Goal: Task Accomplishment & Management: Manage account settings

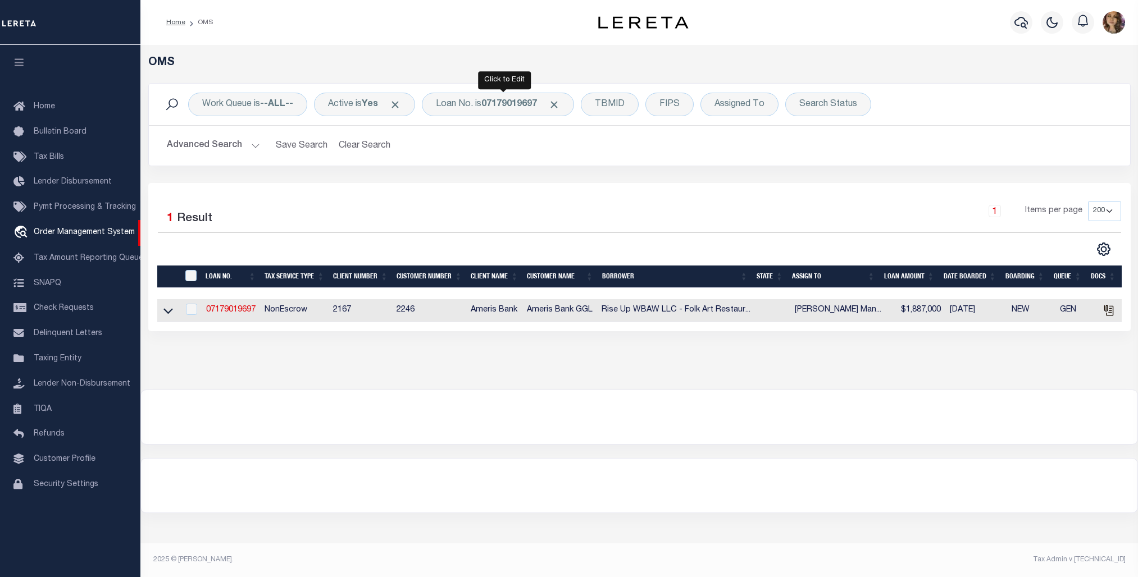
select select "200"
click at [498, 113] on div "Loan No. is 07179019697" at bounding box center [498, 105] width 152 height 24
type input "3511201482303"
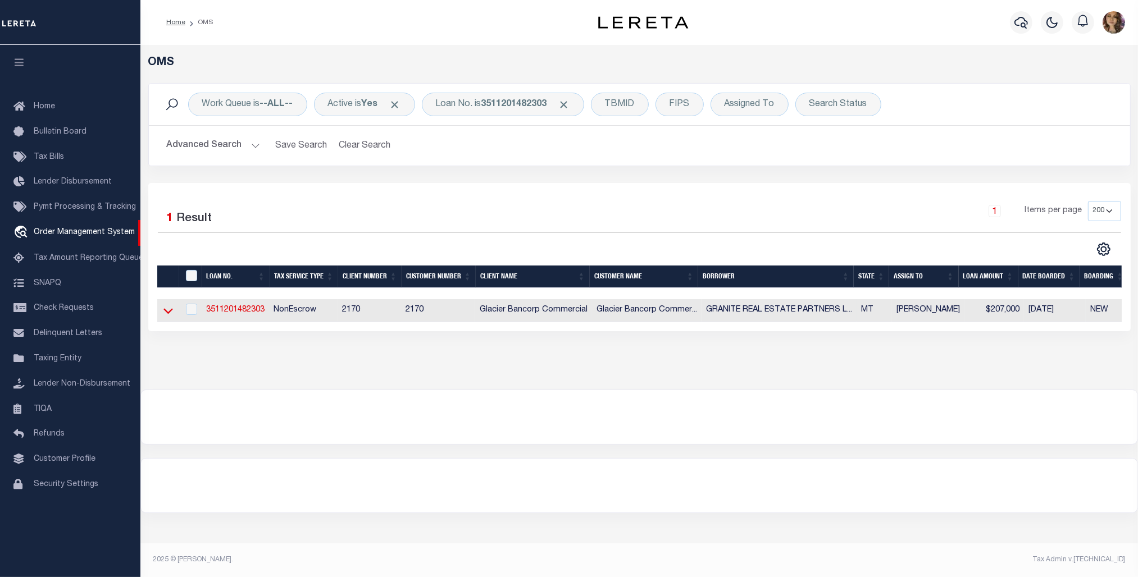
click at [167, 313] on icon at bounding box center [168, 311] width 10 height 12
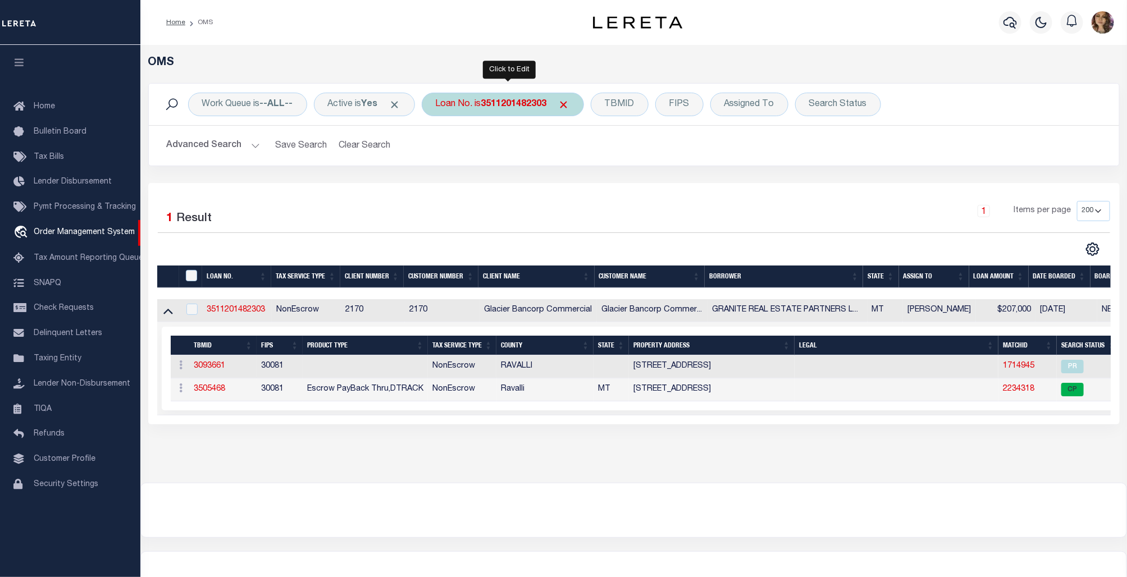
click at [536, 95] on div "Loan No. is 3511201482303" at bounding box center [503, 105] width 162 height 24
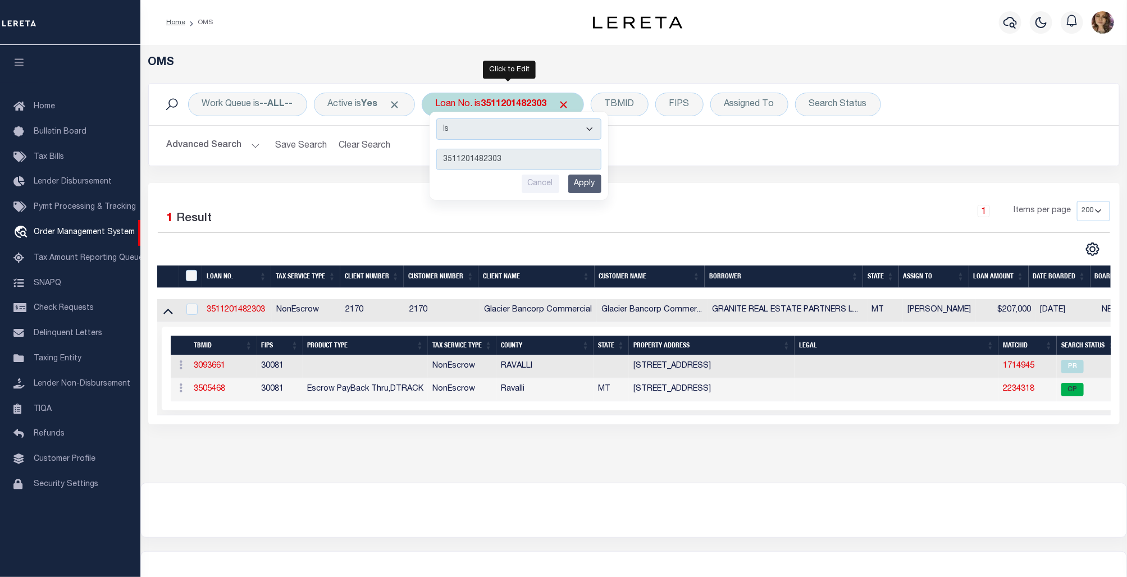
type input "8296432"
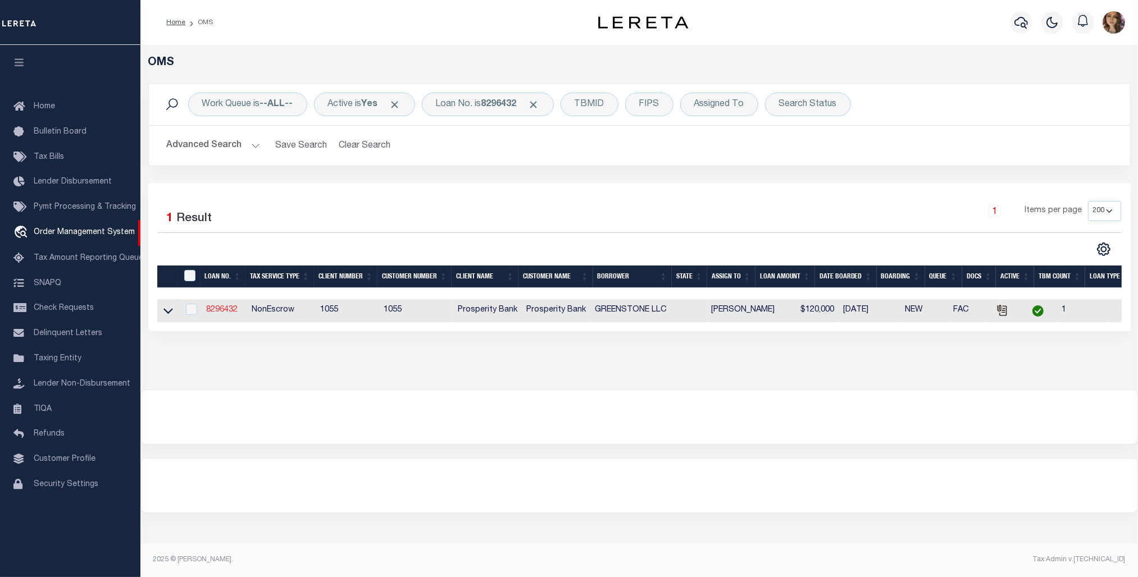
click at [227, 307] on link "8296432" at bounding box center [221, 310] width 31 height 8
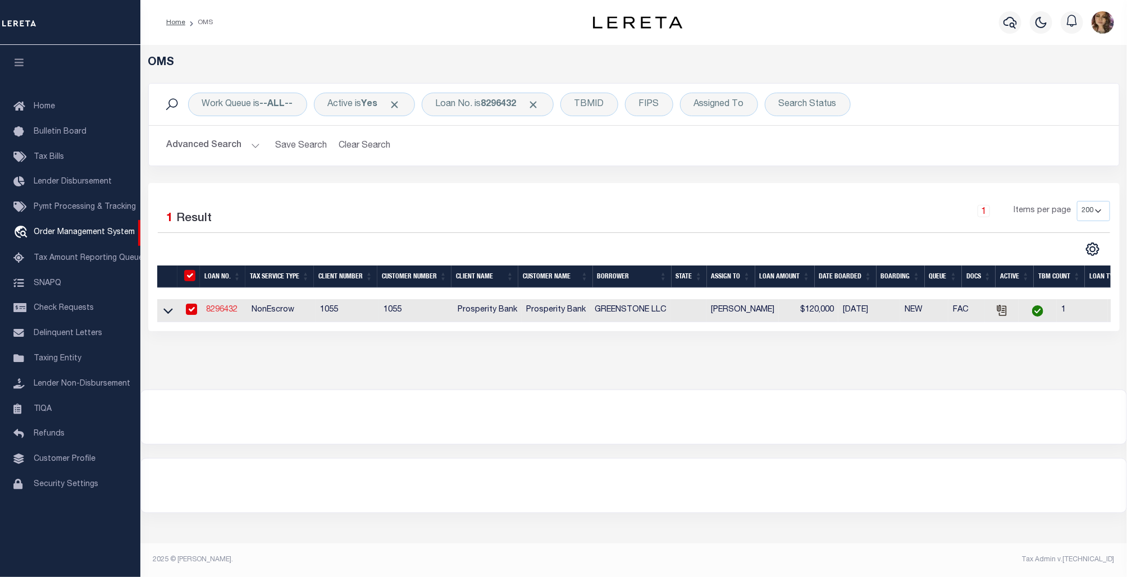
type input "8296432"
type input "GREENSTONE LLC"
select select
type input "7038 CHEROKEE CROSSING E"
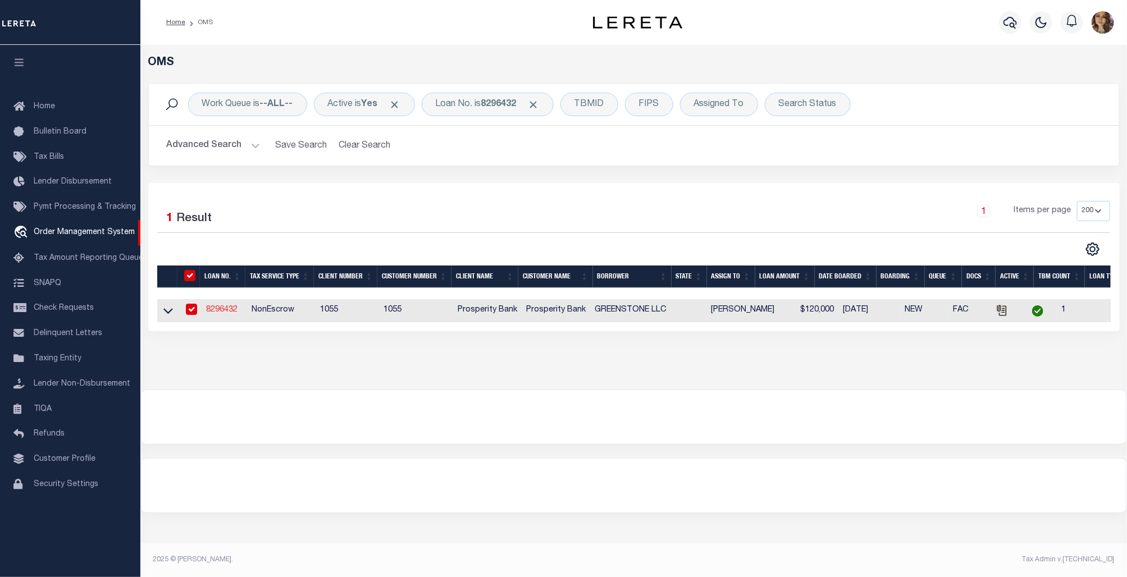
type input "OKLAHOMA CITY OK 73132-5925"
select select
select select "NonEscrow"
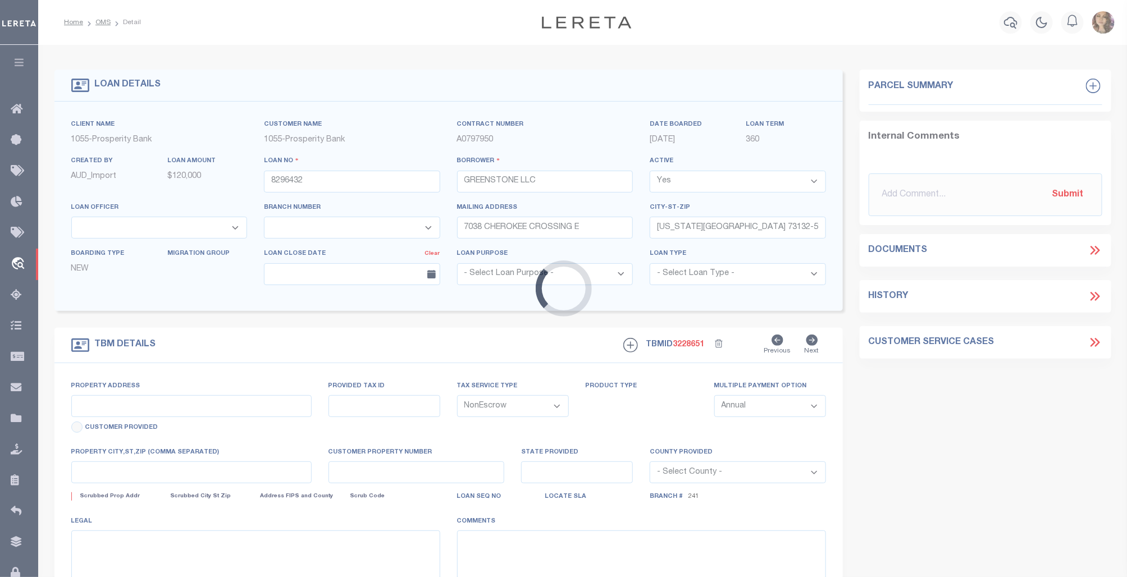
type input "301110000000000000"
select select
type textarea "W/2 OF THE W//2 SW/4 SEC 11 TOWNSHIP 18 N RANGE 4 TBD NE CORNER N MERIDIAN AVE …"
select select "10515"
select select "4016"
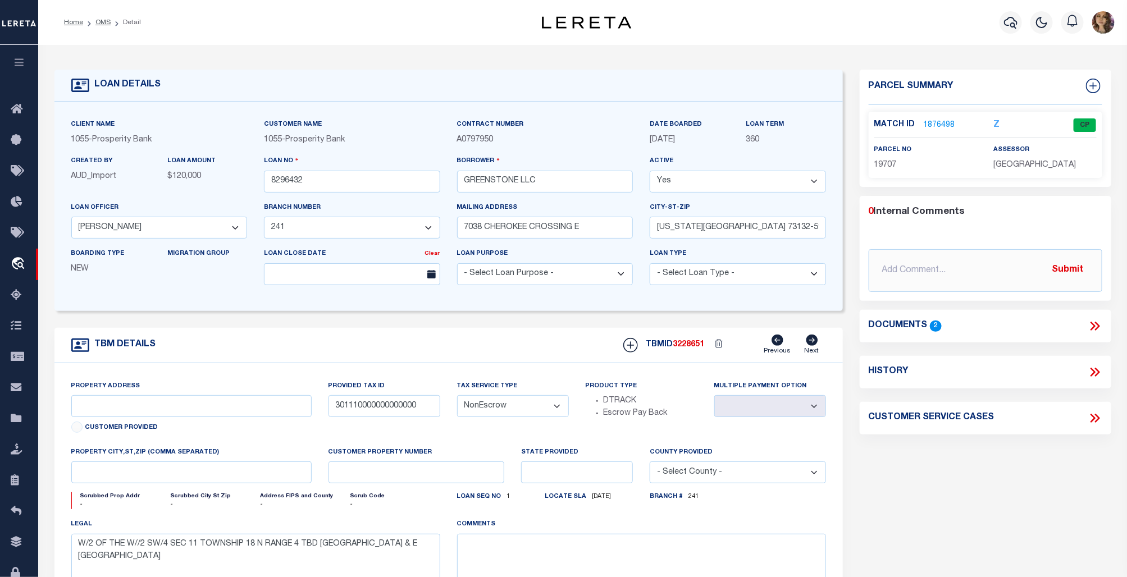
click at [1095, 325] on icon at bounding box center [1095, 326] width 15 height 15
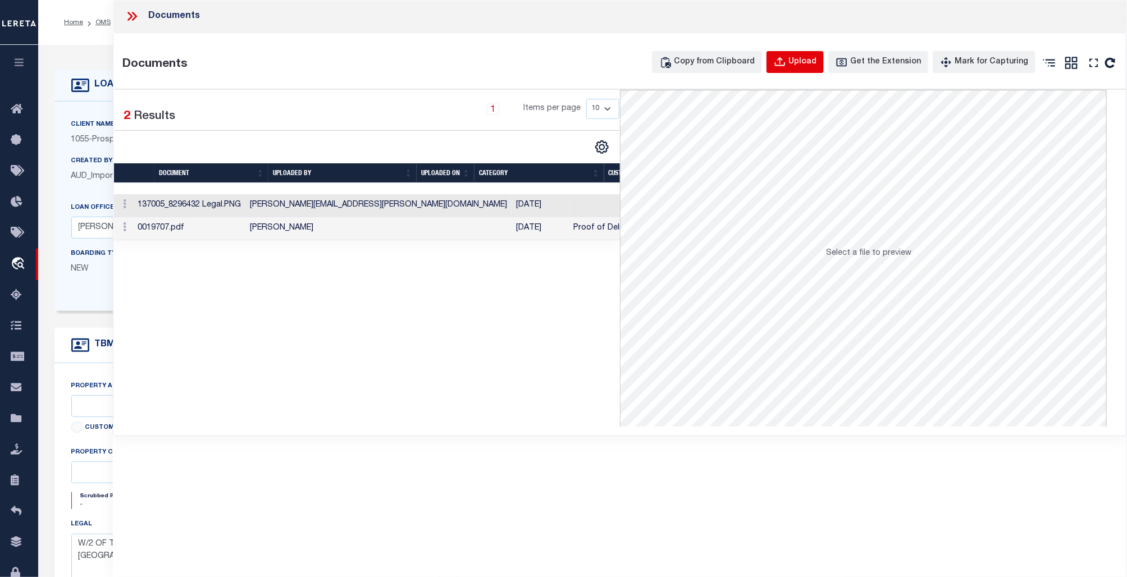
click at [813, 57] on div "Upload" at bounding box center [802, 62] width 28 height 12
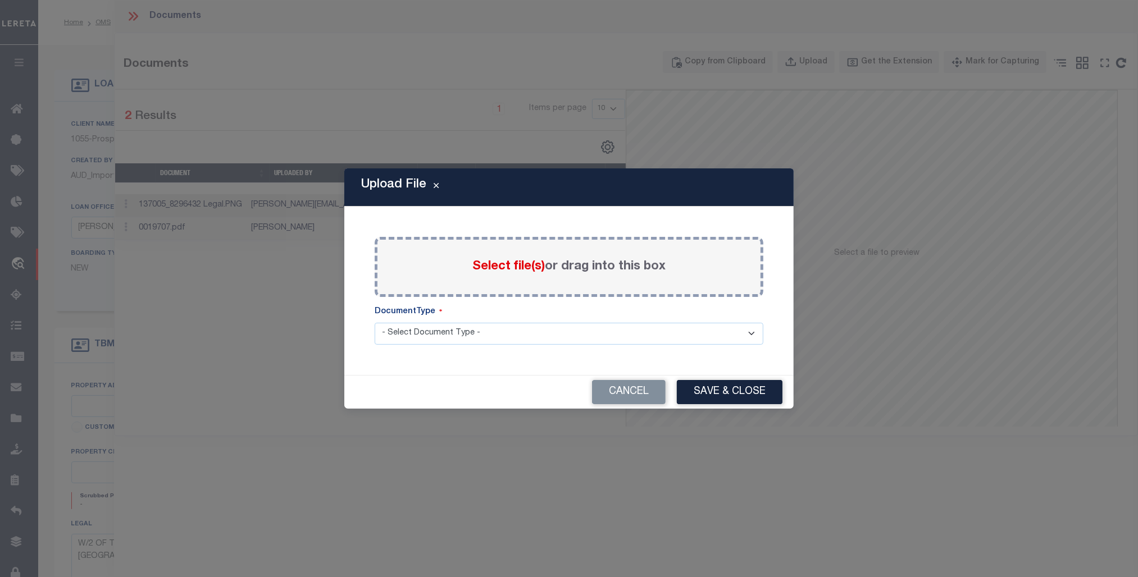
click at [517, 265] on span "Select file(s)" at bounding box center [508, 267] width 72 height 12
click at [0, 0] on input "Select file(s) or drag into this box" at bounding box center [0, 0] width 0 height 0
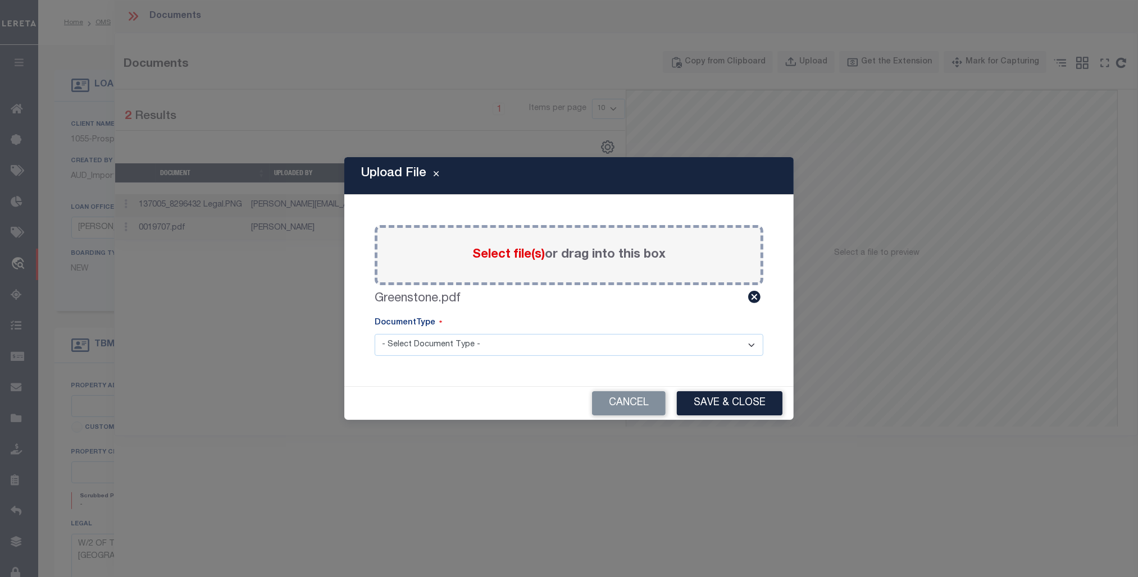
click at [711, 346] on select "- Select Document Type - Tax Service Documents" at bounding box center [569, 345] width 389 height 22
select select "TAX"
click at [375, 334] on select "- Select Document Type - Tax Service Documents" at bounding box center [569, 345] width 389 height 22
click at [722, 402] on button "Save & Close" at bounding box center [730, 403] width 106 height 24
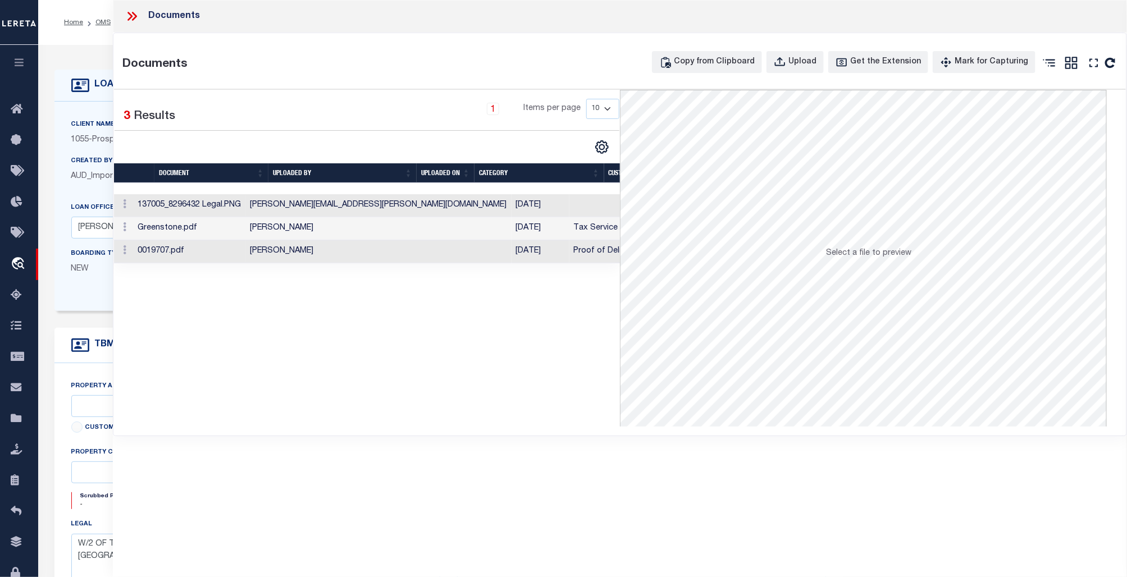
click at [131, 14] on icon at bounding box center [132, 16] width 15 height 15
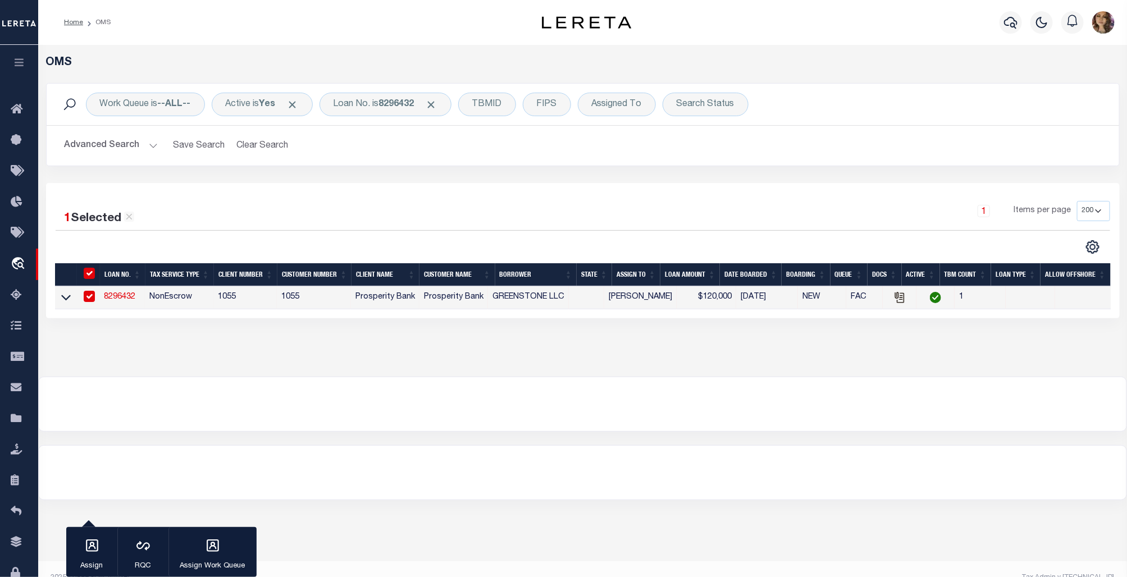
click at [239, 393] on div at bounding box center [583, 404] width 1088 height 54
click at [65, 301] on icon at bounding box center [66, 298] width 10 height 6
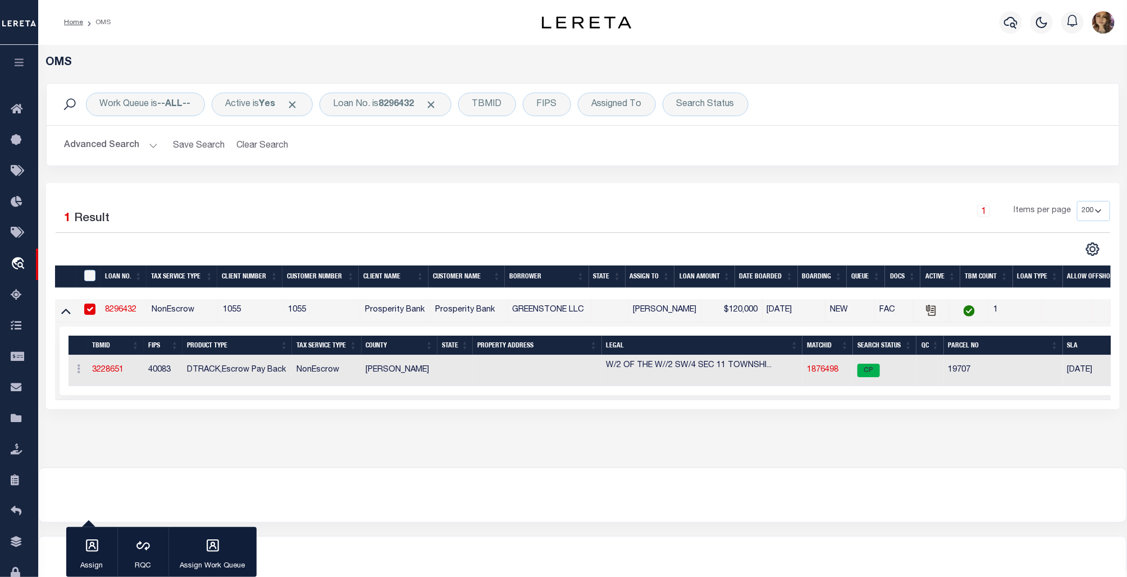
click at [461, 522] on div at bounding box center [583, 495] width 1088 height 54
click at [823, 364] on td "1876498" at bounding box center [827, 370] width 51 height 31
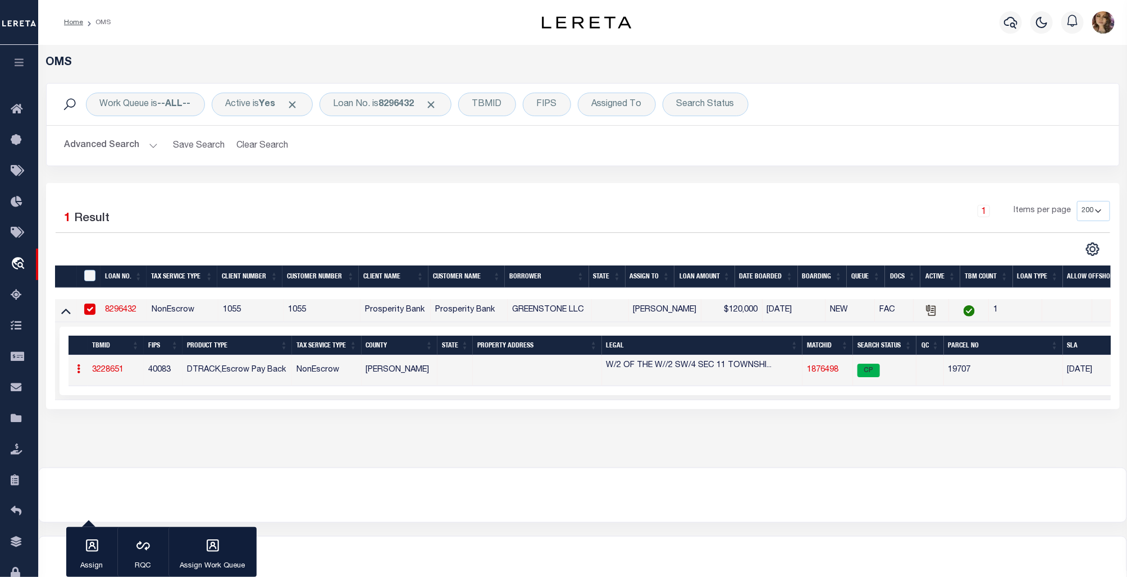
click at [818, 368] on link "1876498" at bounding box center [822, 370] width 31 height 8
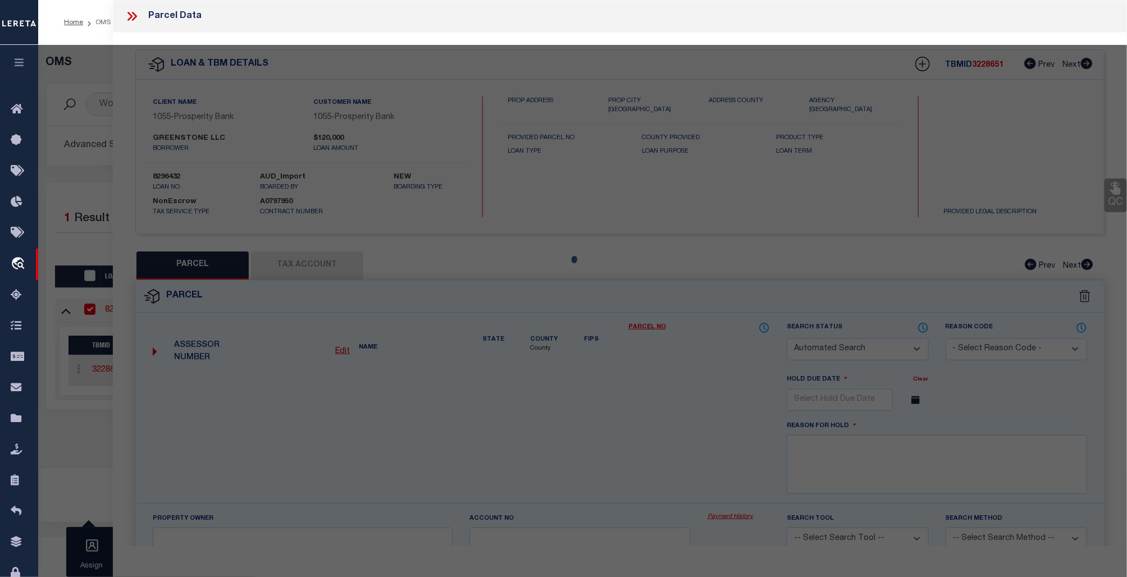
checkbox input "false"
select select "CP"
type input "JOHNSON, REGINE"
select select
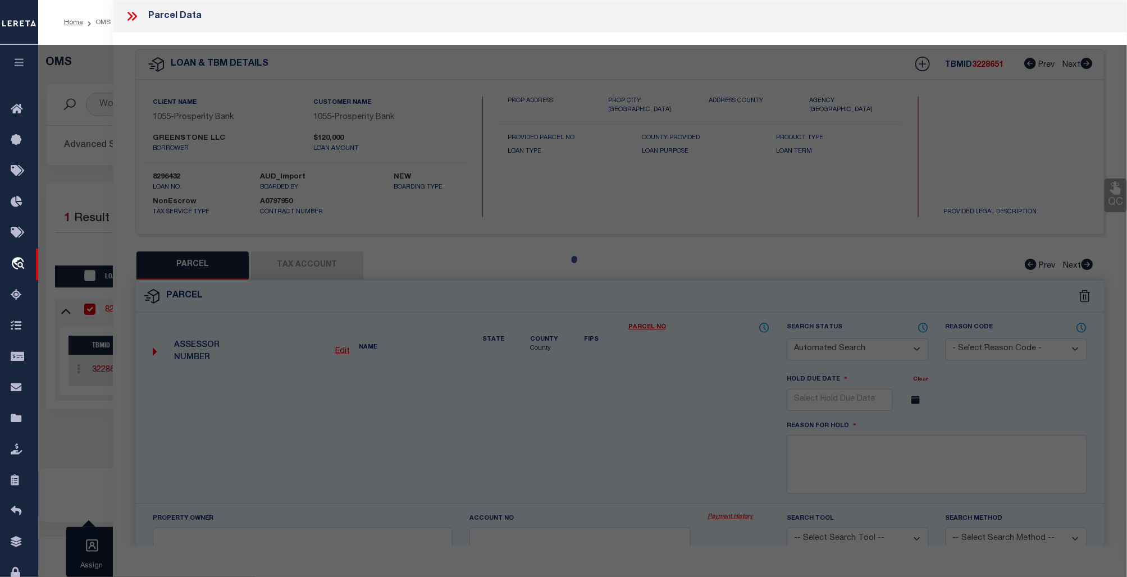
checkbox input "false"
type input "OK"
type textarea "11-18N-04W SW4; LESS AND EXCEPT E2 SW4 (ACC#61780) 80.00 Acres"
type textarea "Tax ID Special Project"
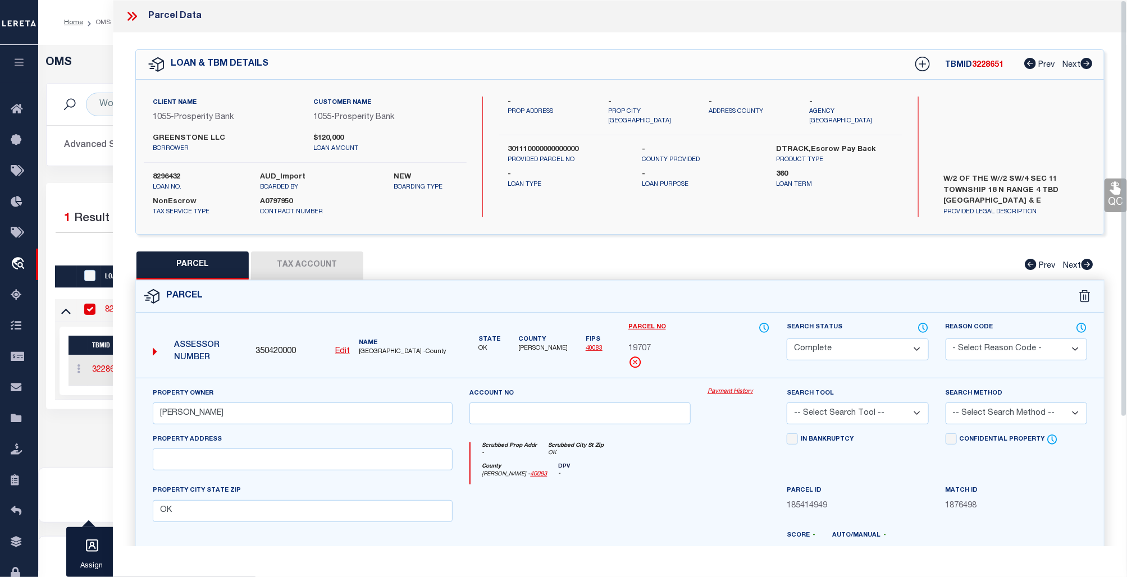
click at [725, 392] on link "Payment History" at bounding box center [738, 392] width 62 height 10
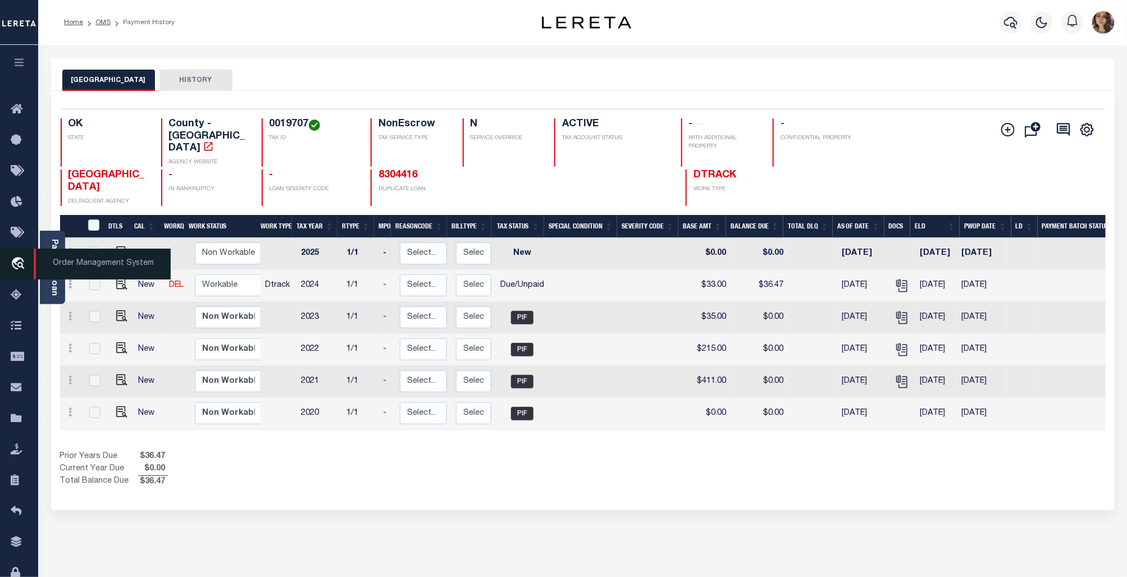
click at [83, 262] on span "Order Management System" at bounding box center [102, 264] width 137 height 31
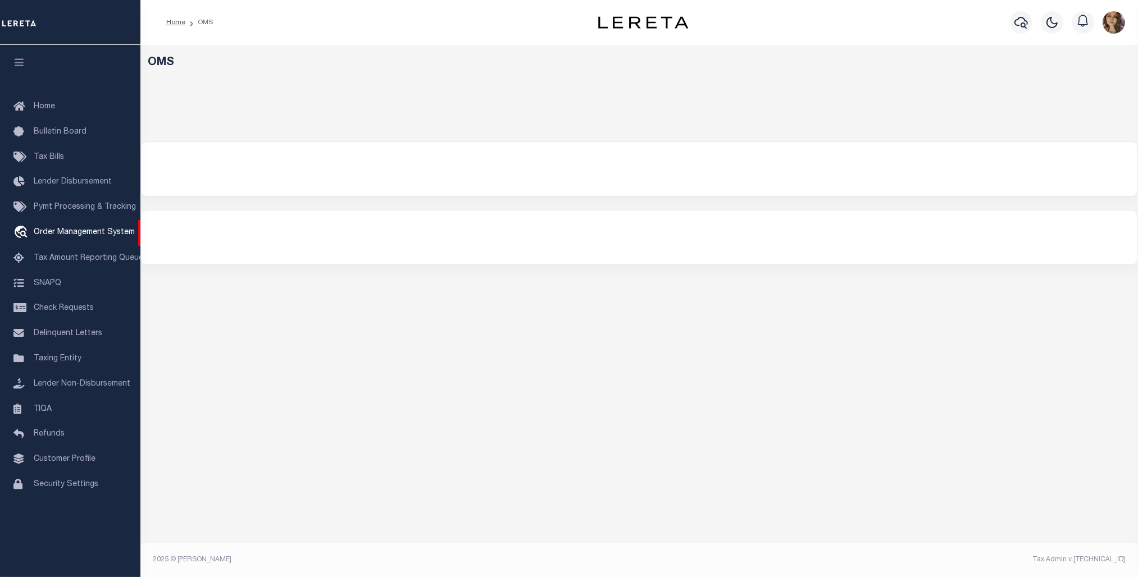
select select "200"
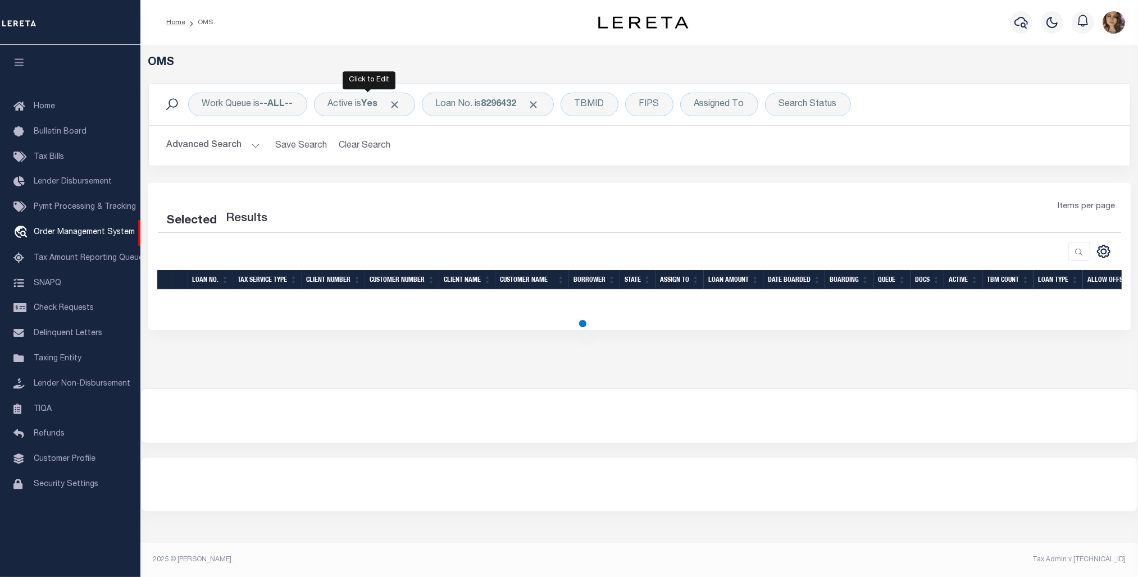
select select "200"
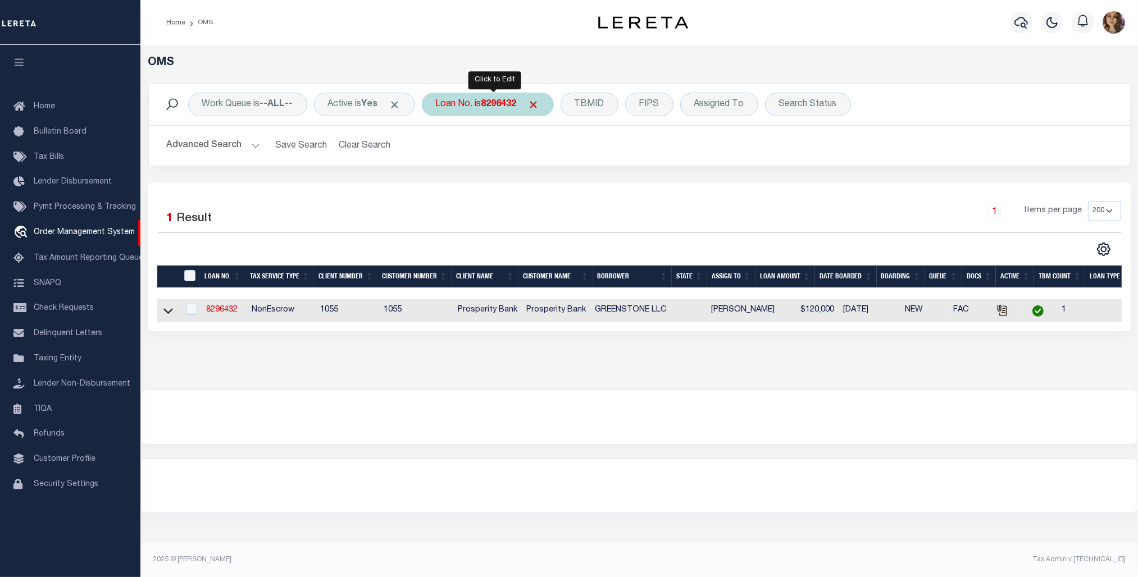
click at [481, 103] on div "Loan No. is 8296432" at bounding box center [488, 105] width 132 height 24
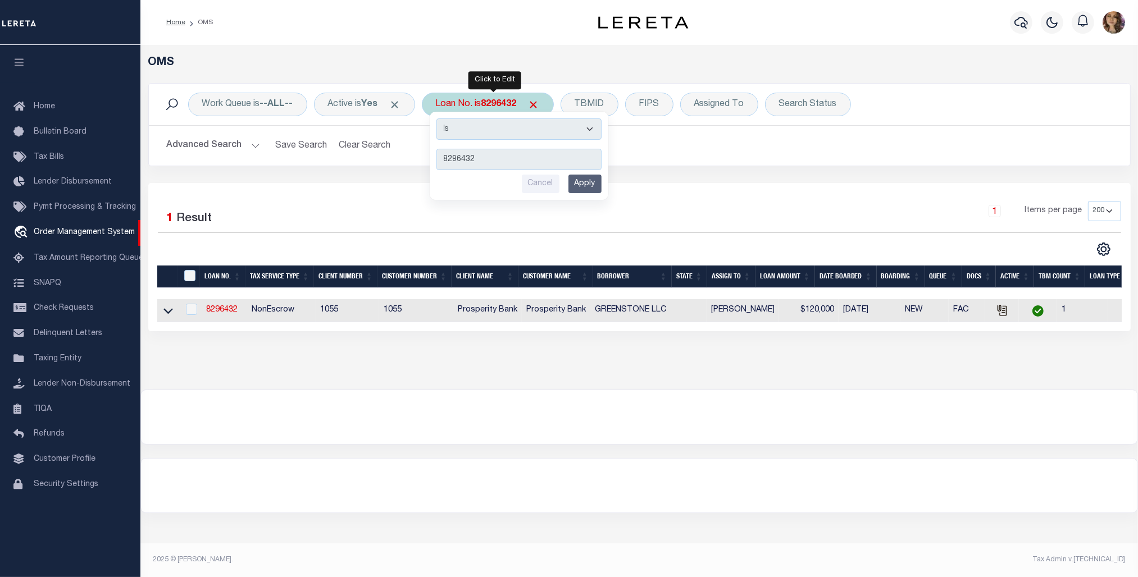
type input "07179019726"
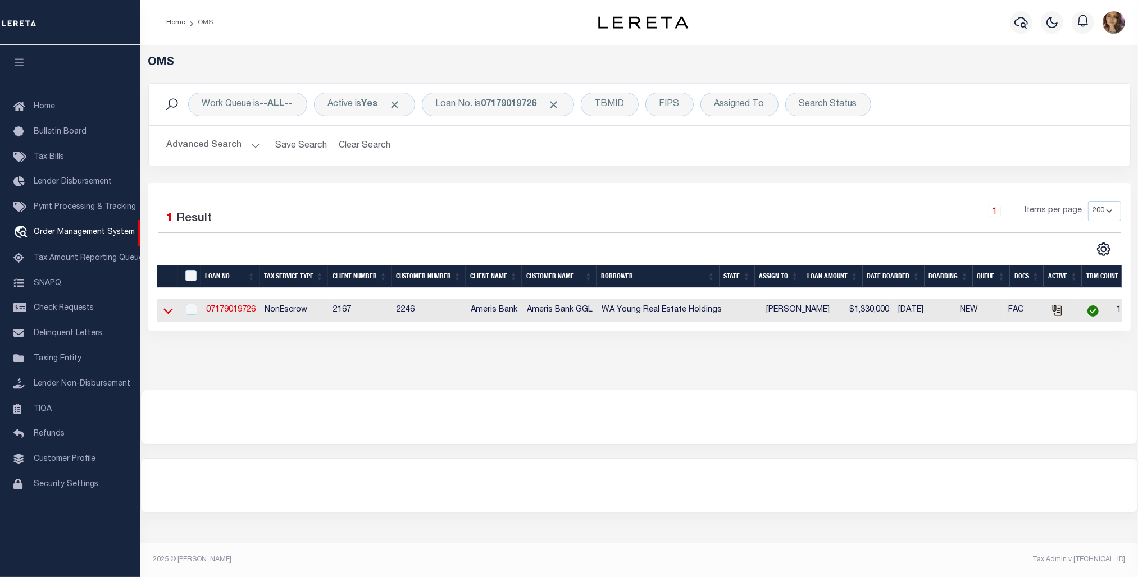
click at [166, 316] on icon at bounding box center [168, 311] width 10 height 12
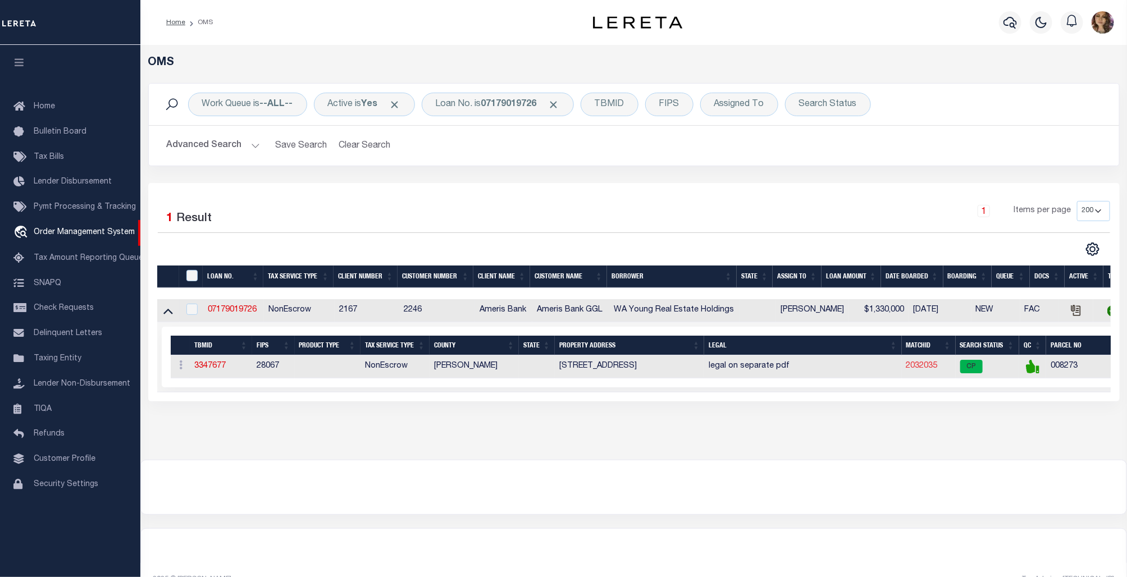
click at [928, 368] on link "2032035" at bounding box center [921, 366] width 31 height 8
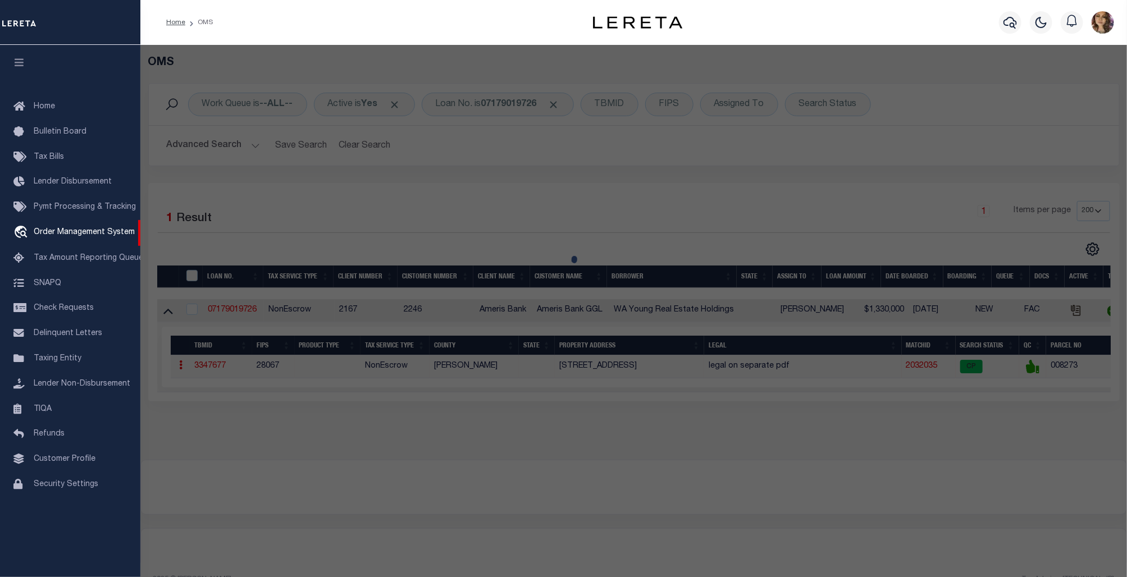
checkbox input "false"
select select "CP"
type input "RAY REAL ESTATE HOLDINGS LLC"
select select "AGW"
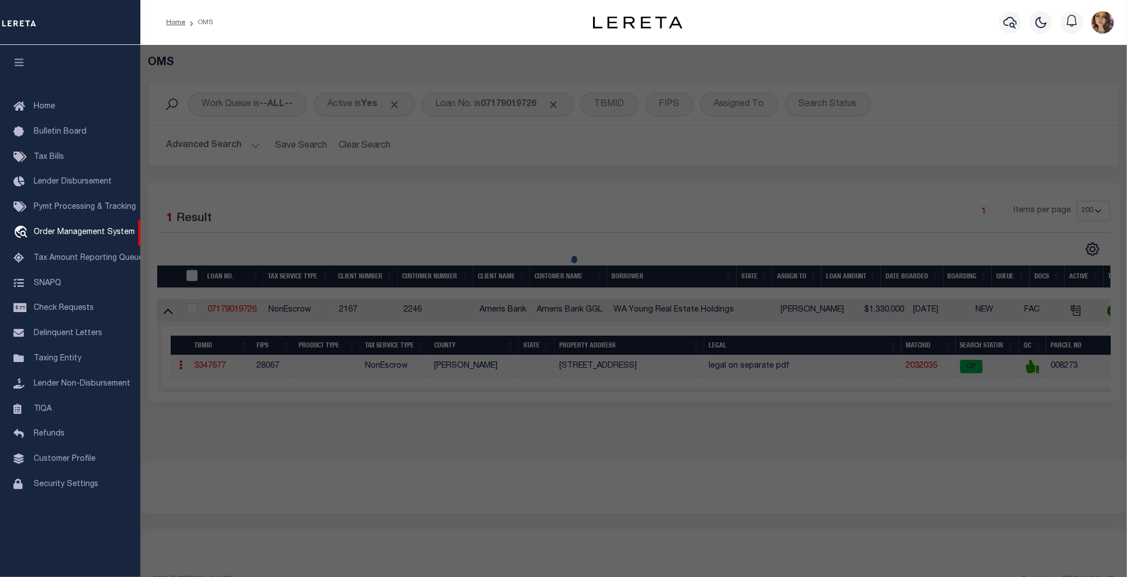
select select "ADD"
type input "705 16TH AVE N"
type input "Laurel MS 39440"
type textarea "BETA ADD BLK 18 LOT 6 LESS THAT PT TO HWAY, LOTS 7 & 8, A ND W 7.5' OF VACATED …"
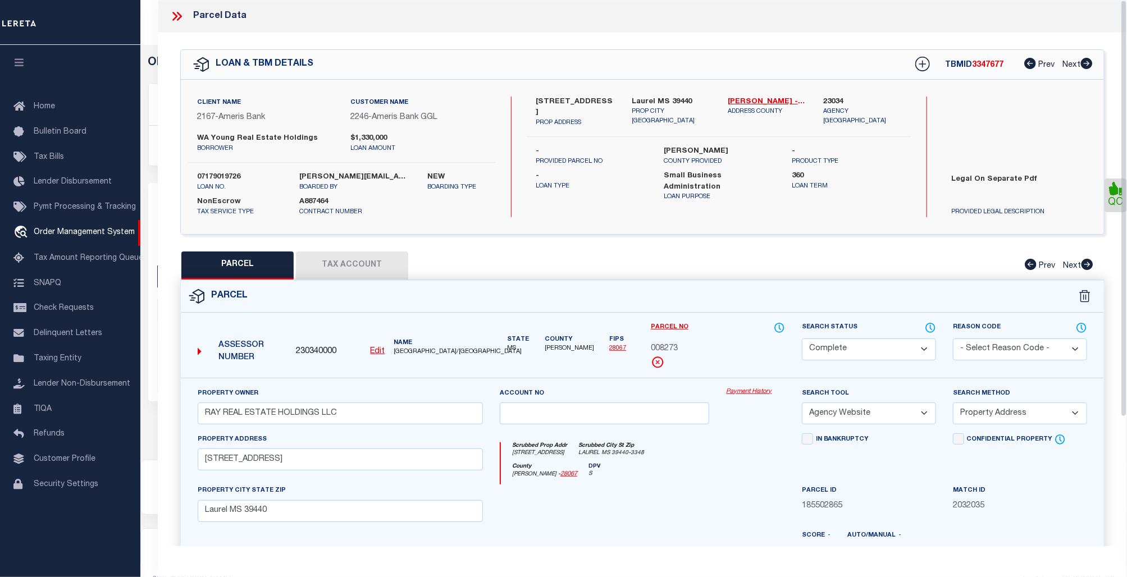
click at [756, 393] on link "Payment History" at bounding box center [755, 392] width 59 height 10
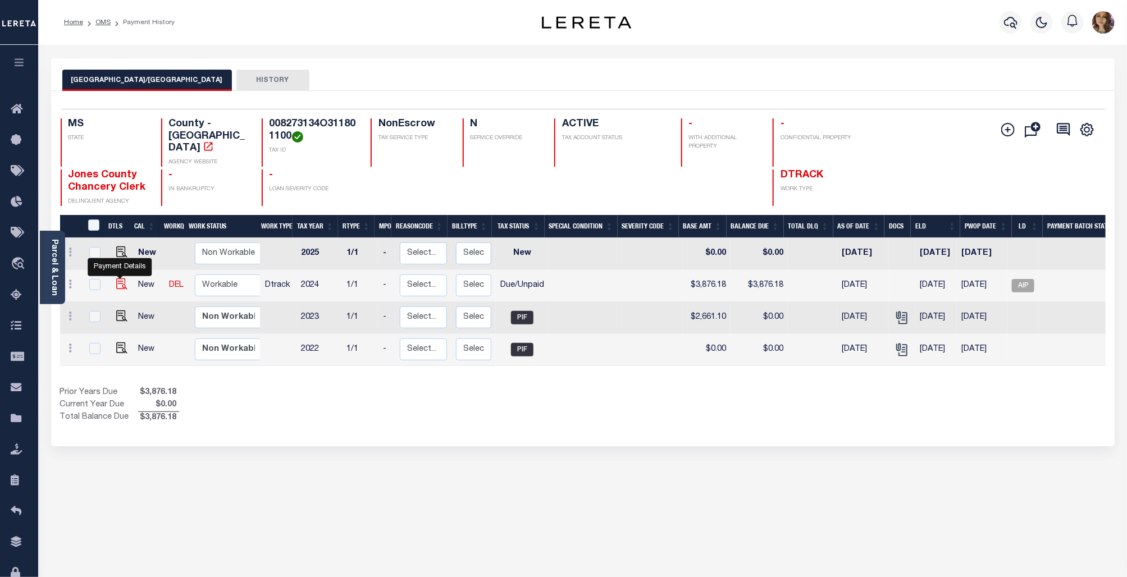
click at [118, 278] on img "" at bounding box center [121, 283] width 11 height 11
checkbox input "true"
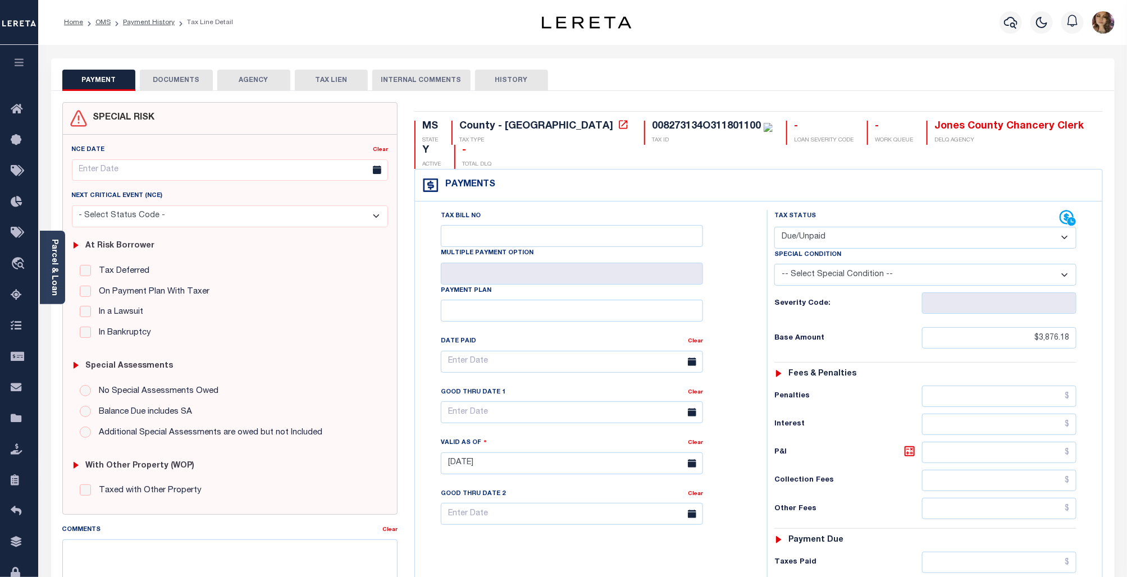
click at [962, 227] on select "- Select Status Code - Open Due/Unpaid Paid Incomplete No Tax Due Internal Refu…" at bounding box center [925, 238] width 302 height 22
select select "PYD"
click at [775, 227] on select "- Select Status Code - Open Due/Unpaid Paid Incomplete No Tax Due Internal Refu…" at bounding box center [925, 238] width 302 height 22
type input "[DATE]"
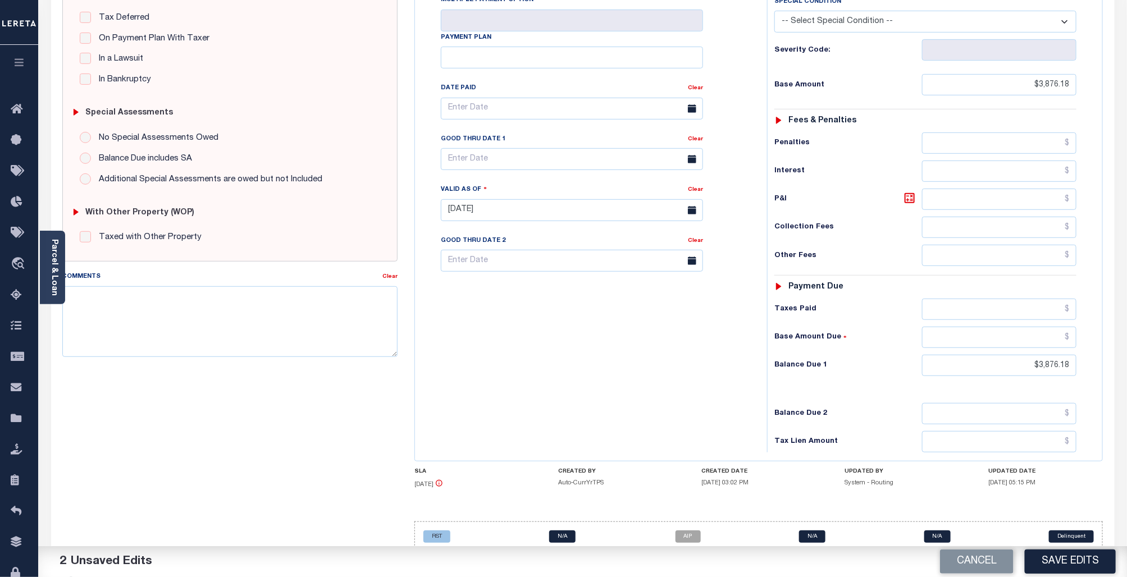
scroll to position [256, 0]
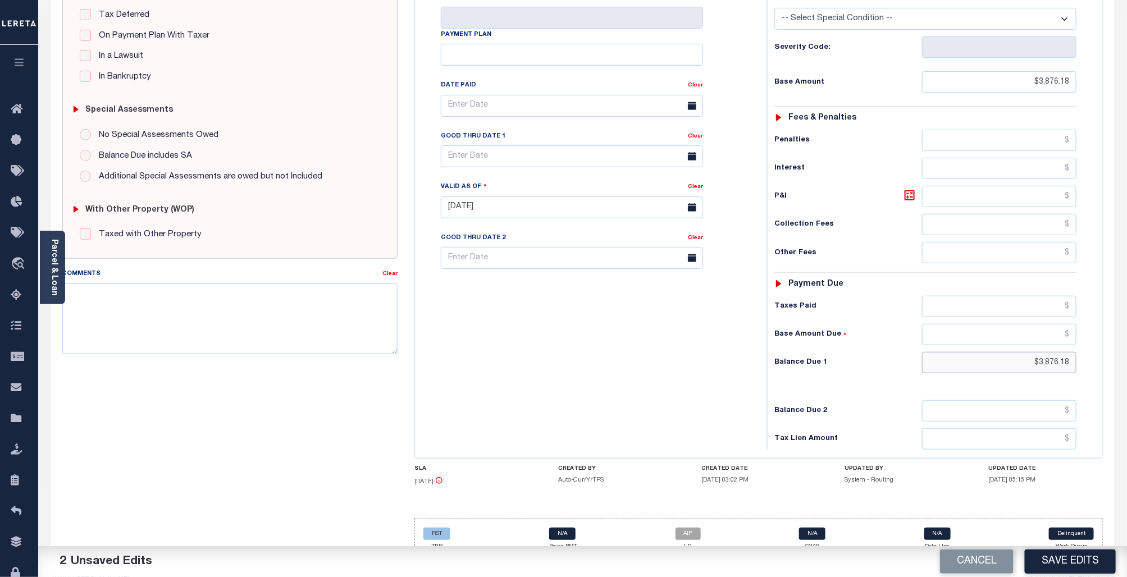
drag, startPoint x: 1072, startPoint y: 345, endPoint x: 1031, endPoint y: 344, distance: 41.0
click at [1031, 352] on input "$3,876.18" at bounding box center [999, 362] width 155 height 21
type input "$0.00"
click at [1073, 562] on button "Save Edits" at bounding box center [1070, 562] width 91 height 24
checkbox input "false"
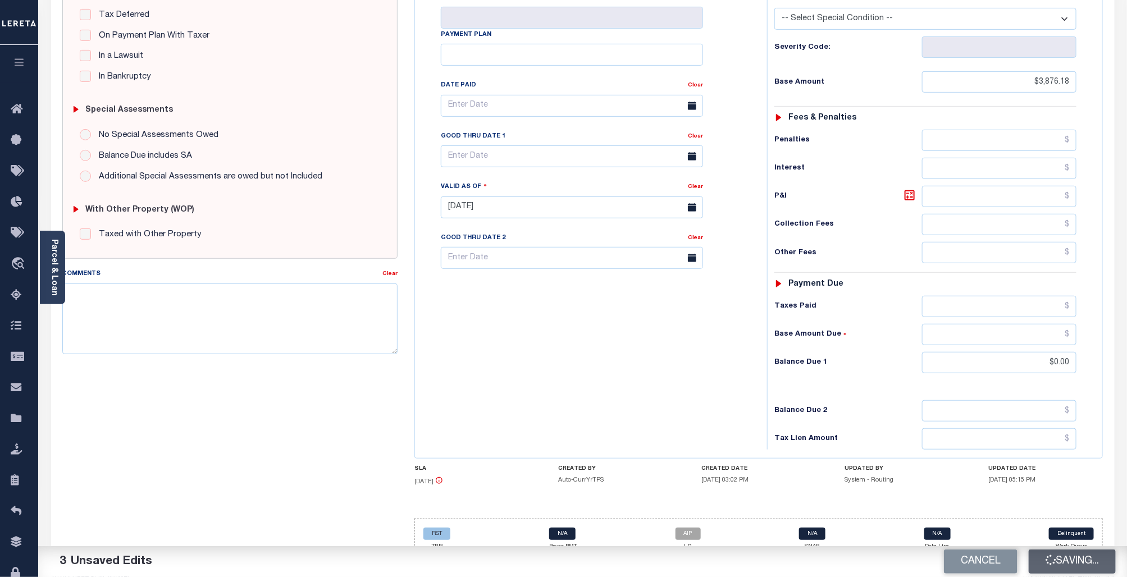
checkbox input "false"
type input "$3,876.18"
type input "$0"
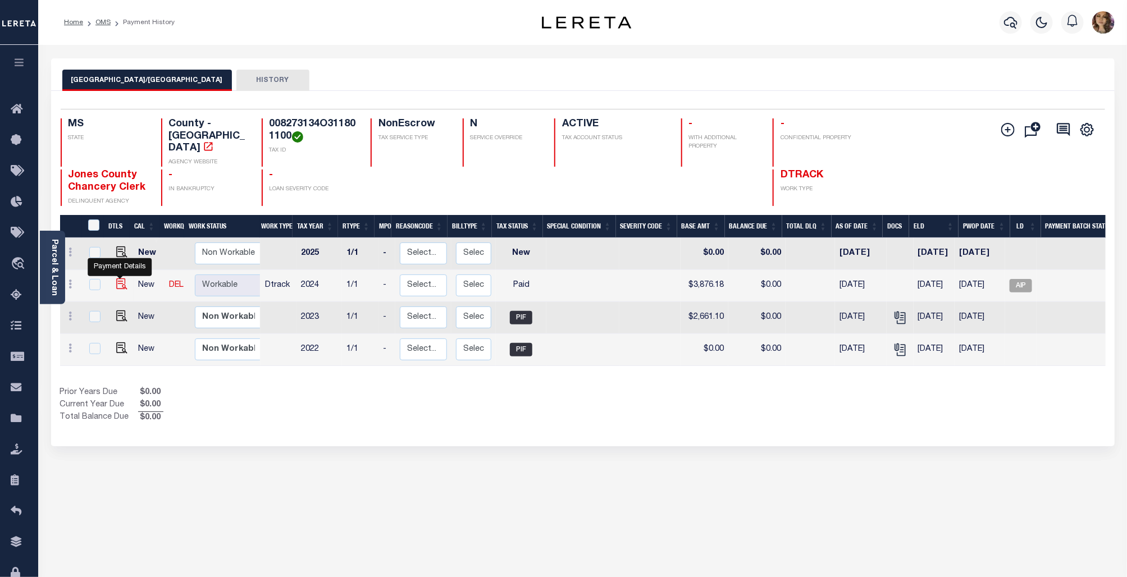
click at [121, 278] on img "" at bounding box center [121, 283] width 11 height 11
checkbox input "true"
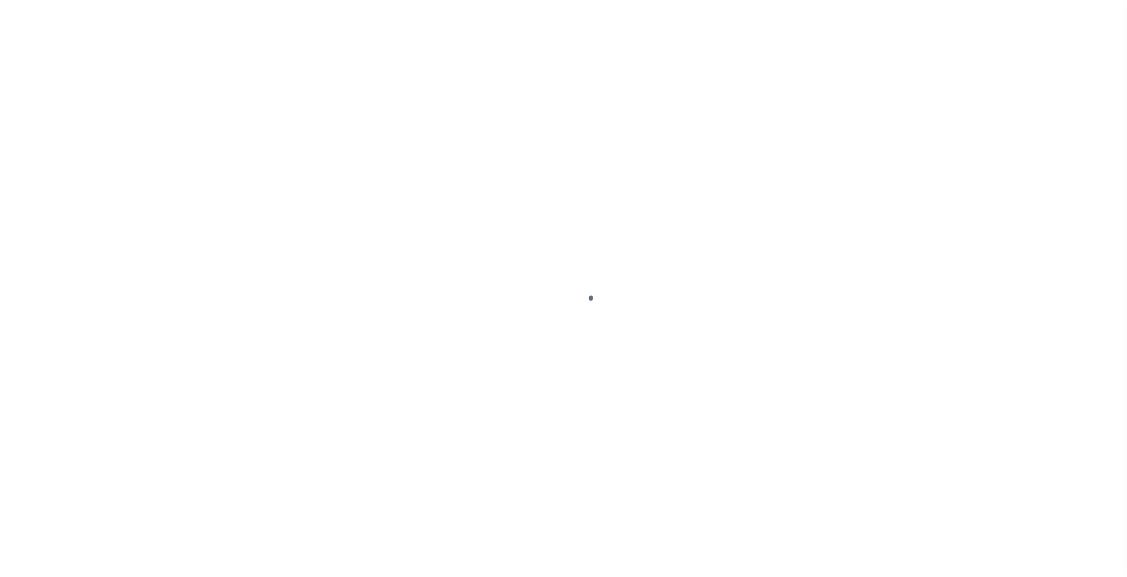
select select "PYD"
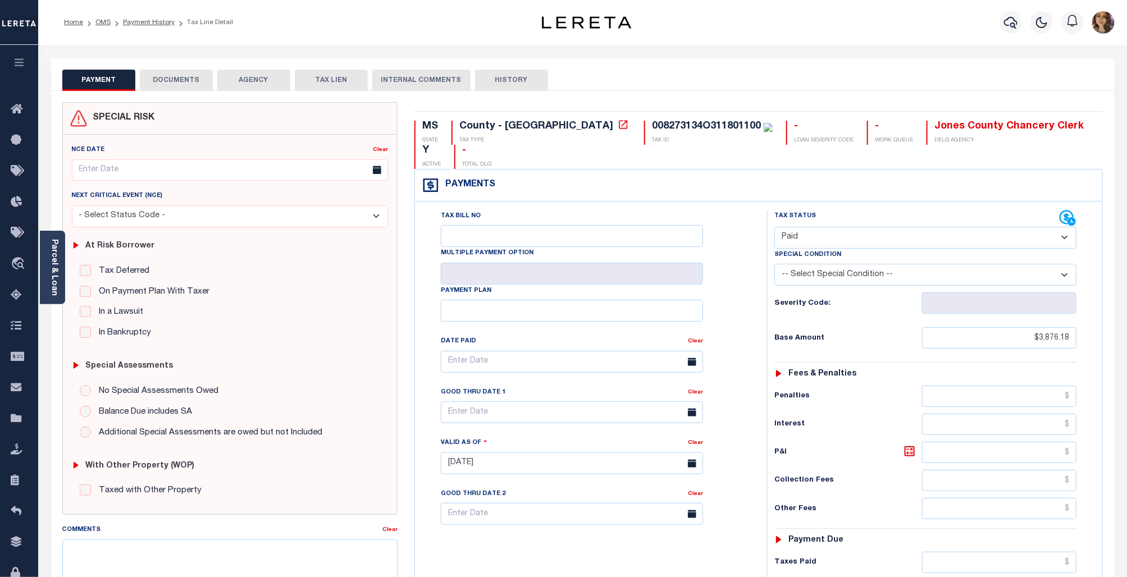
click at [169, 74] on button "DOCUMENTS" at bounding box center [176, 80] width 73 height 21
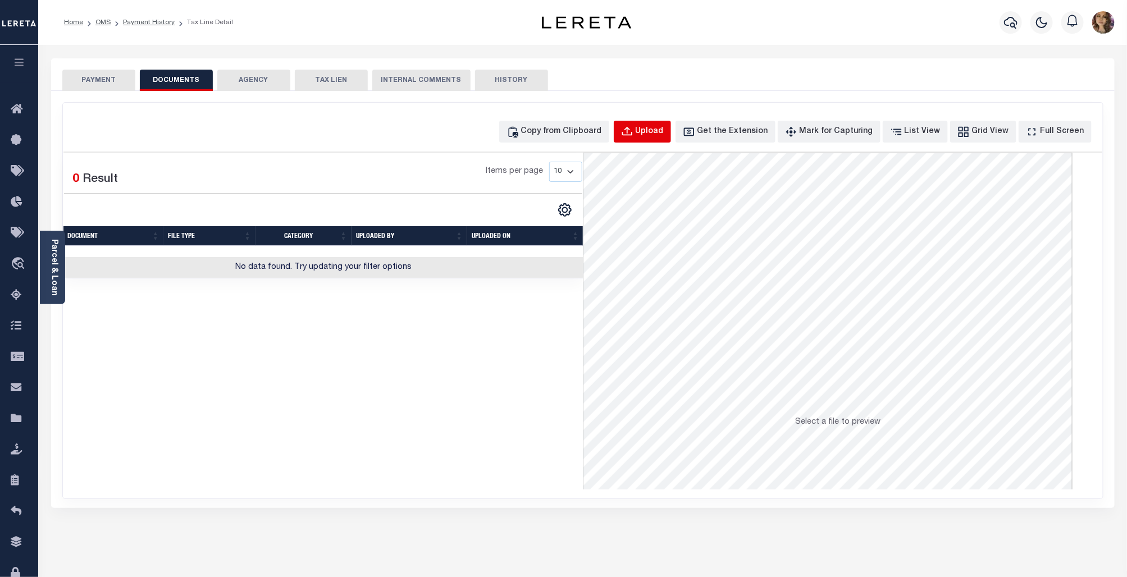
click at [664, 126] on div "Upload" at bounding box center [650, 132] width 28 height 12
select select "POP"
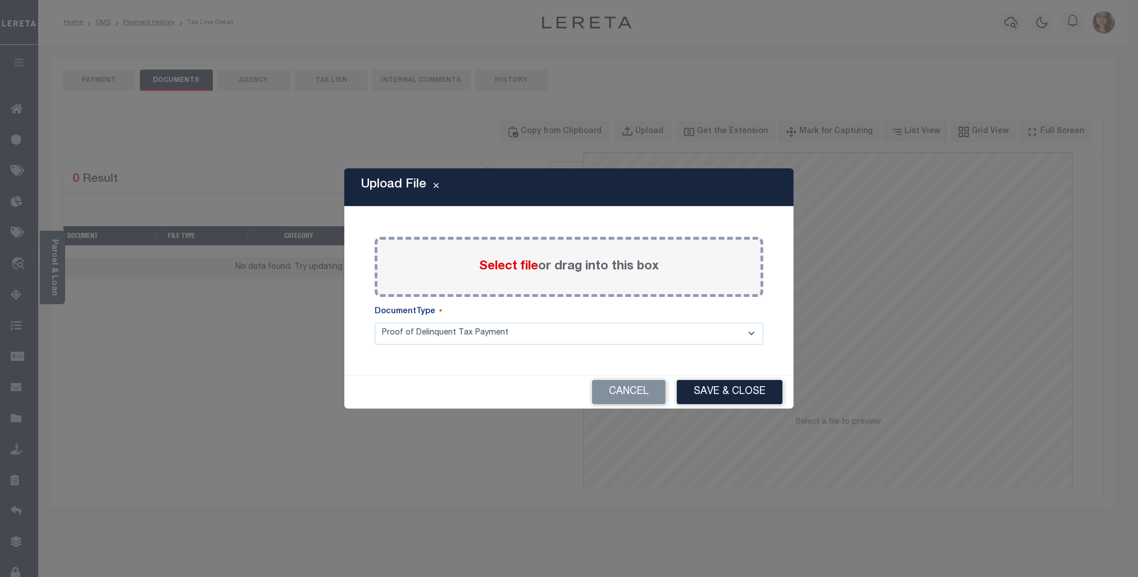
click at [501, 266] on span "Select file" at bounding box center [508, 267] width 59 height 12
click at [0, 0] on input "Select file or drag into this box" at bounding box center [0, 0] width 0 height 0
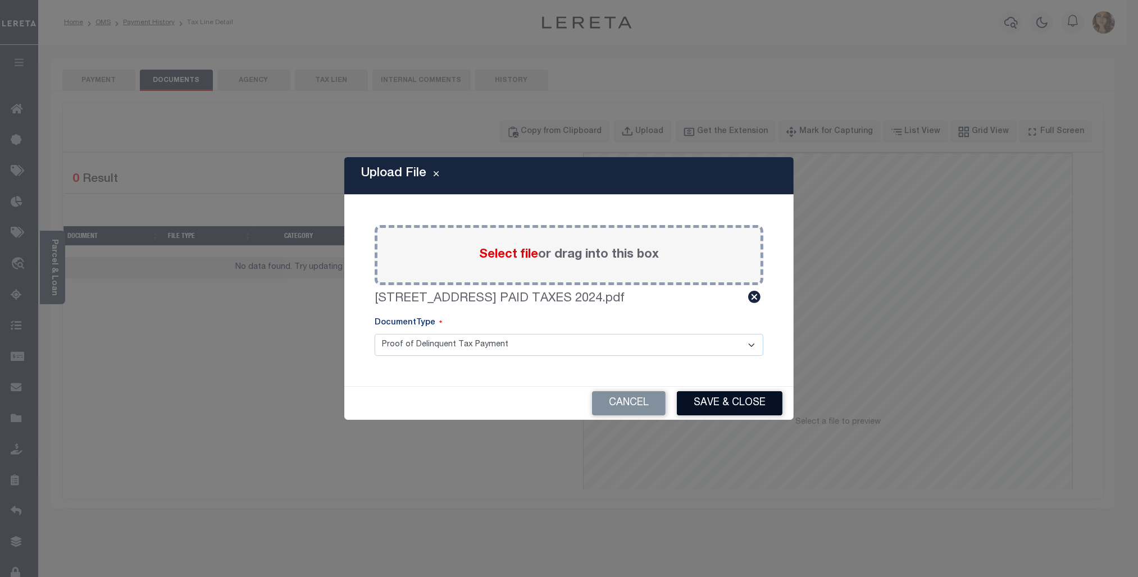
click at [723, 400] on button "Save & Close" at bounding box center [730, 403] width 106 height 24
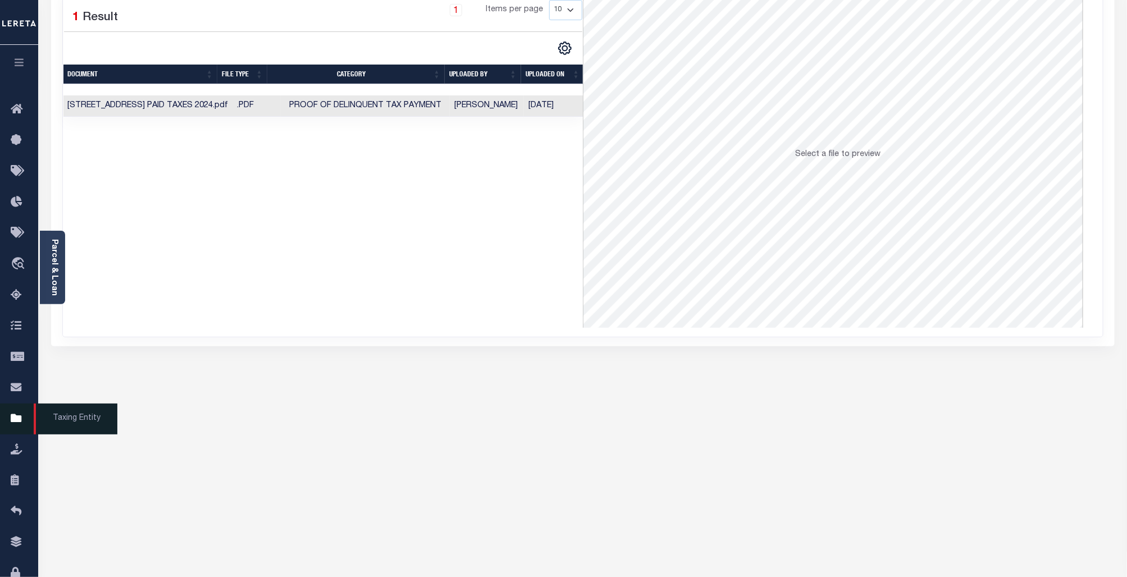
scroll to position [206, 0]
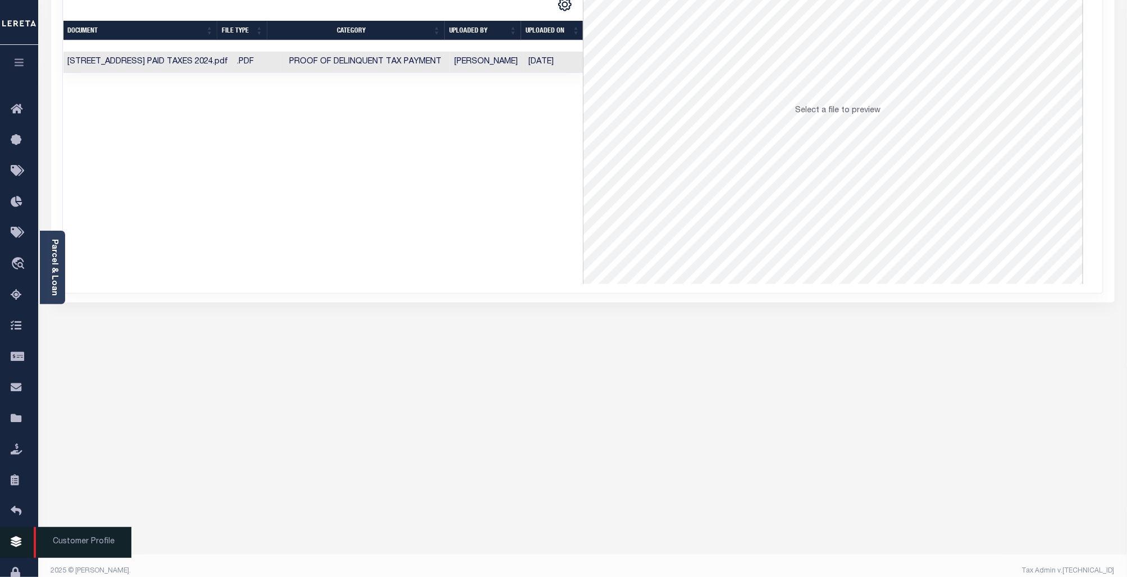
click at [94, 558] on span "Customer Profile" at bounding box center [83, 542] width 98 height 31
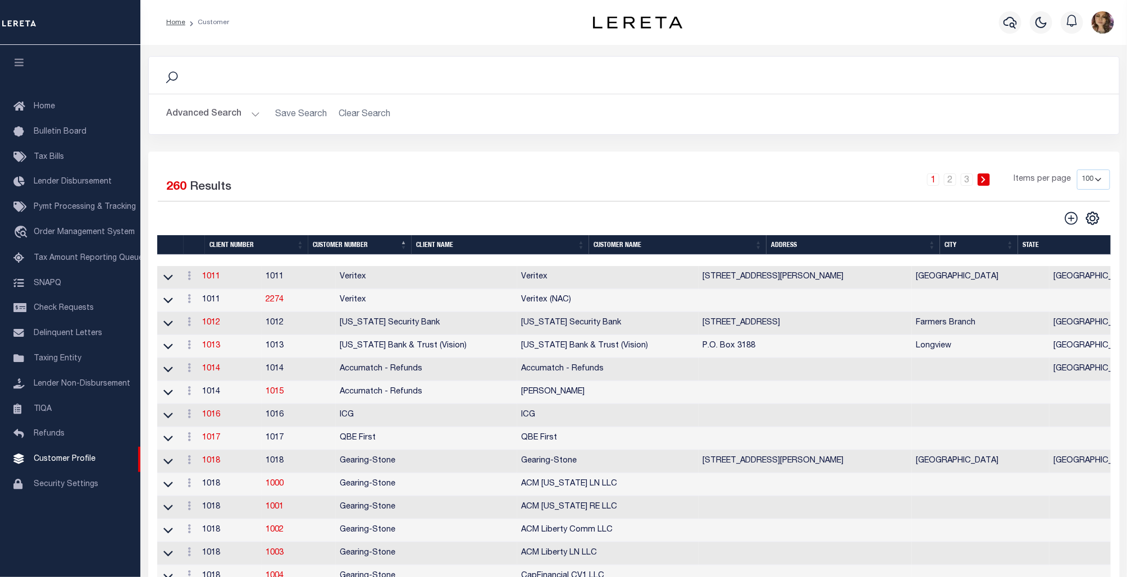
click at [442, 243] on th "Client Name" at bounding box center [500, 245] width 177 height 20
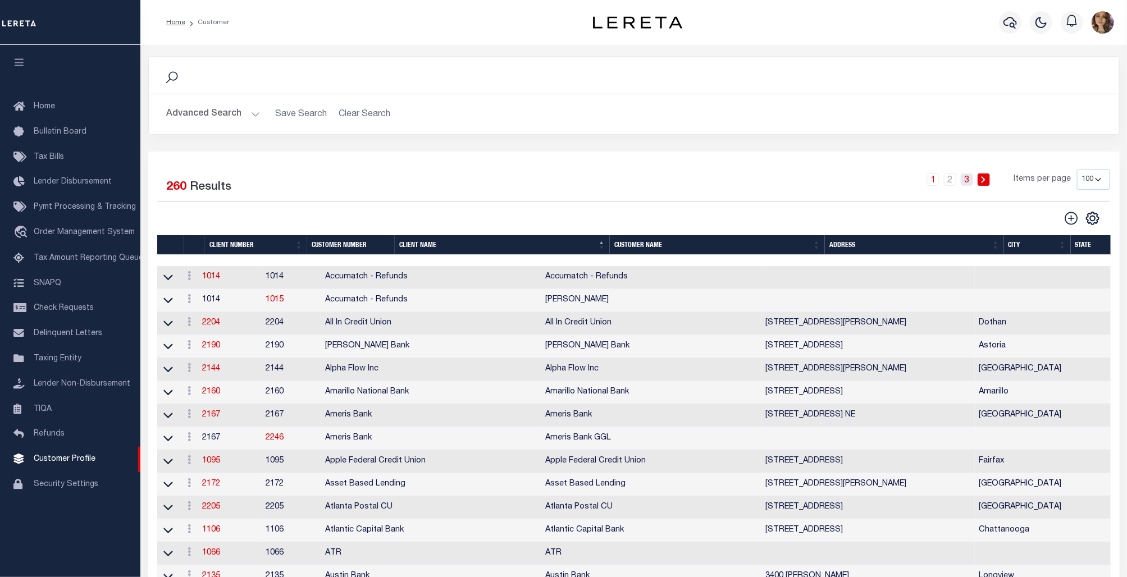
click at [969, 181] on link "3" at bounding box center [967, 179] width 12 height 12
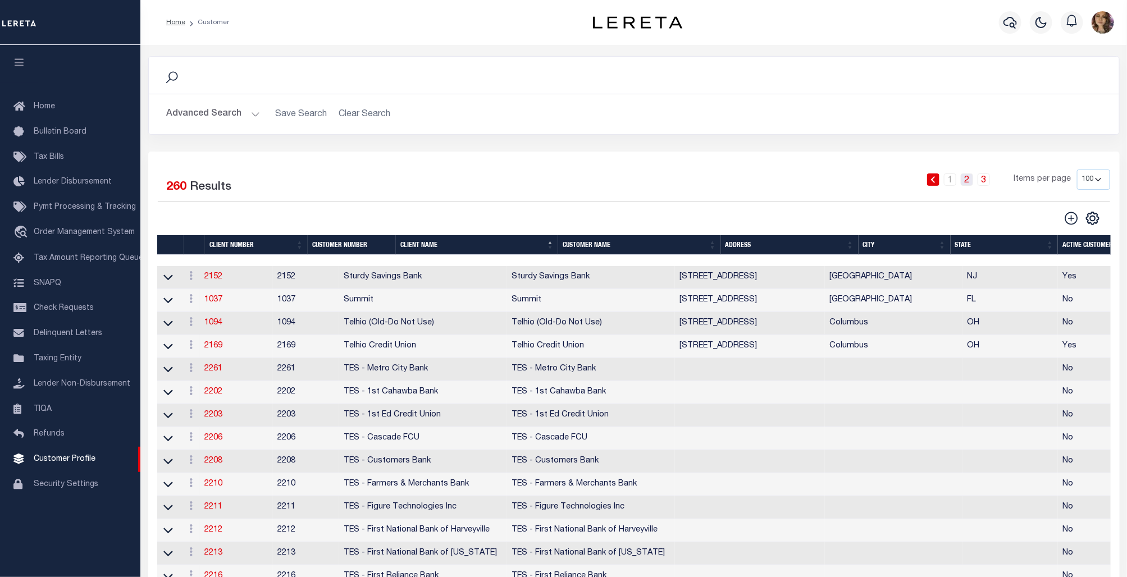
click at [965, 181] on link "2" at bounding box center [967, 179] width 12 height 12
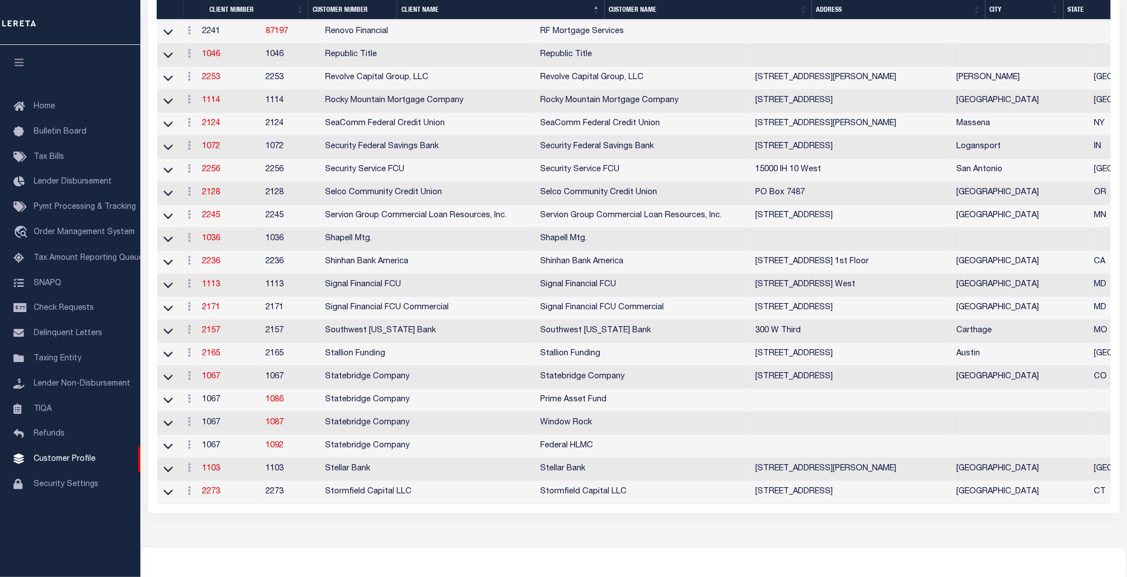
scroll to position [2029, 0]
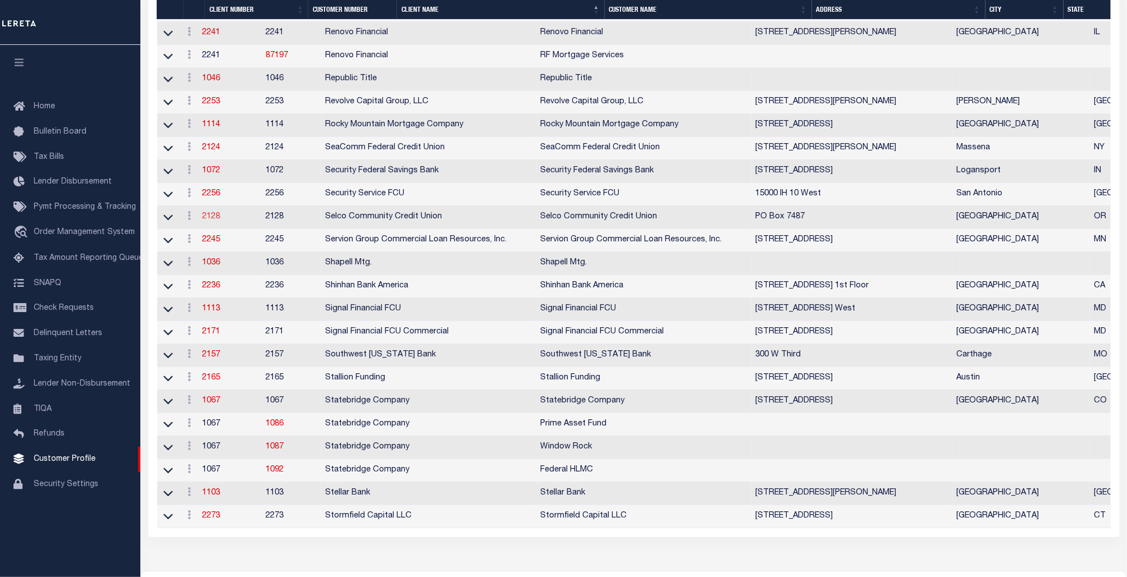
click at [221, 221] on link "2128" at bounding box center [212, 217] width 18 height 8
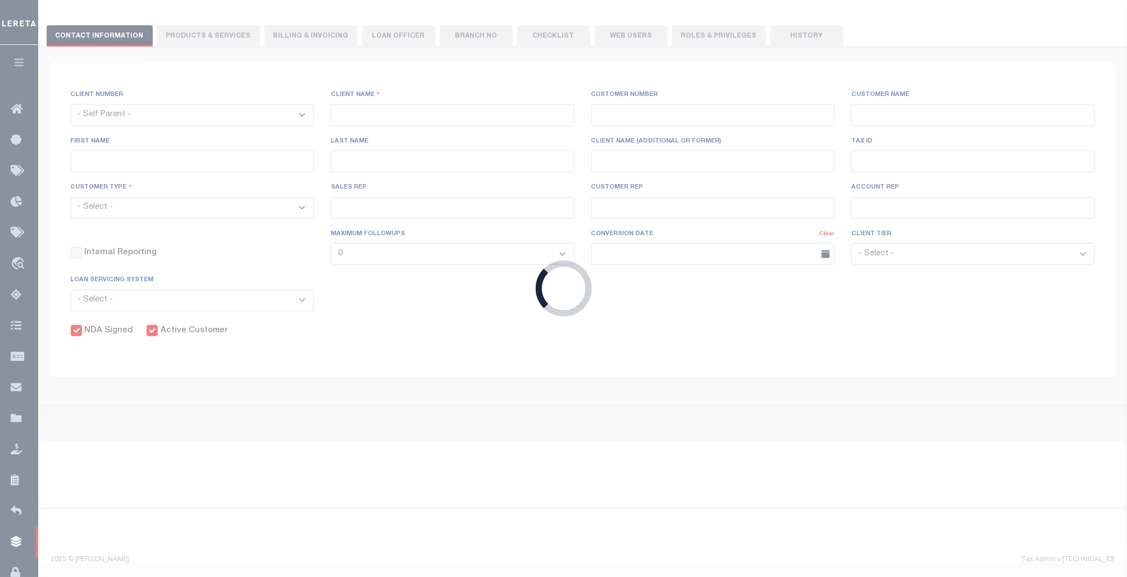
select select
type input "Selco Community Credit Union"
type input "2128"
type input "Selco Community Credit Union"
type input "Tracy"
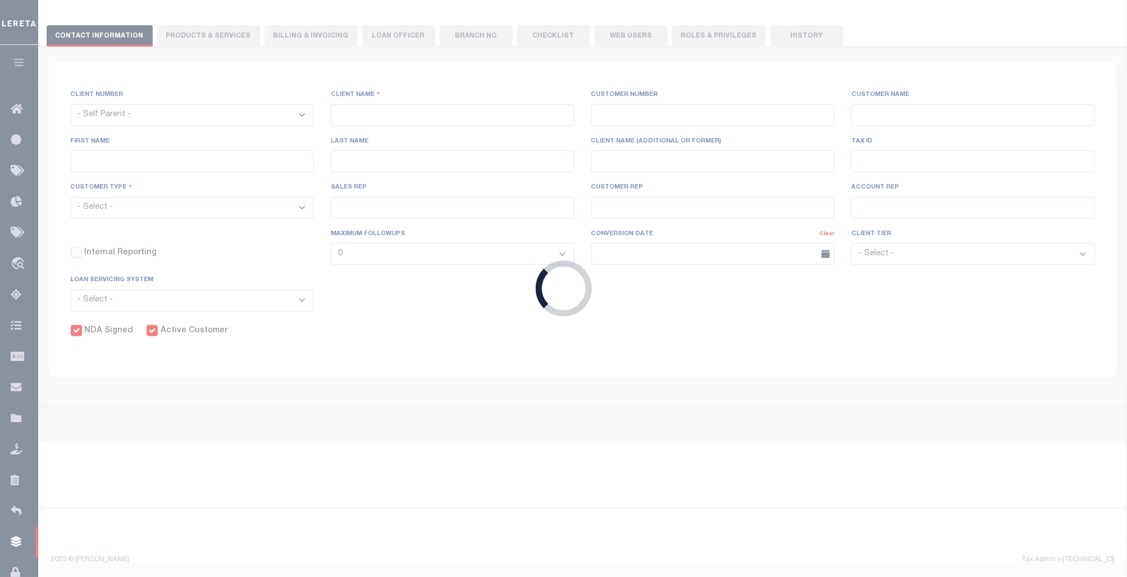
type input "[PERSON_NAME]"
select select "Commercial"
type input "Barbara Kendrick"
type input "Tony Targhetta"
checkbox input "true"
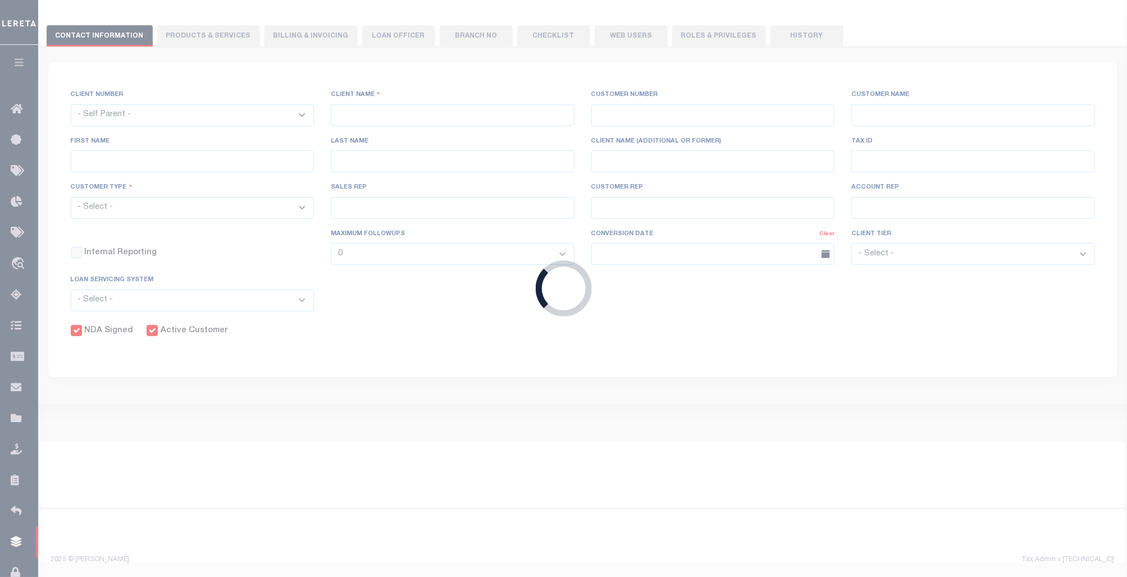
checkbox input "true"
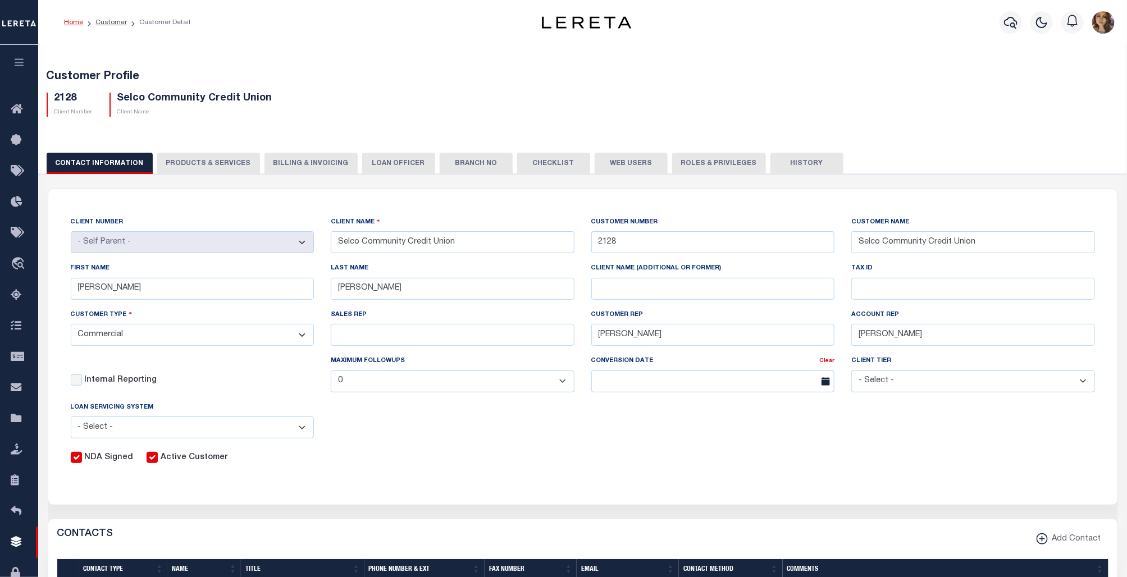
click at [615, 167] on button "Web Users" at bounding box center [631, 163] width 73 height 21
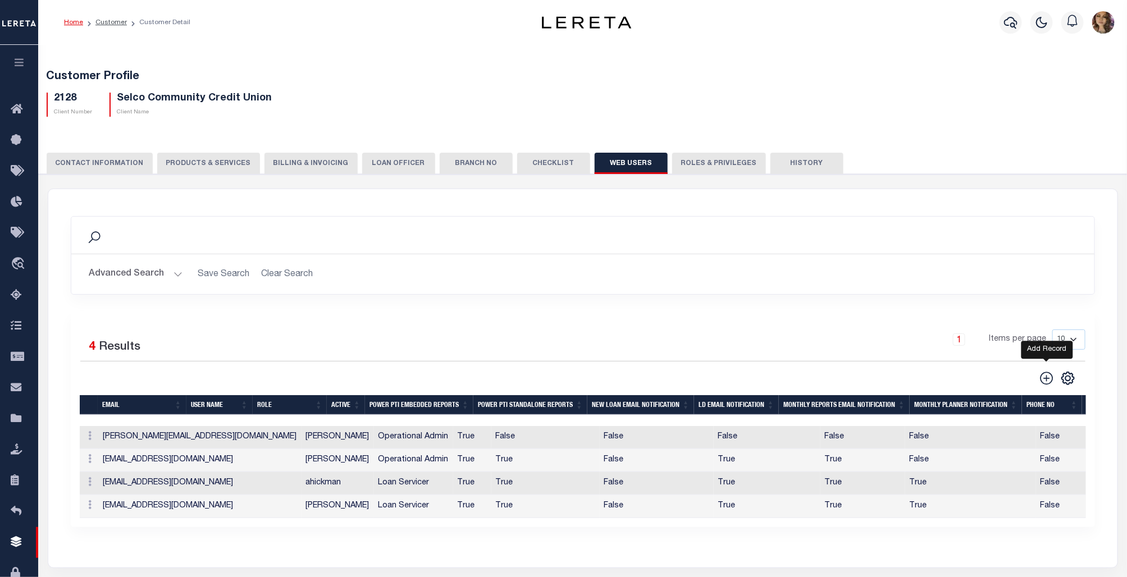
click at [1048, 377] on icon at bounding box center [1046, 378] width 15 height 15
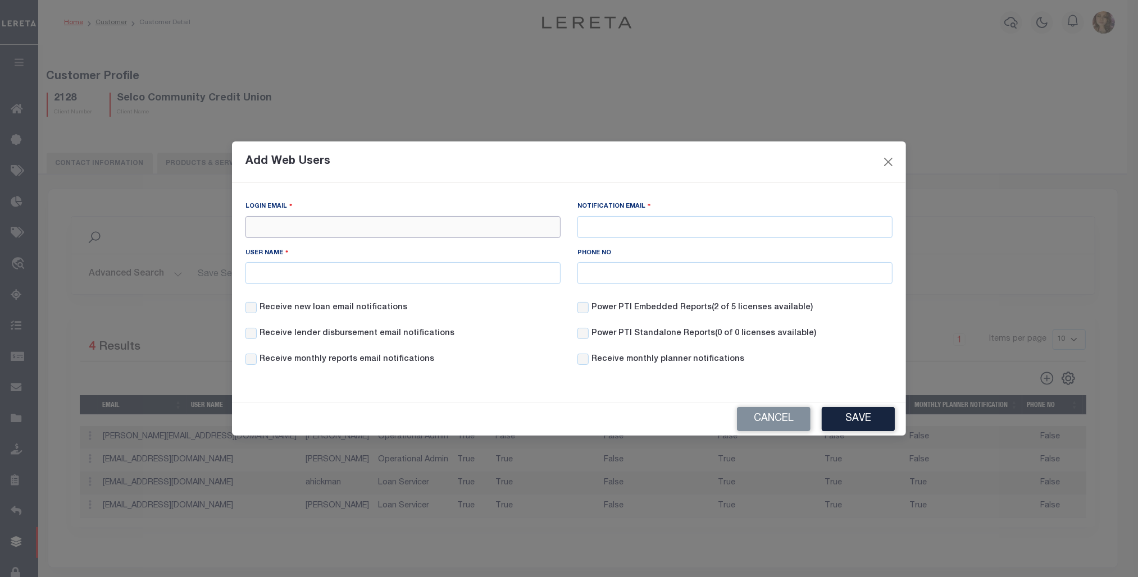
click at [316, 222] on input "Login Email" at bounding box center [402, 227] width 315 height 22
paste input "cgilman@selco.org"
type input "cgilman@selco.org"
paste input "cgilman@selco.org"
type input "cgilman@selco.org"
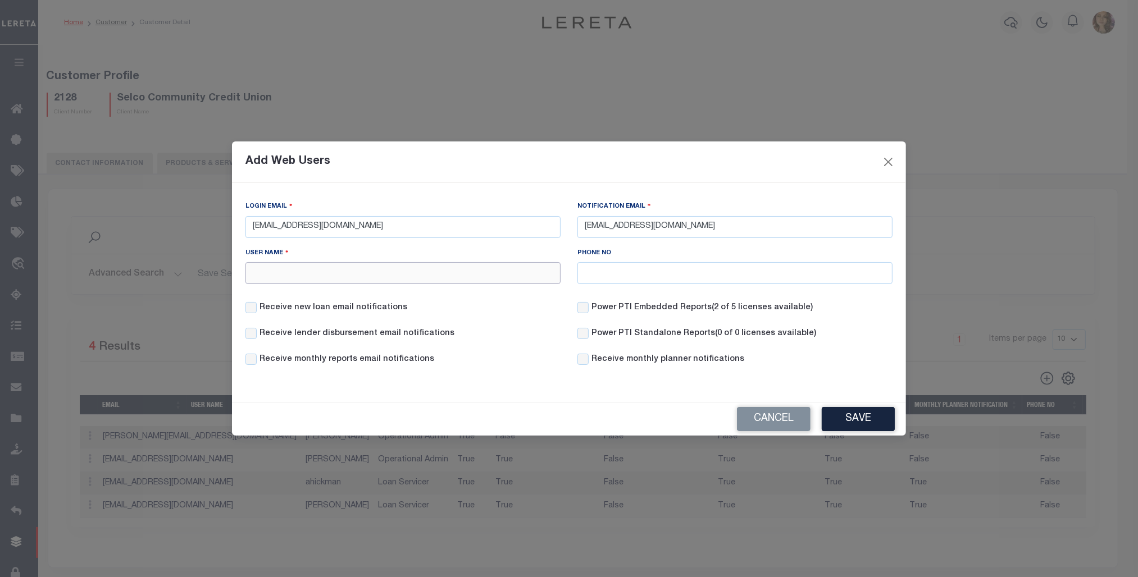
click at [281, 272] on input "User Name" at bounding box center [402, 273] width 315 height 22
type input "Christy Gilman"
click at [851, 428] on button "Save" at bounding box center [857, 419] width 73 height 24
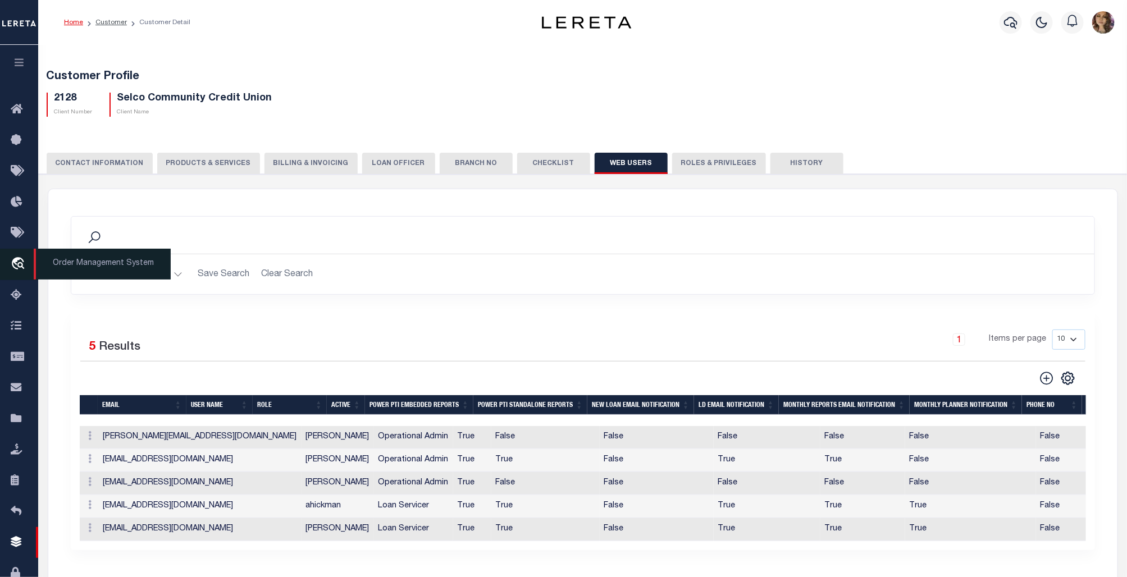
click at [15, 262] on icon "travel_explore" at bounding box center [20, 264] width 18 height 15
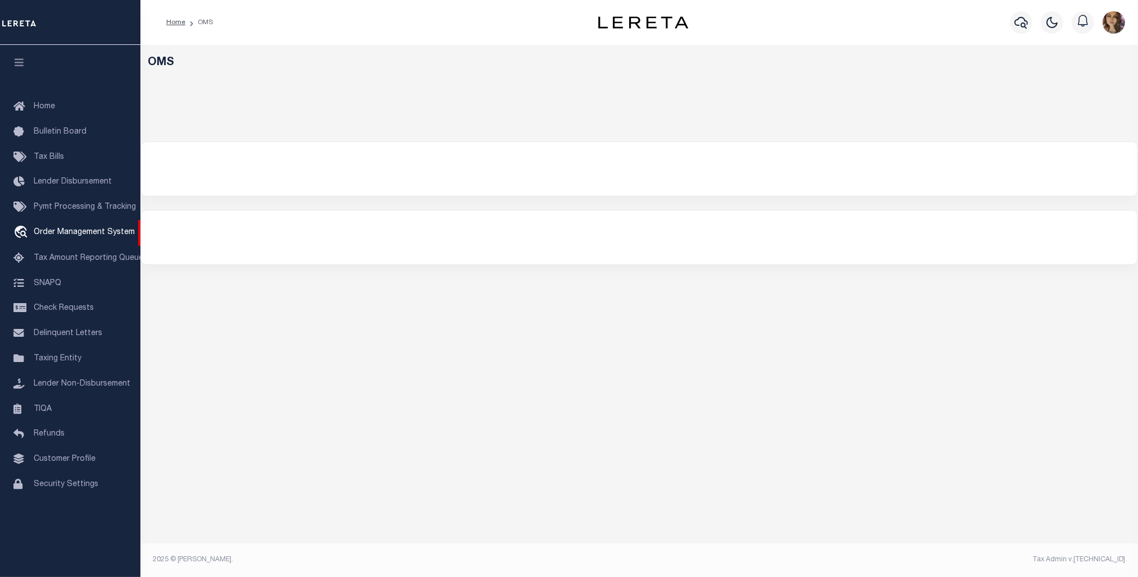
select select "200"
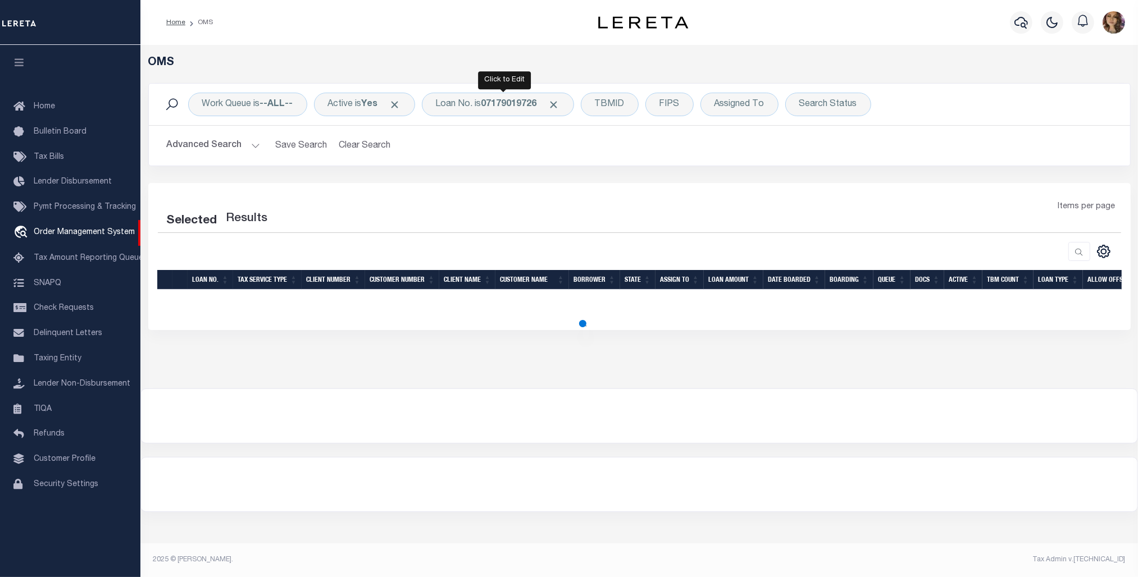
select select "200"
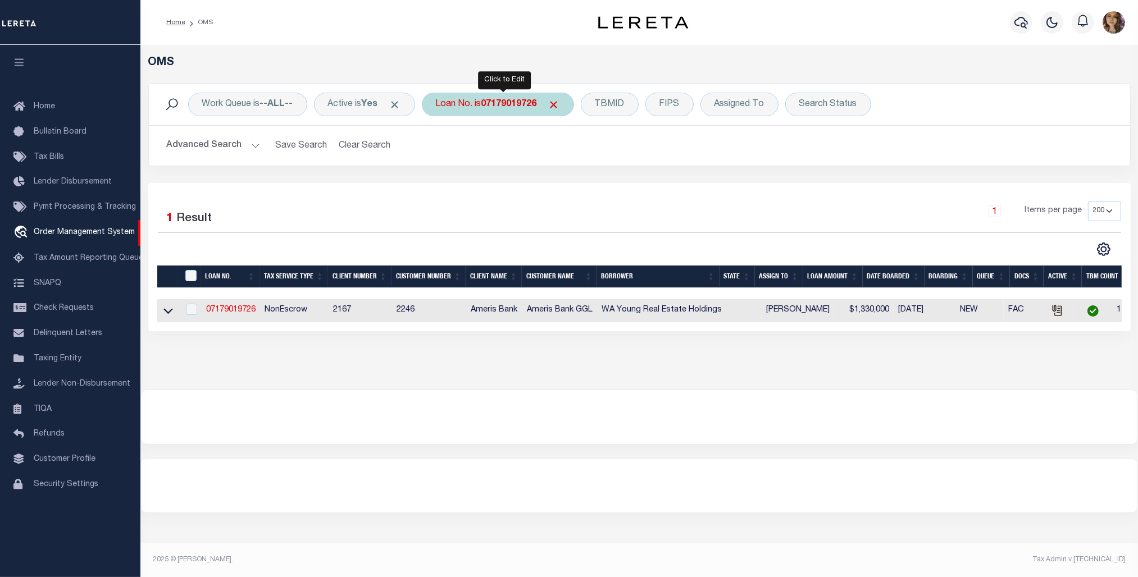
click at [503, 103] on b "07179019726" at bounding box center [509, 104] width 56 height 9
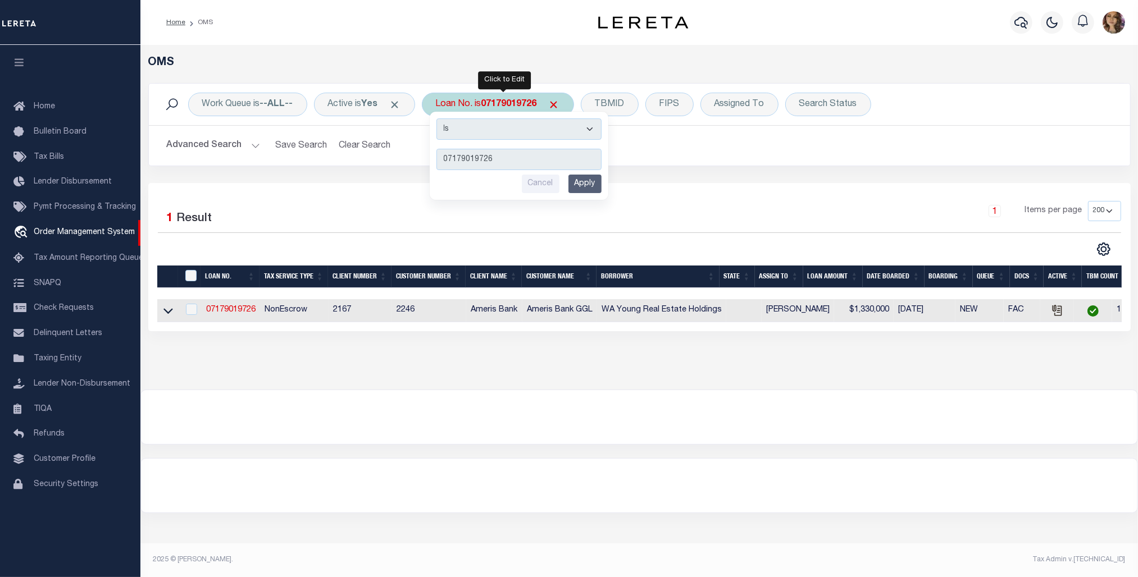
type input "25052ND"
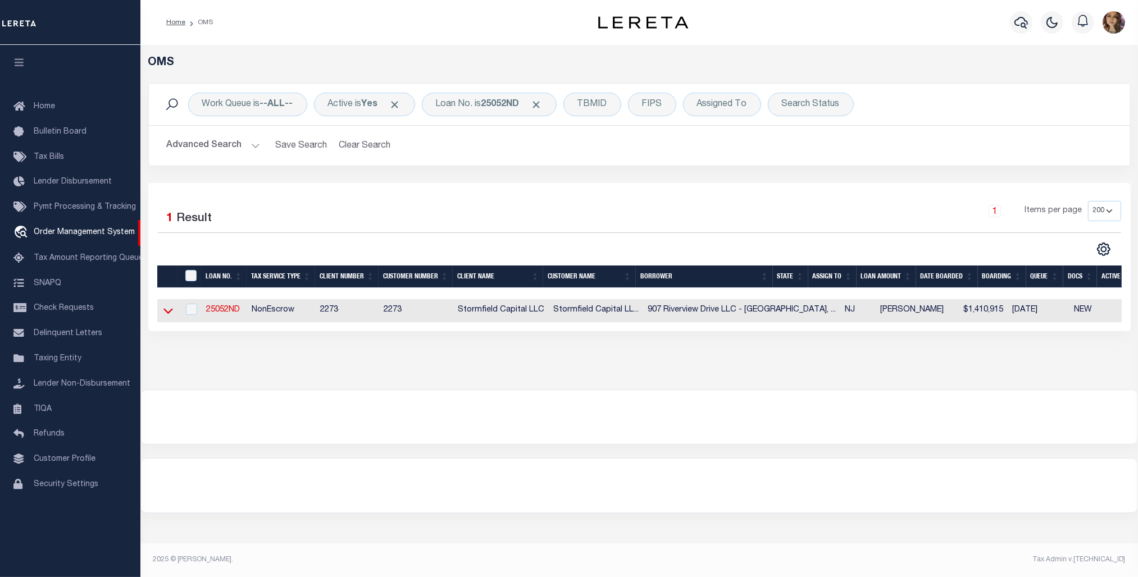
click at [163, 312] on icon at bounding box center [168, 311] width 10 height 12
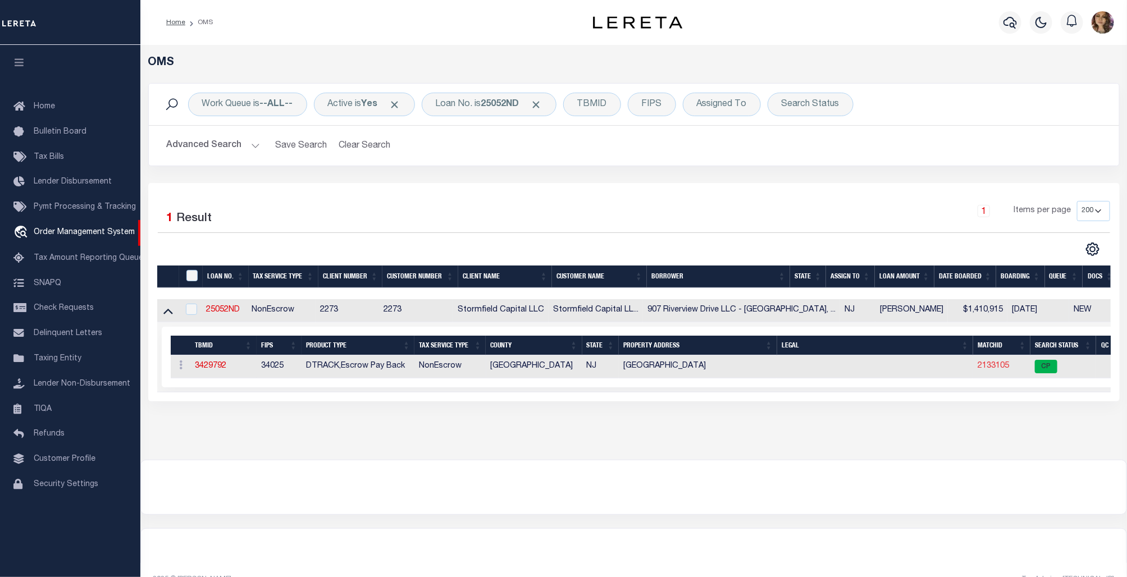
click at [978, 370] on link "2133105" at bounding box center [993, 366] width 31 height 8
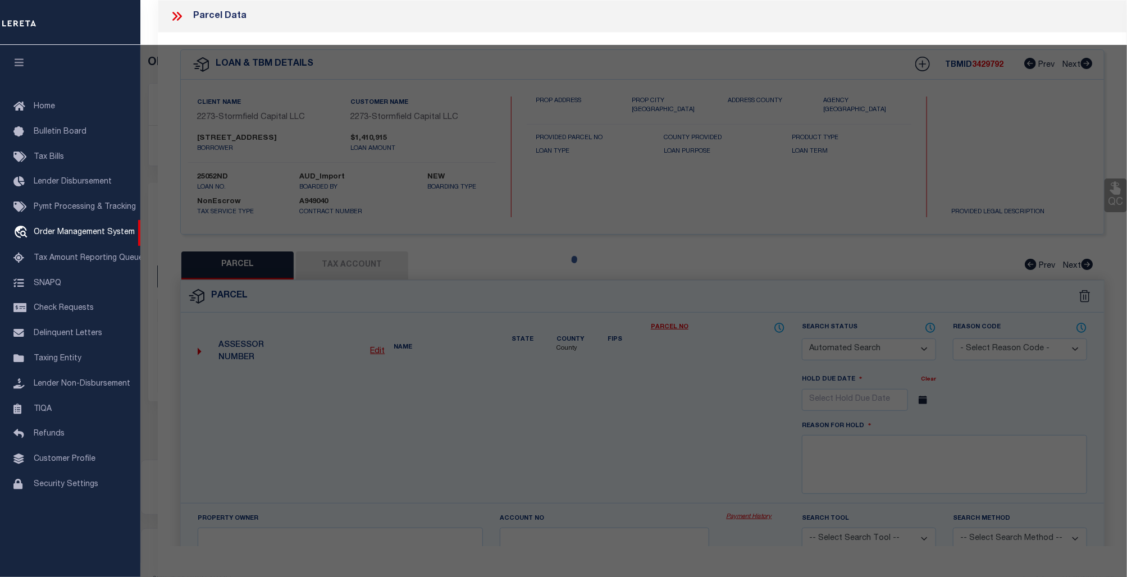
checkbox input "false"
select select "CP"
type input "BAY ISLE REALTY, LLC"
select select
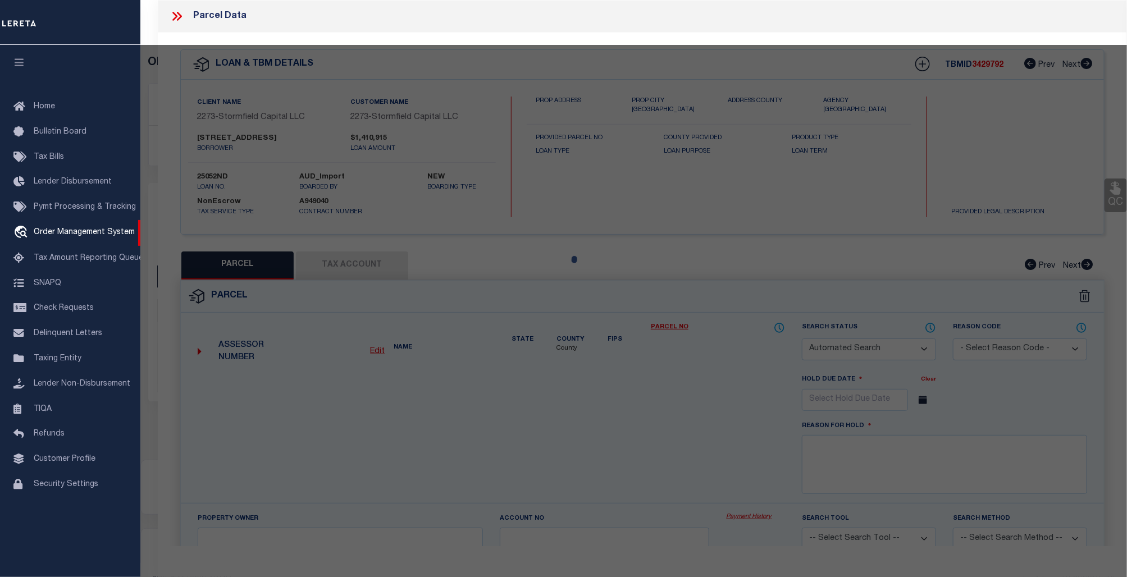
type input "907 RIVERVIEW DRIVE"
checkbox input "false"
type input "Brielle NJ 08730"
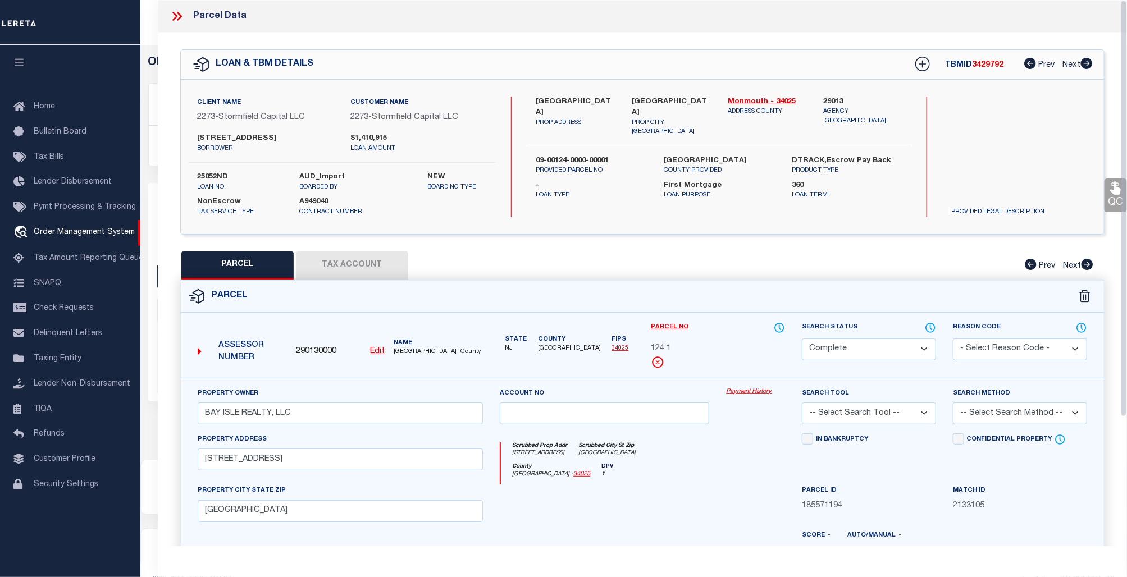
click at [751, 389] on link "Payment History" at bounding box center [755, 392] width 59 height 10
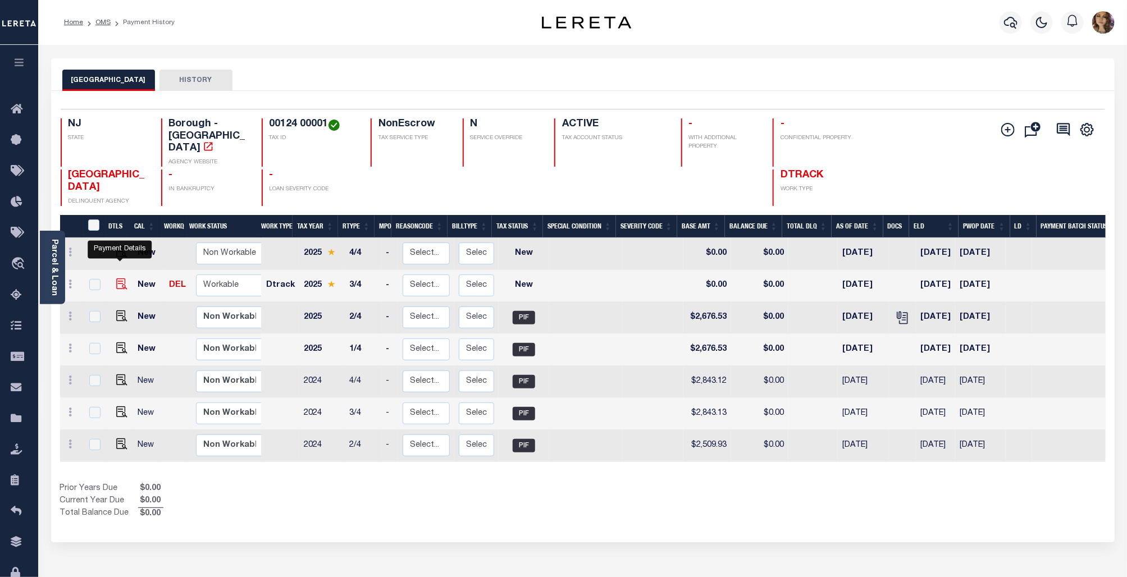
click at [118, 278] on img "" at bounding box center [121, 283] width 11 height 11
checkbox input "true"
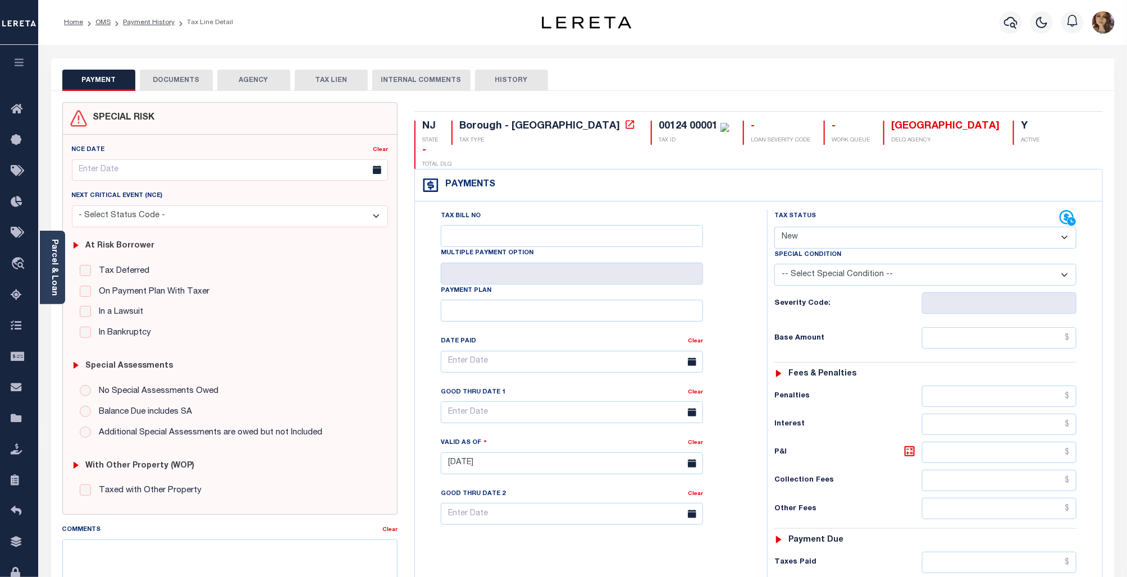
click at [920, 227] on select "- Select Status Code - Open Due/Unpaid Paid Incomplete No Tax Due Internal Refu…" at bounding box center [925, 238] width 302 height 22
select select "PYD"
click at [775, 227] on select "- Select Status Code - Open Due/Unpaid Paid Incomplete No Tax Due Internal Refu…" at bounding box center [925, 238] width 302 height 22
type input "[DATE]"
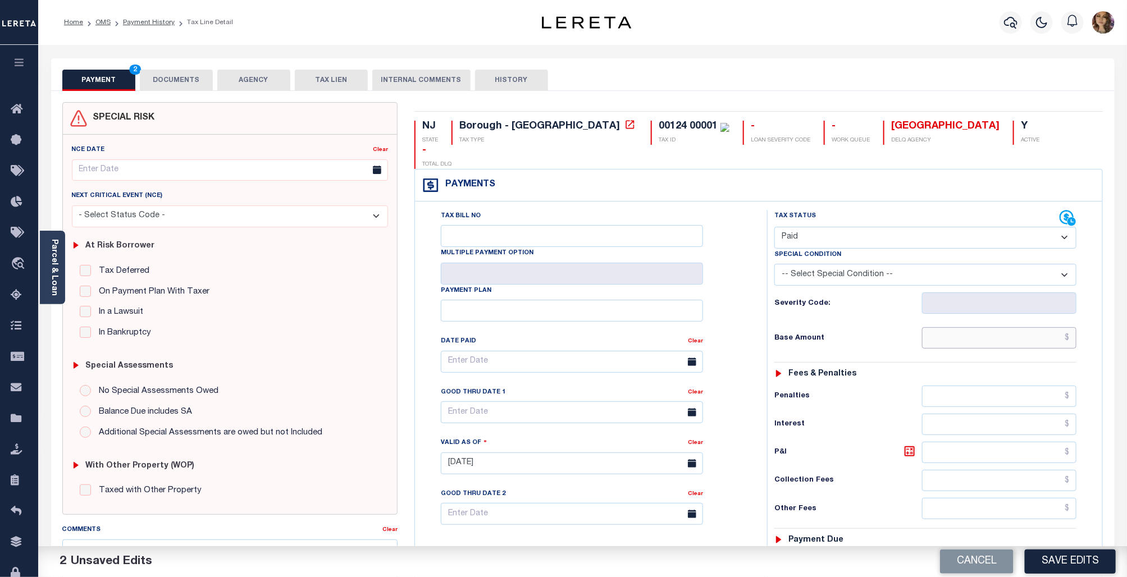
click at [1068, 327] on input "text" at bounding box center [999, 337] width 155 height 21
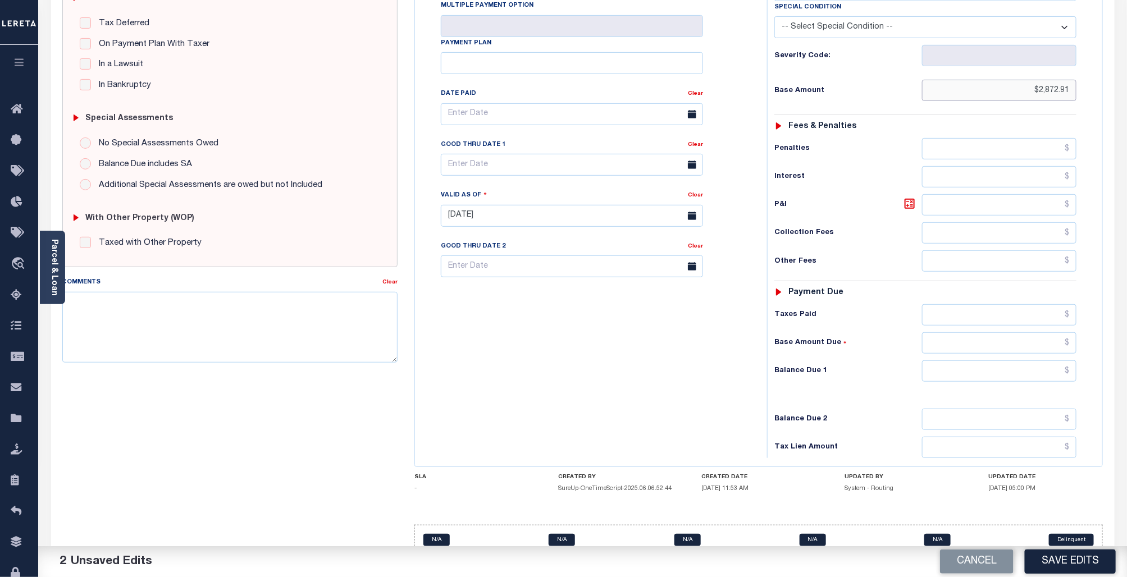
scroll to position [262, 0]
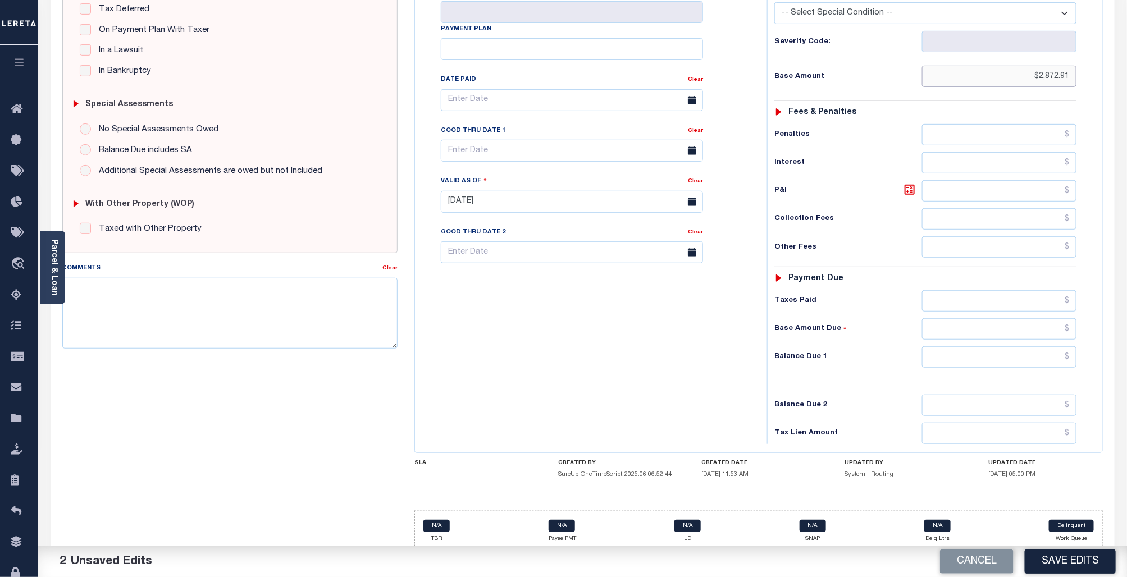
type input "$2,872.91"
click at [1072, 346] on input "text" at bounding box center [999, 356] width 155 height 21
type input "$0.00"
click at [1058, 554] on button "Save Edits" at bounding box center [1070, 562] width 91 height 24
checkbox input "false"
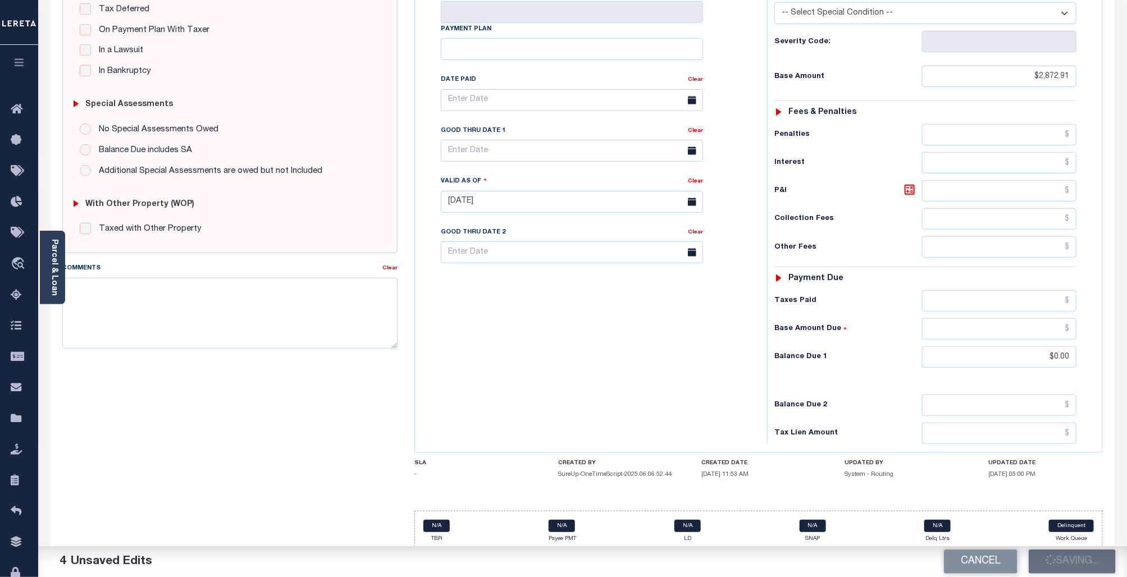
checkbox input "false"
type input "$2,872.91"
type input "$0"
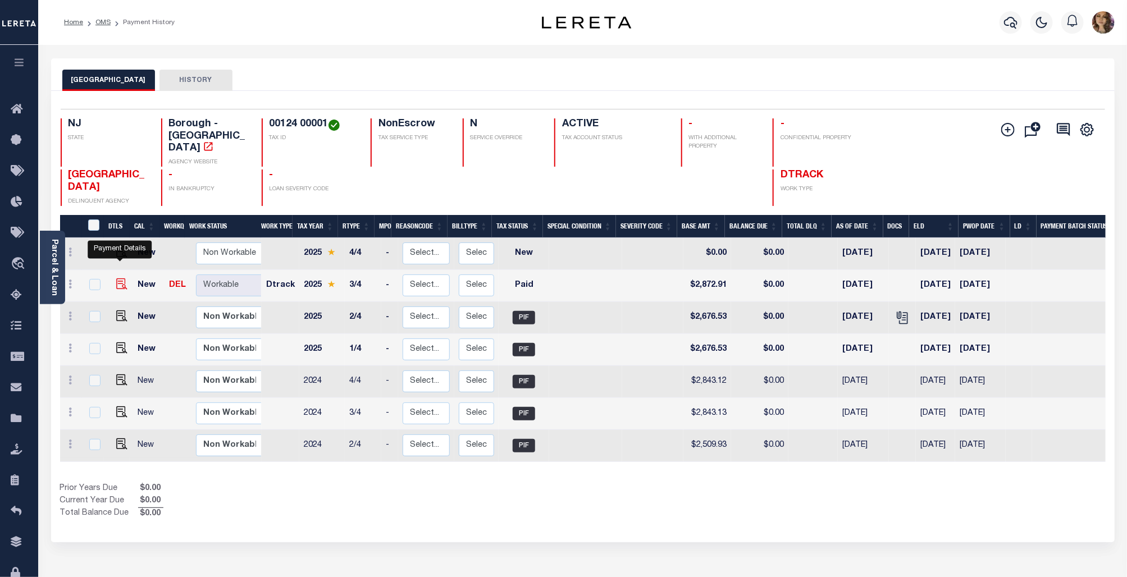
click at [119, 278] on img "" at bounding box center [121, 283] width 11 height 11
checkbox input "true"
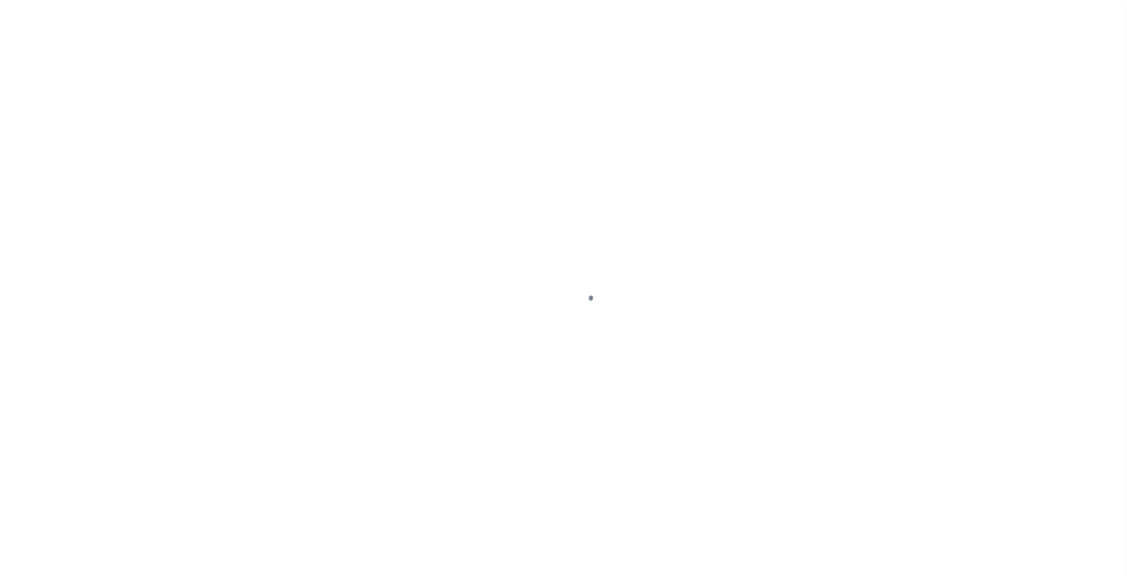
select select "PYD"
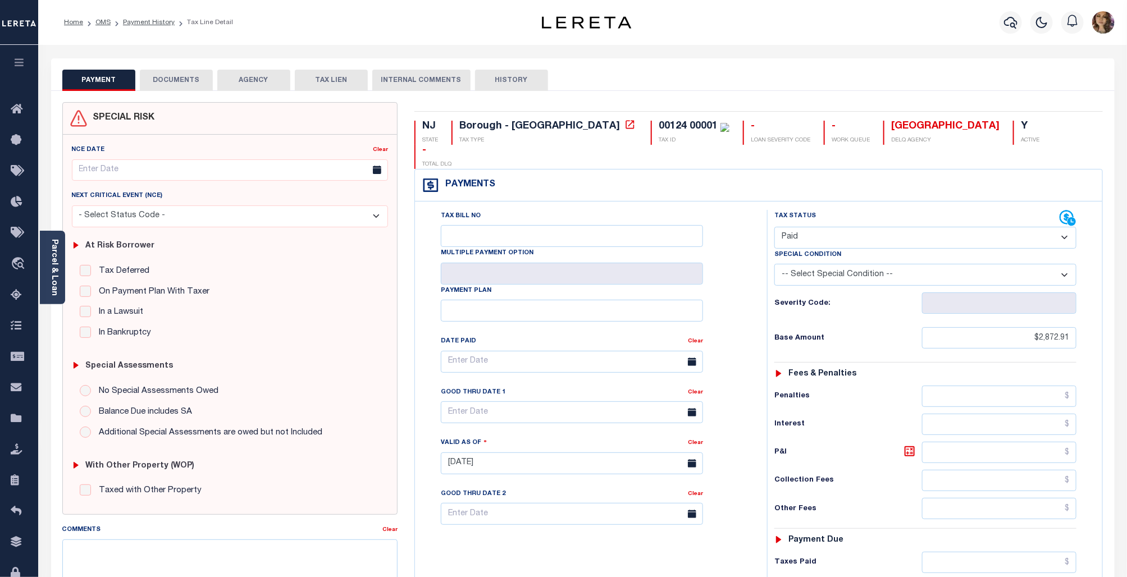
click at [172, 80] on button "DOCUMENTS" at bounding box center [176, 80] width 73 height 21
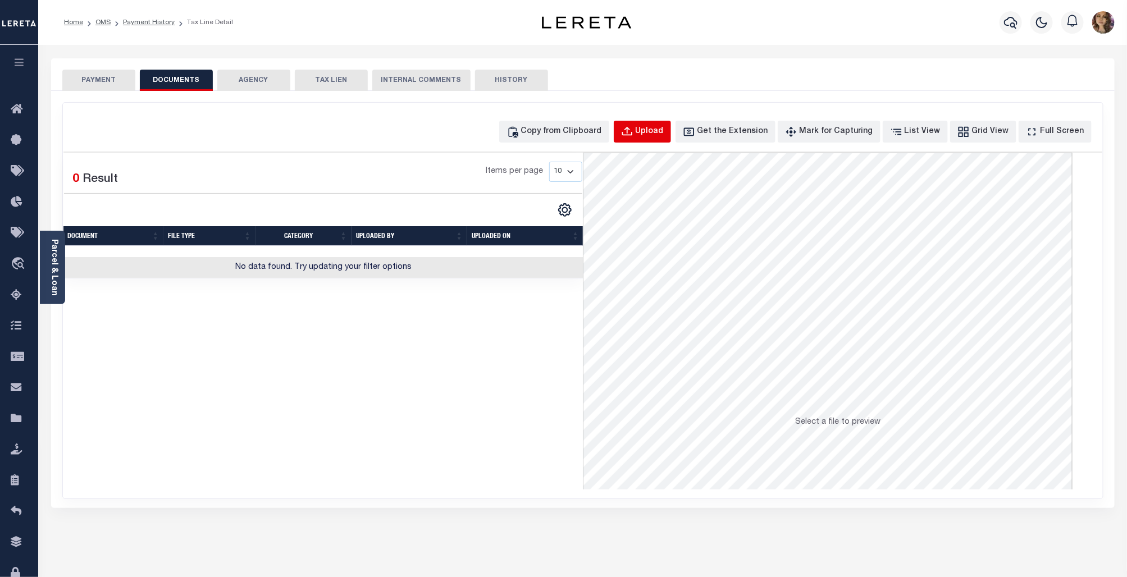
click at [664, 130] on div "Upload" at bounding box center [650, 132] width 28 height 12
select select "POP"
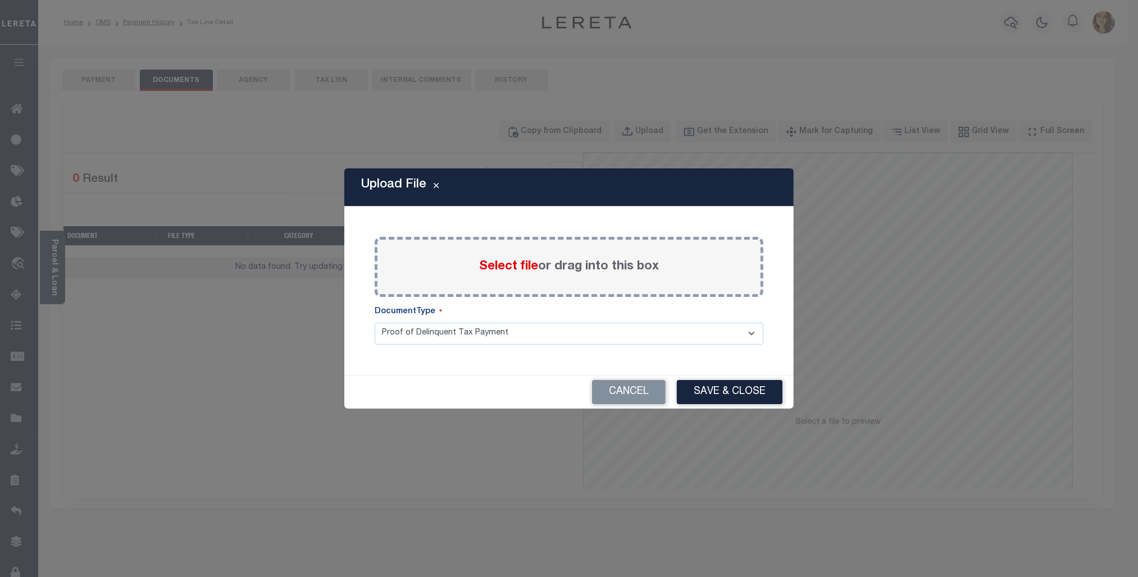
click at [504, 265] on span "Select file" at bounding box center [508, 267] width 59 height 12
click at [0, 0] on input "Select file or drag into this box" at bounding box center [0, 0] width 0 height 0
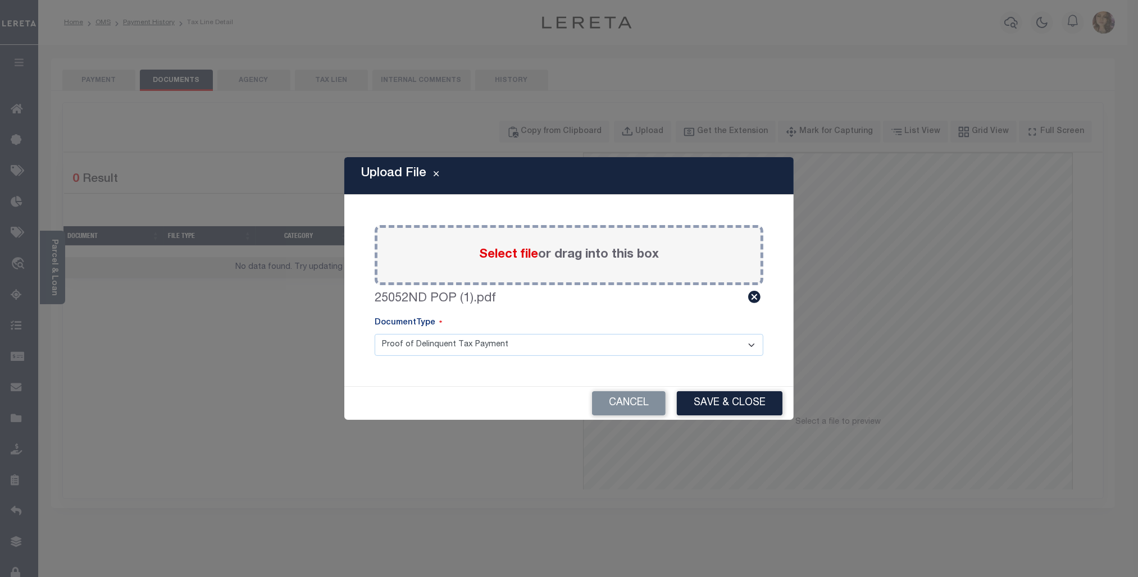
click at [747, 340] on select "Proof of Delinquent Tax Payment" at bounding box center [569, 345] width 389 height 22
click at [716, 404] on button "Save & Close" at bounding box center [730, 403] width 106 height 24
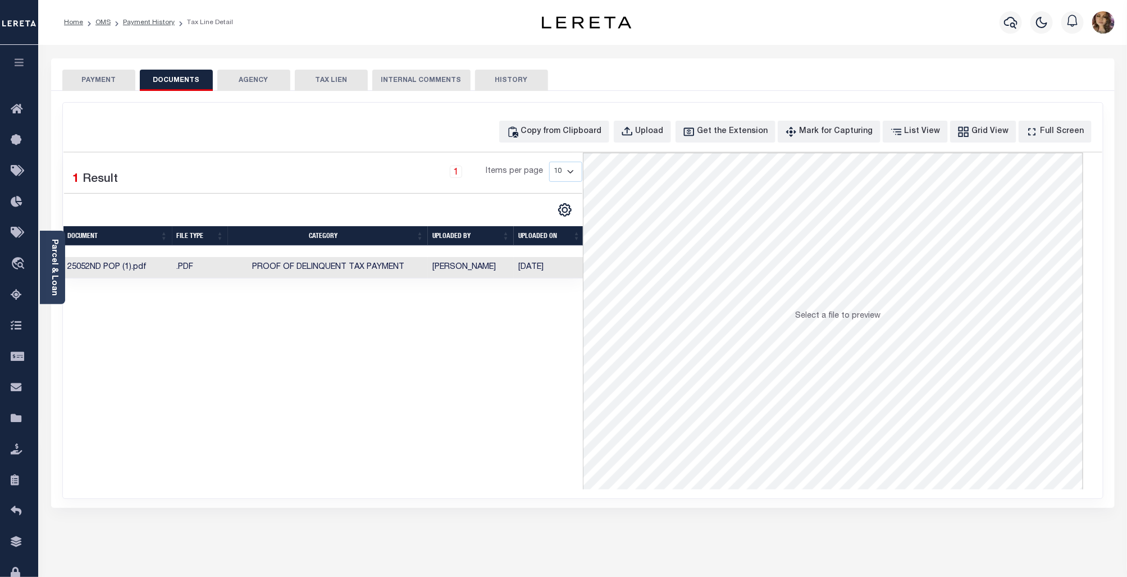
click at [500, 271] on td "Sanchez, Bertha" at bounding box center [471, 268] width 86 height 22
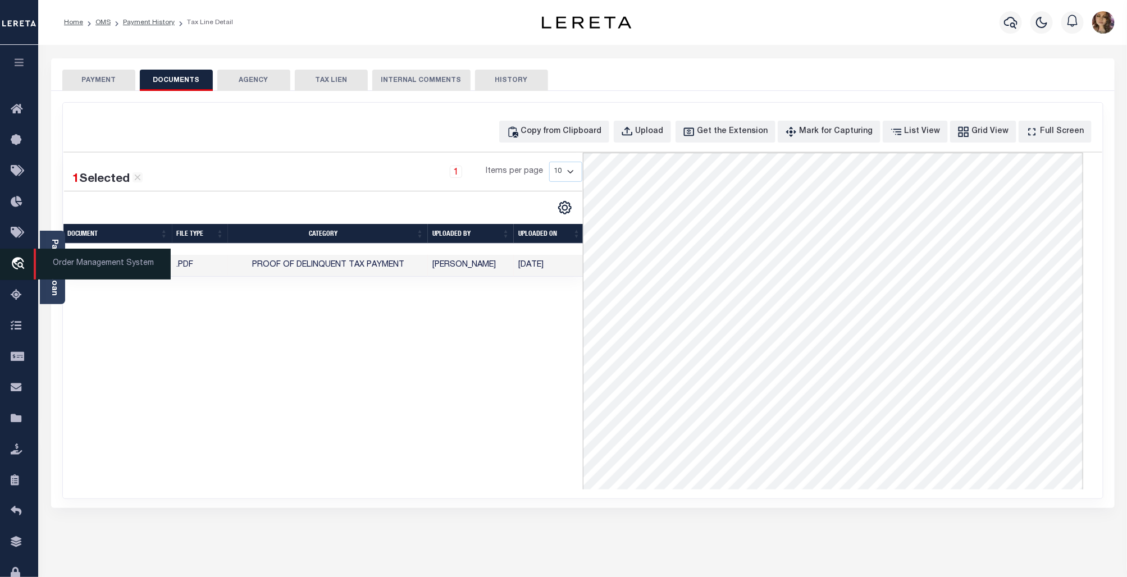
drag, startPoint x: 12, startPoint y: 268, endPoint x: 19, endPoint y: 268, distance: 6.8
click at [12, 268] on icon "travel_explore" at bounding box center [20, 264] width 18 height 15
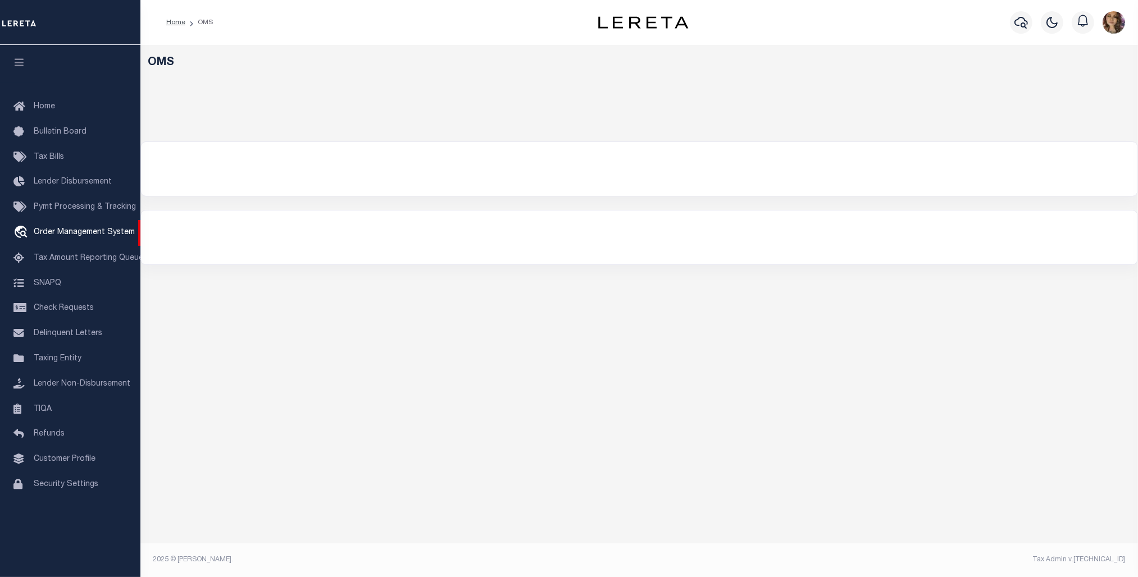
select select "200"
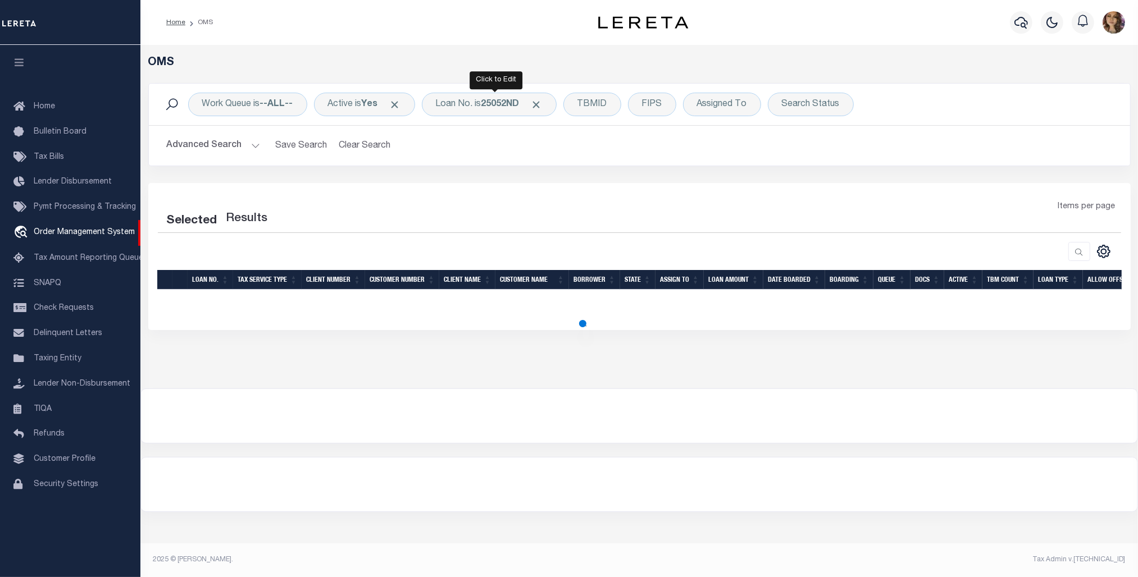
select select "200"
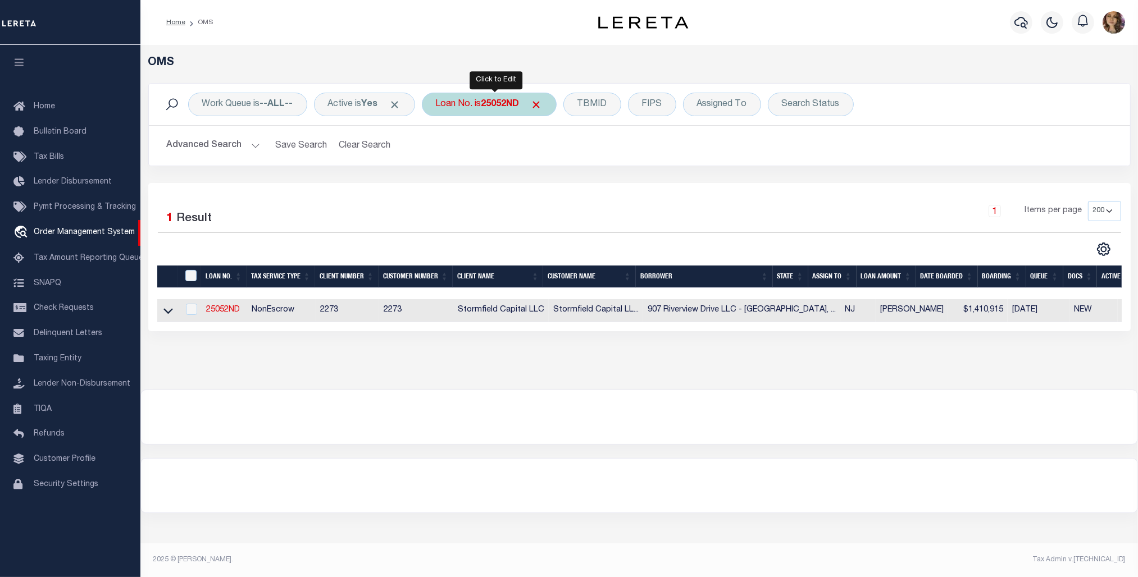
click at [495, 106] on b "25052ND" at bounding box center [500, 104] width 38 height 9
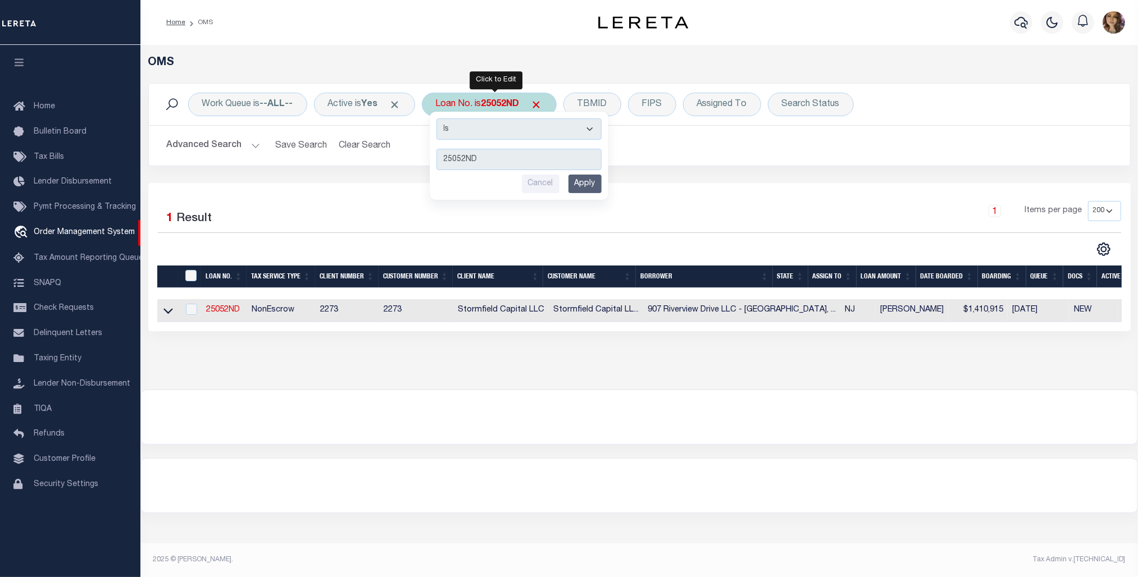
type input "3511201482303"
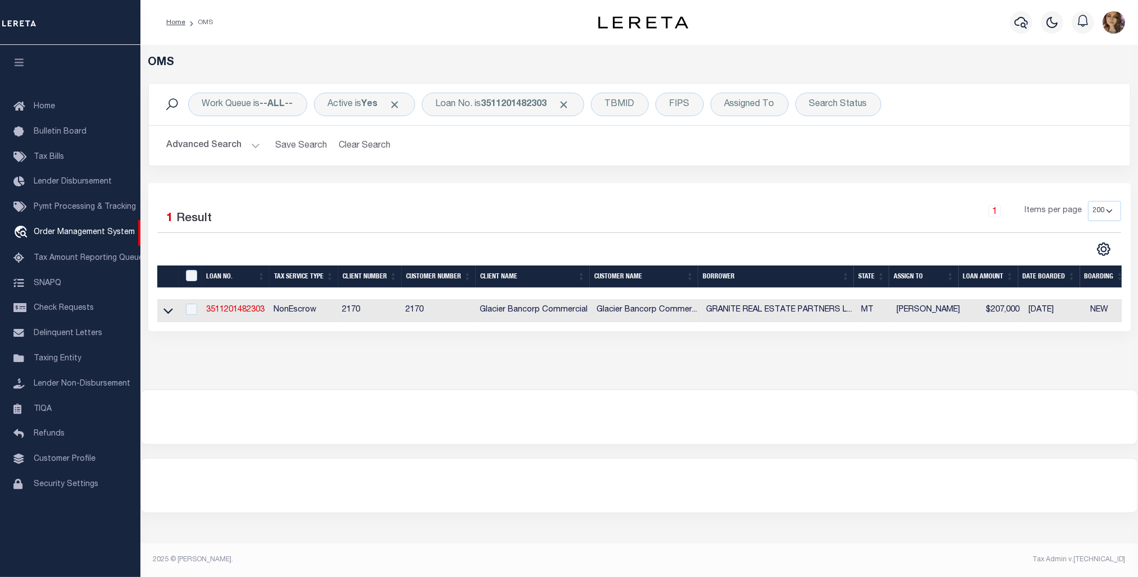
click at [170, 320] on td at bounding box center [168, 310] width 22 height 23
checkbox input "true"
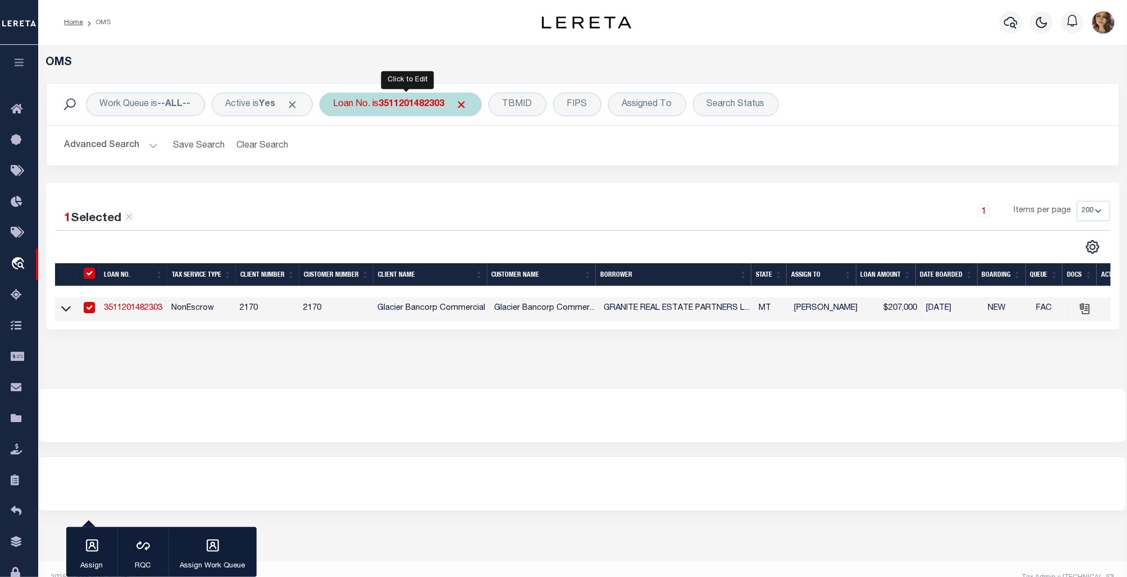
click at [420, 103] on b "3511201482303" at bounding box center [412, 104] width 66 height 9
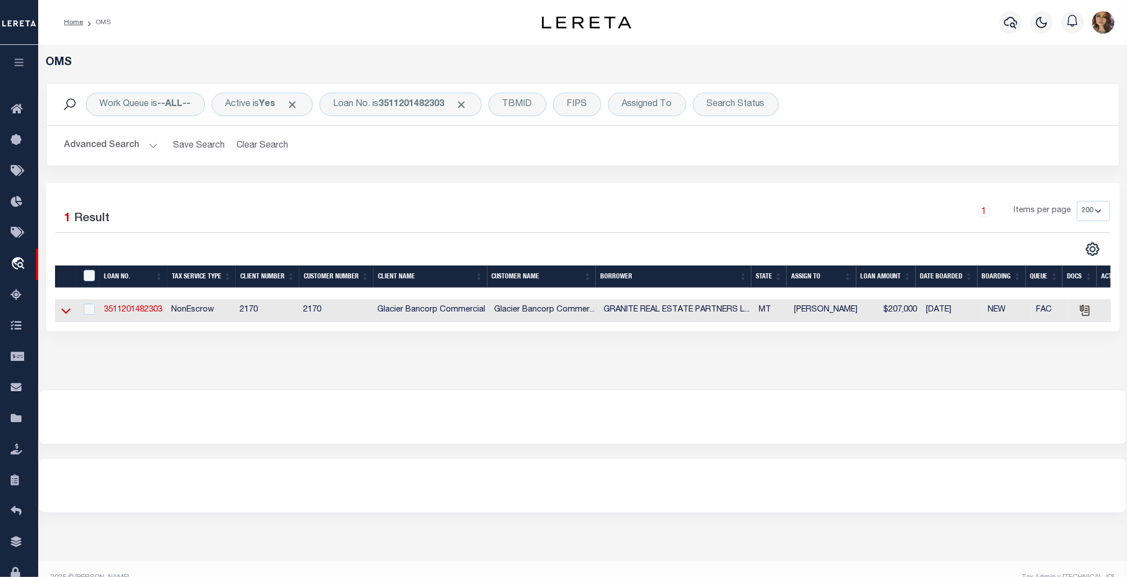
click at [63, 314] on icon at bounding box center [66, 312] width 10 height 6
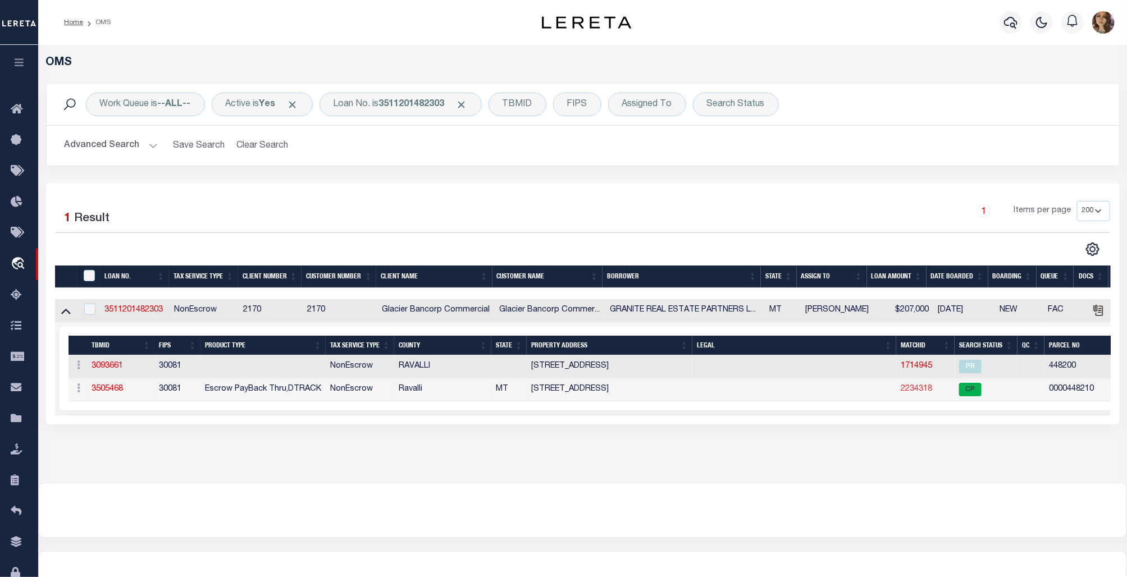
click at [916, 391] on link "2234318" at bounding box center [916, 389] width 31 height 8
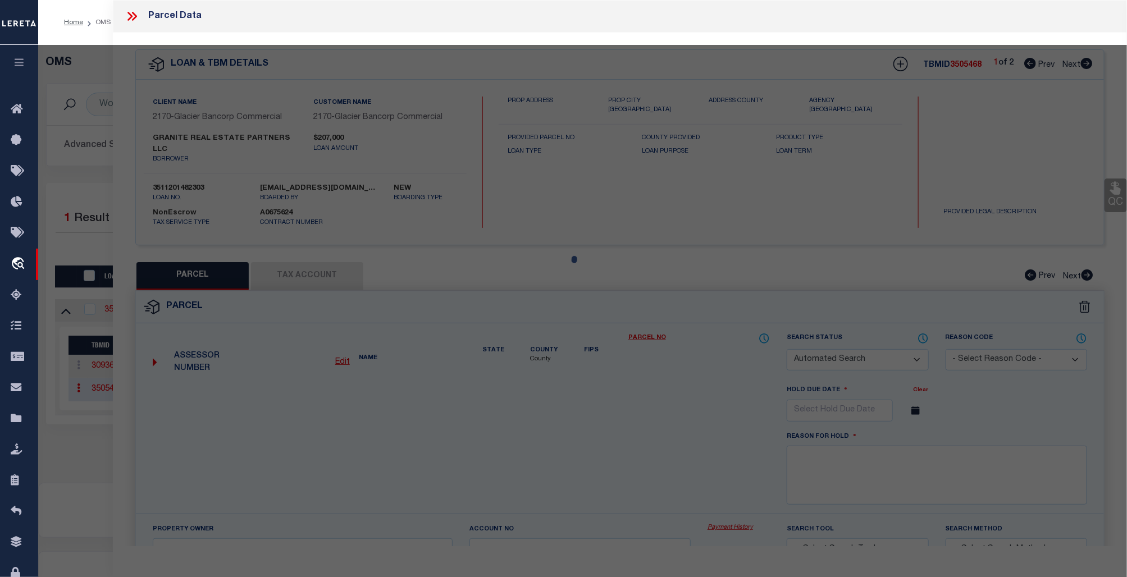
checkbox input "false"
select select "CP"
type input "GRANITE REAL ESTATE PARTNERS LLC"
select select "AGW"
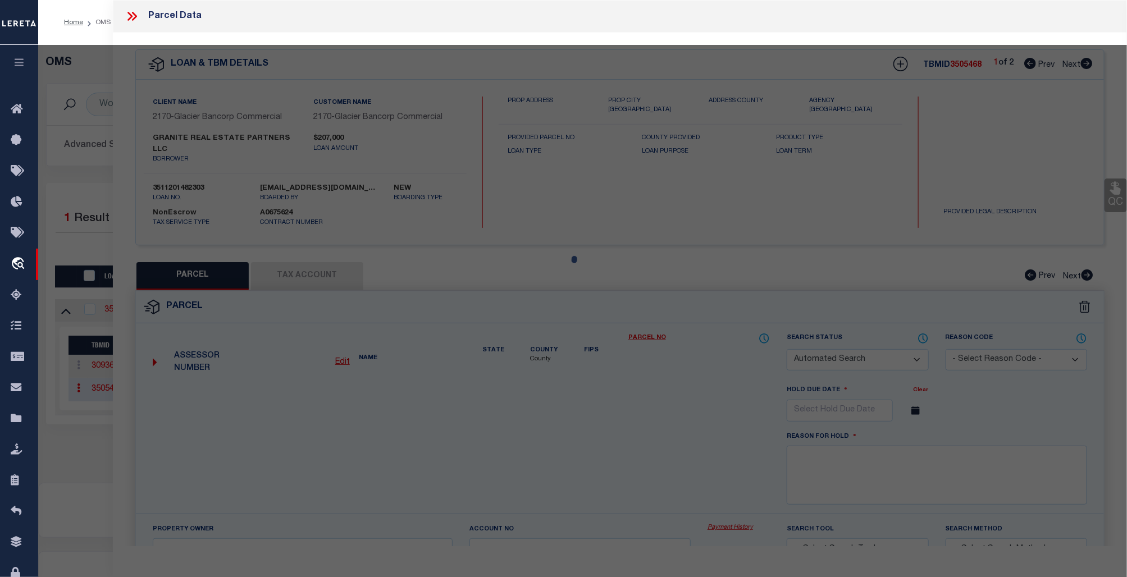
select select
type input "GRANDVIEW DR"
checkbox input "false"
type input "STEVENSVILLE, MT 59870"
type textarea "S01, T09 N, R20 W, Acres 2.5, IN N2NE INDEX 29 CS #1858 TRACT A"
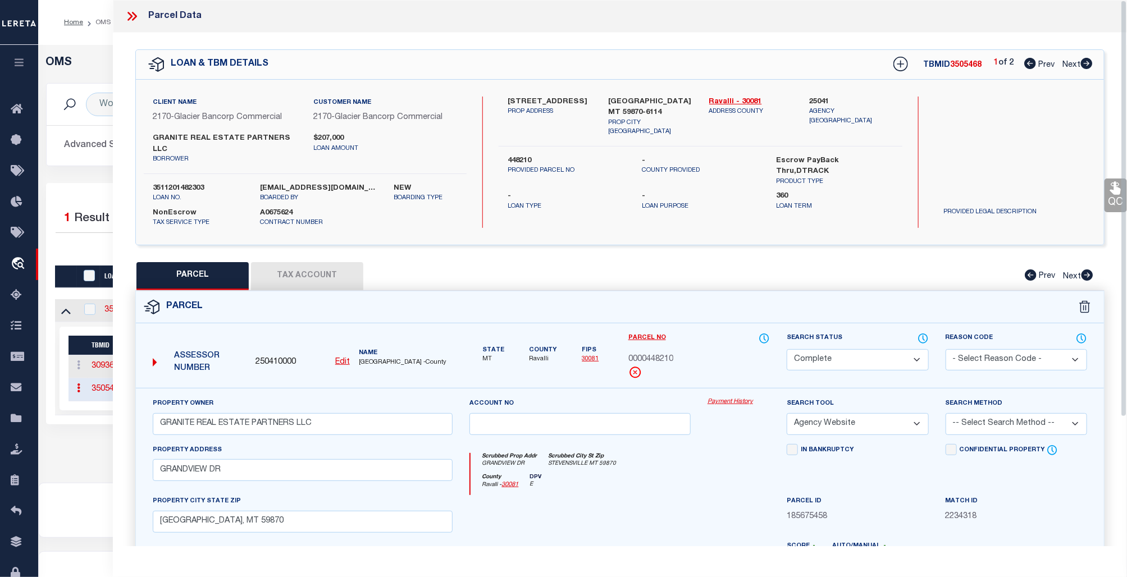
click at [732, 398] on link "Payment History" at bounding box center [738, 403] width 62 height 10
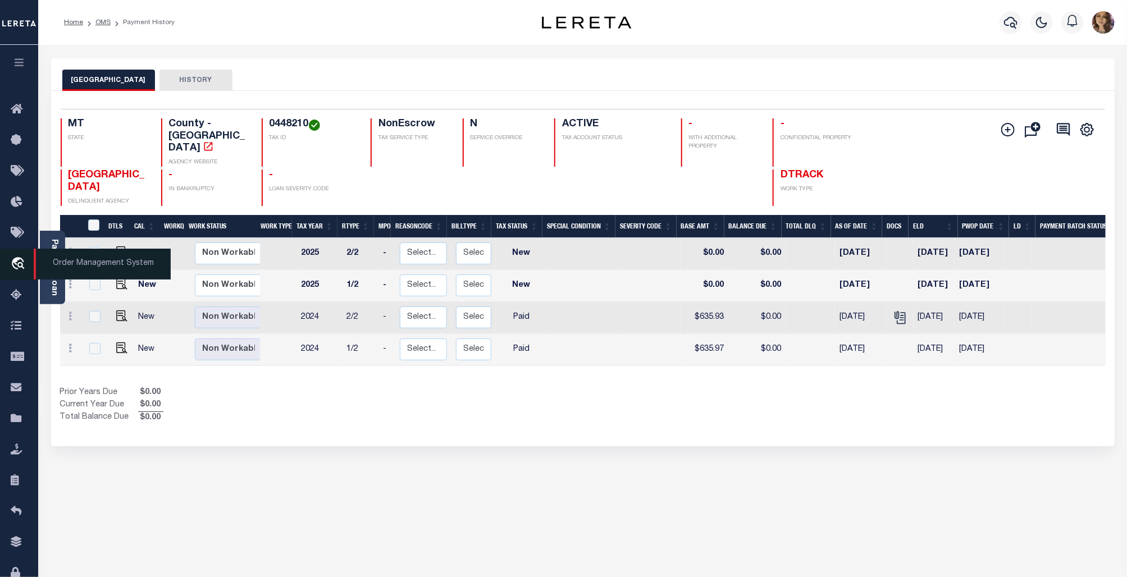
click at [94, 268] on span "Order Management System" at bounding box center [102, 264] width 137 height 31
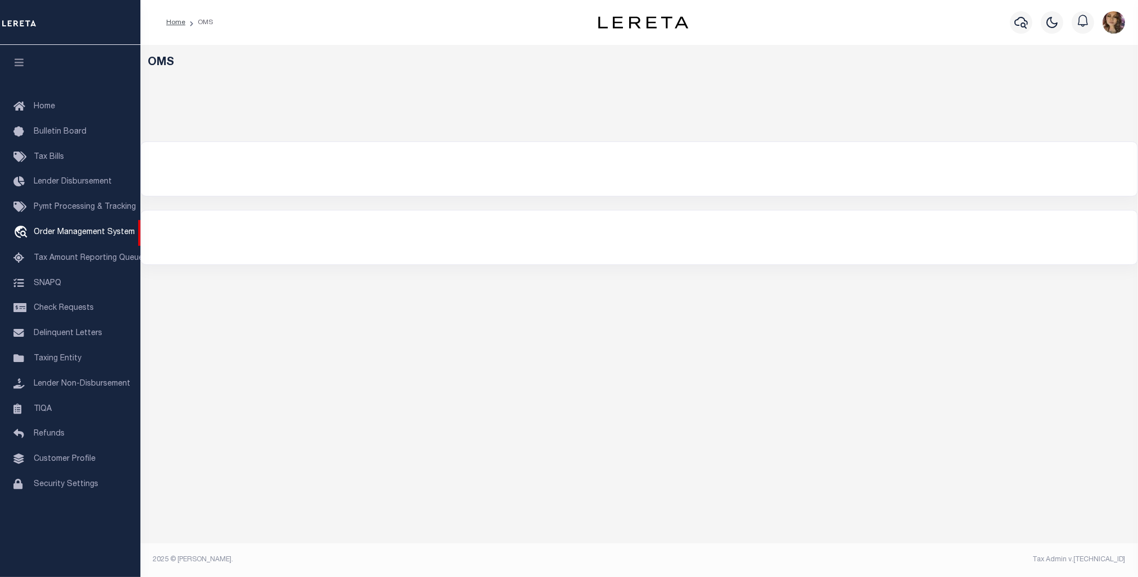
select select "200"
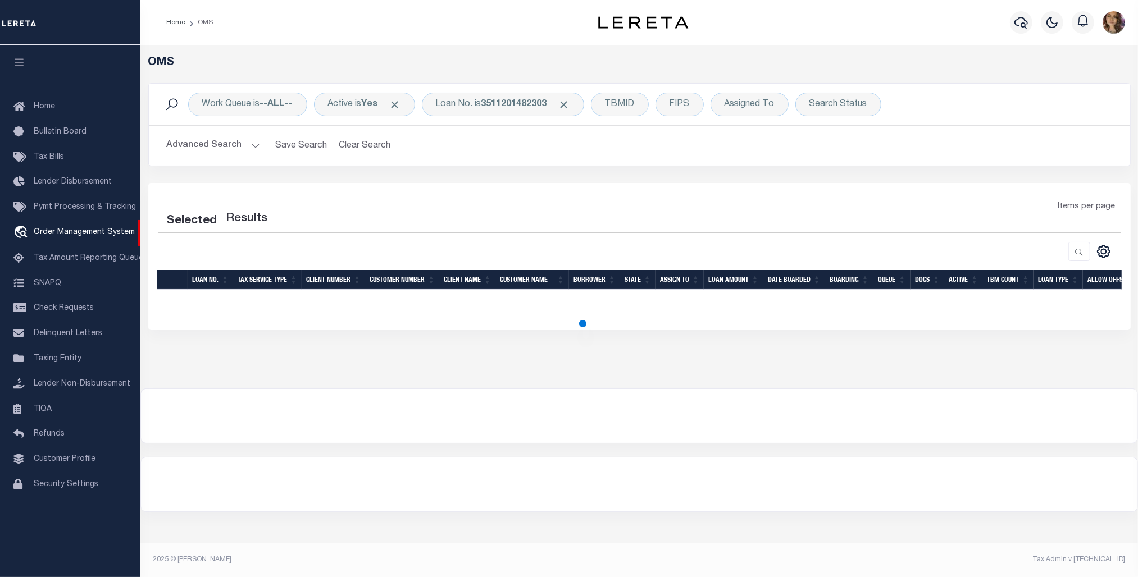
select select "200"
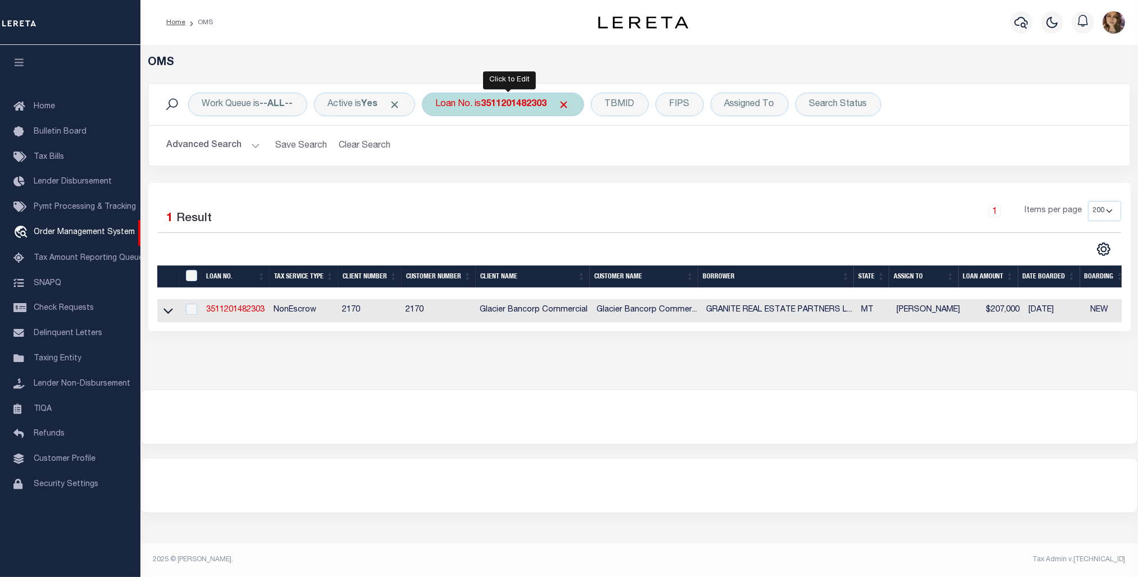
click at [485, 102] on div "Loan No. is 3511201482303" at bounding box center [503, 105] width 162 height 24
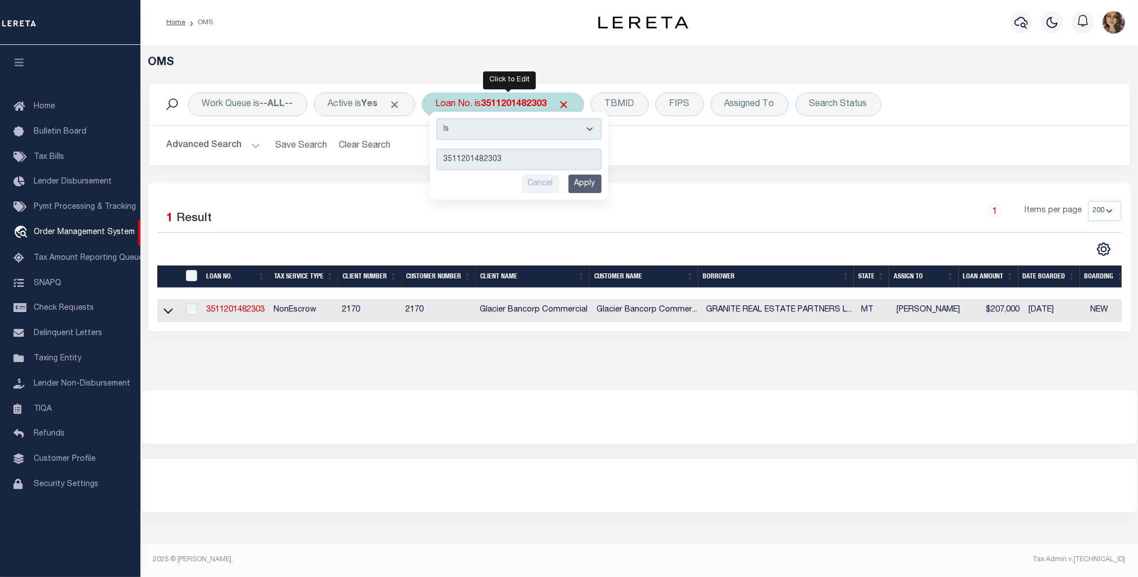
type input "07179019697"
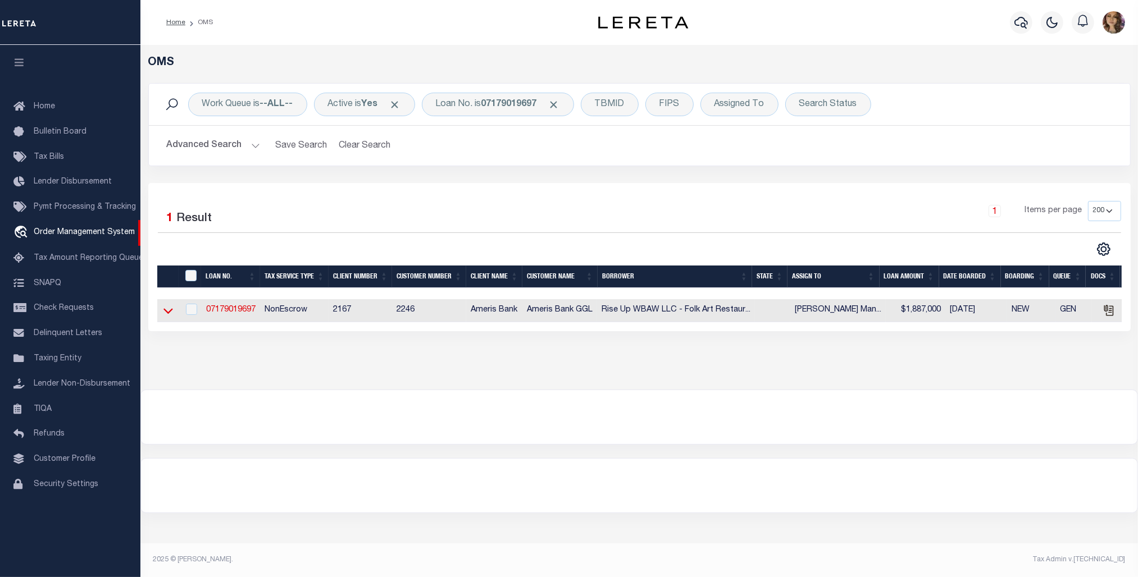
click at [170, 314] on icon at bounding box center [168, 312] width 10 height 6
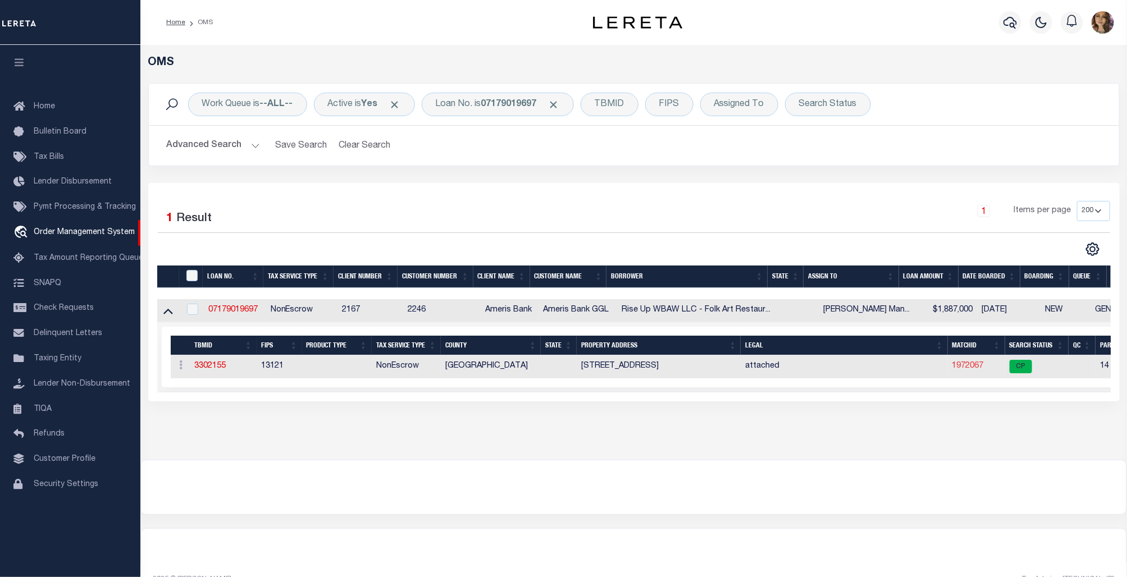
click at [969, 366] on link "1972067" at bounding box center [967, 366] width 31 height 8
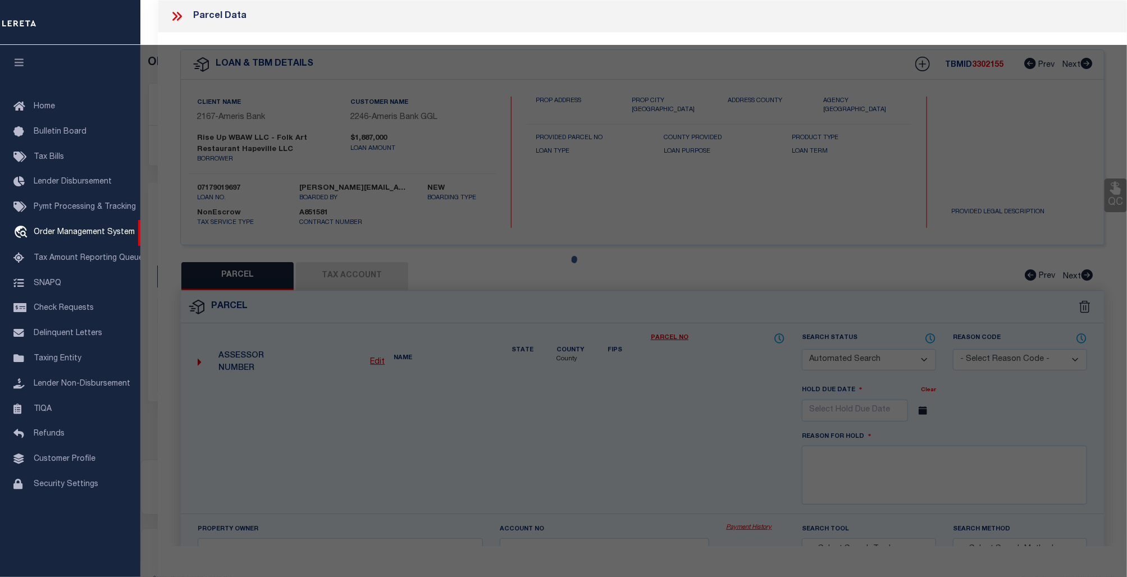
checkbox input "false"
select select "CP"
type input "Tajt Enterprises LLC"
select select "AGW"
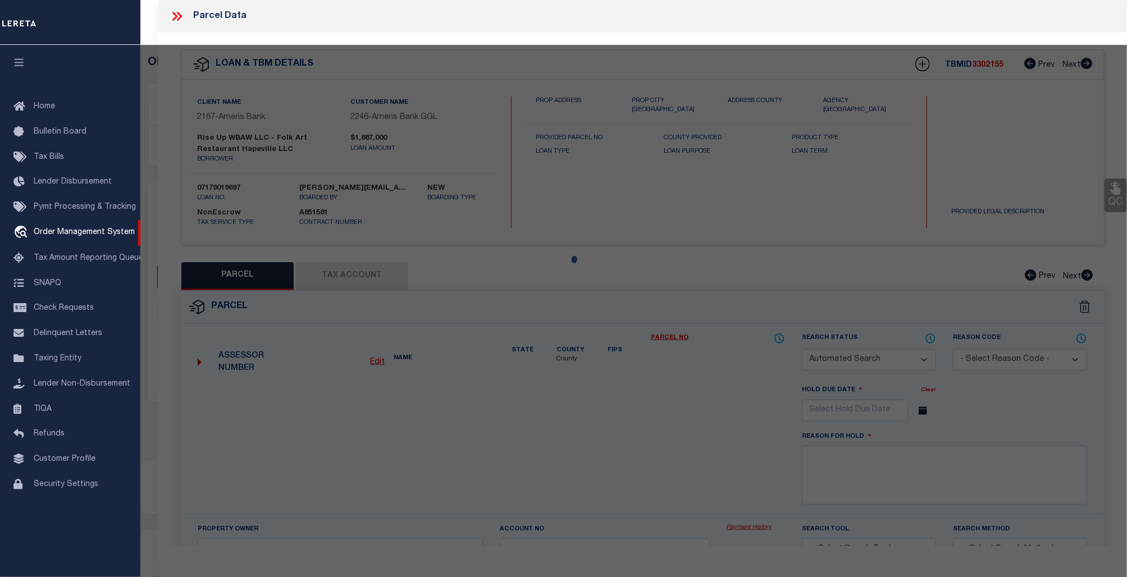
select select
type input "637 NORTH CENTRAL AVE"
checkbox input "false"
type input "Atlanta Ga 30307"
type textarea "Acres 0.1663"
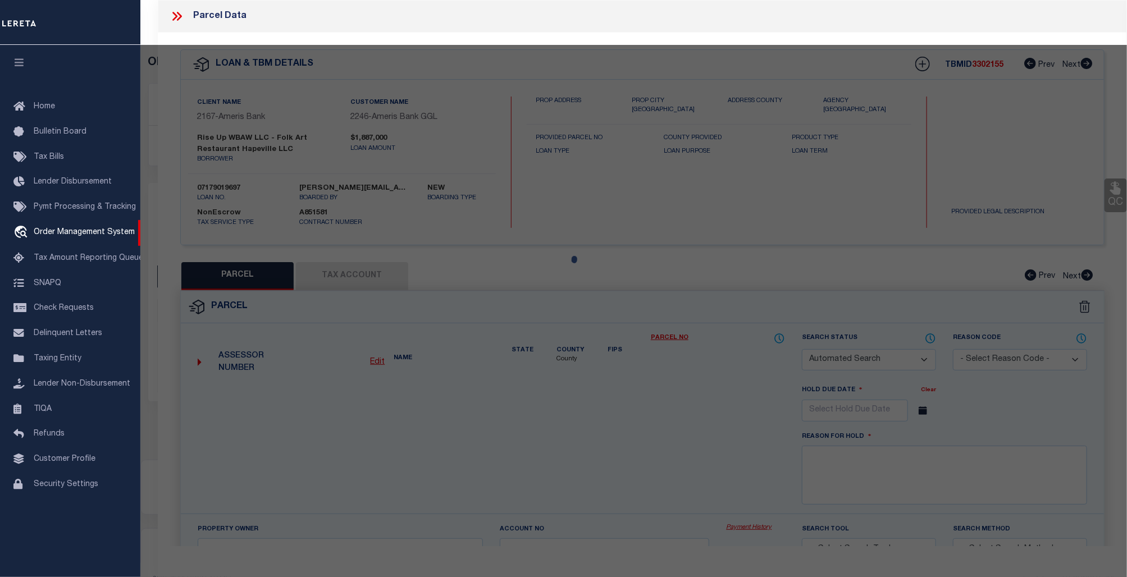
type textarea "Completed based on given legal document"
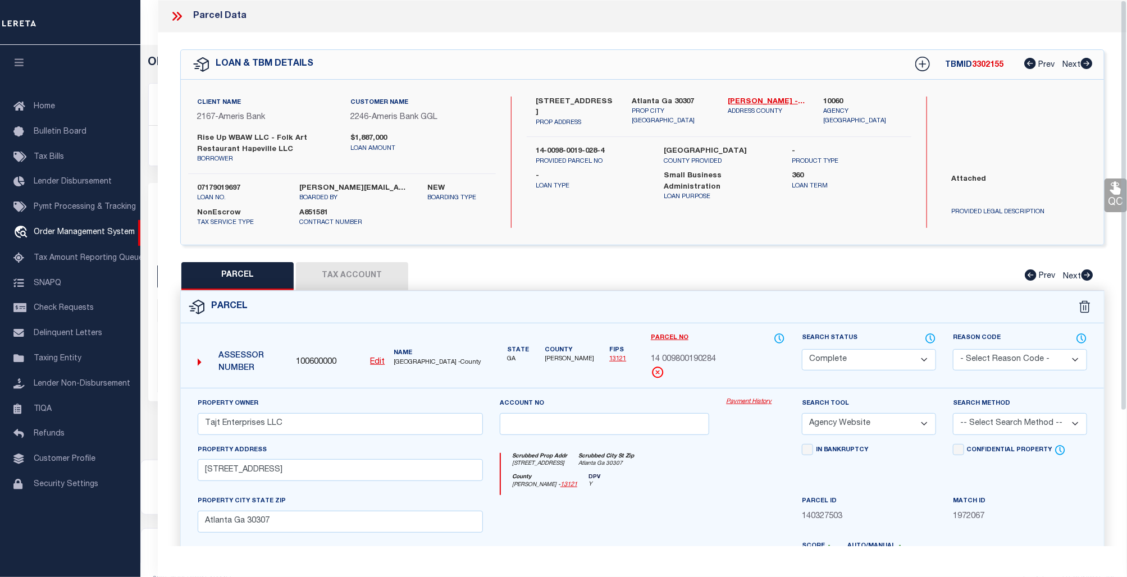
click at [742, 403] on link "Payment History" at bounding box center [755, 403] width 59 height 10
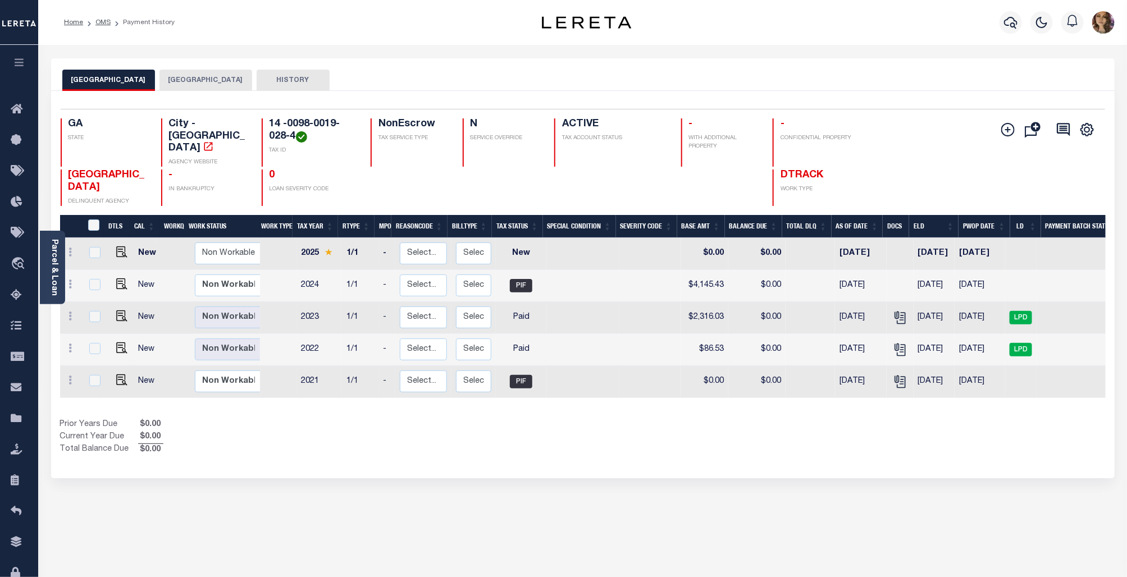
click at [172, 73] on button "[GEOGRAPHIC_DATA]" at bounding box center [205, 80] width 93 height 21
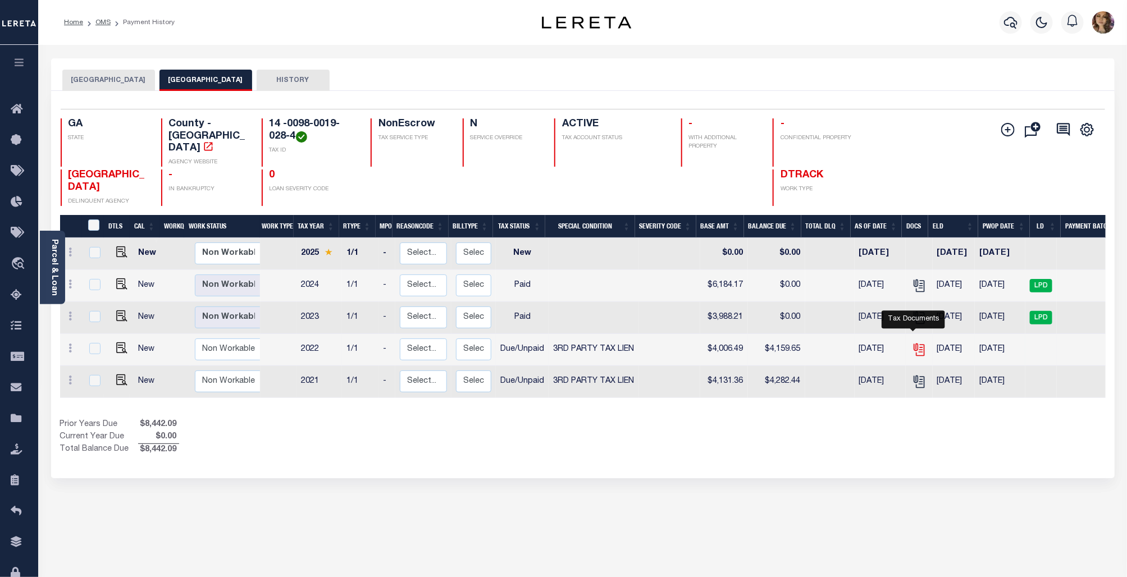
click at [914, 343] on icon "" at bounding box center [919, 350] width 15 height 15
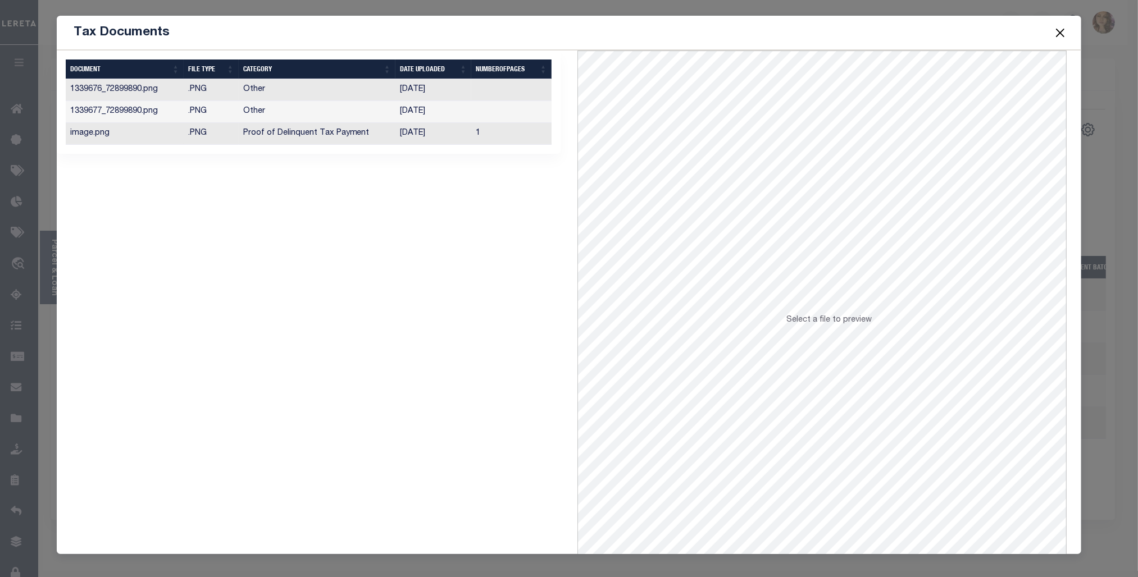
click at [428, 135] on td "[DATE]" at bounding box center [433, 134] width 76 height 22
click at [1061, 34] on button "Close" at bounding box center [1060, 32] width 15 height 15
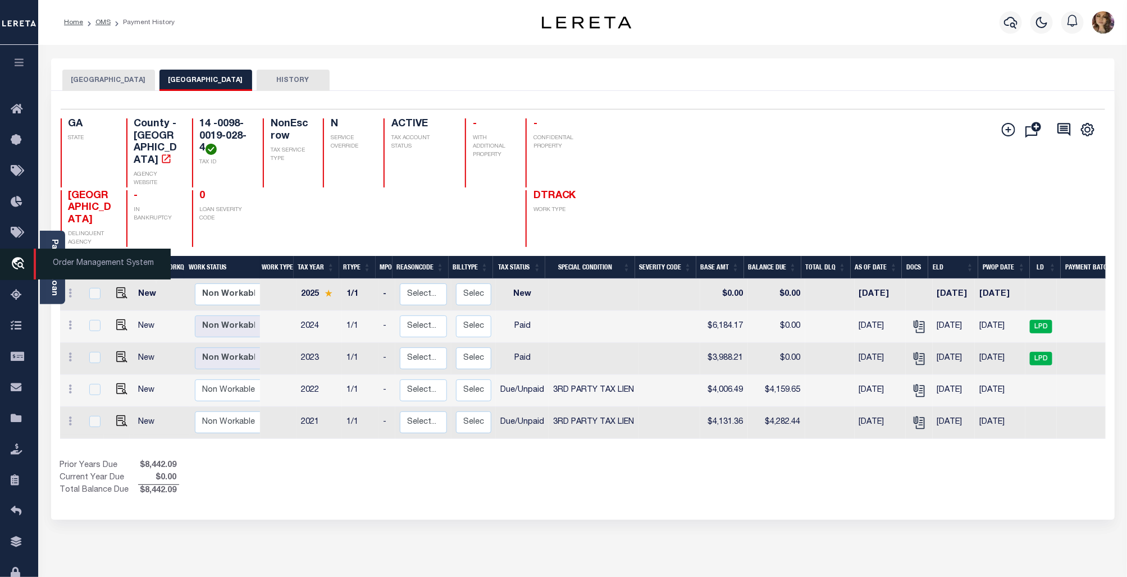
click at [81, 264] on span "Order Management System" at bounding box center [102, 264] width 137 height 31
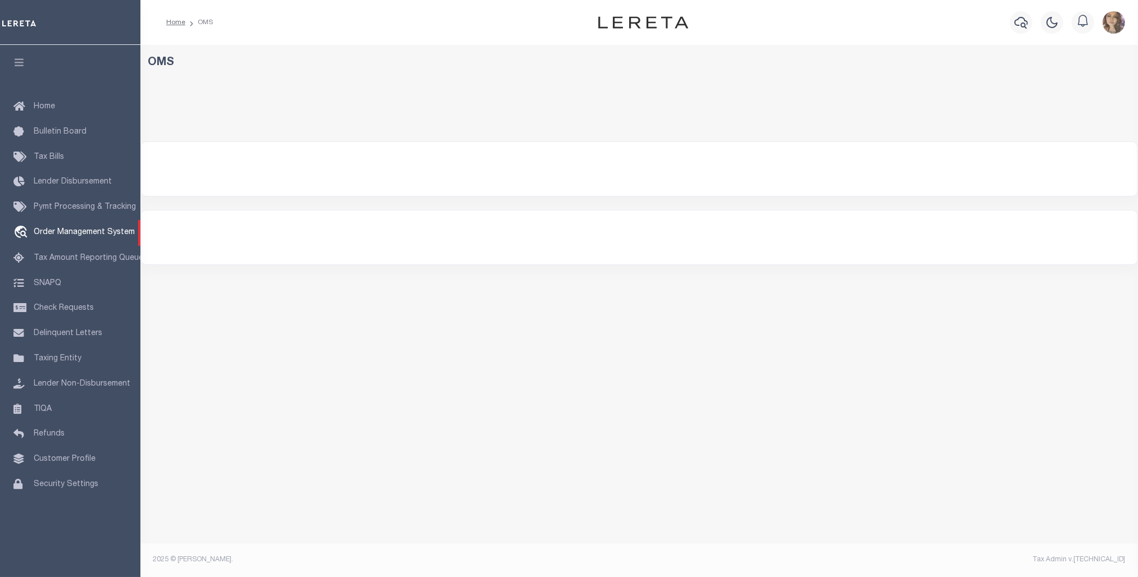
select select "200"
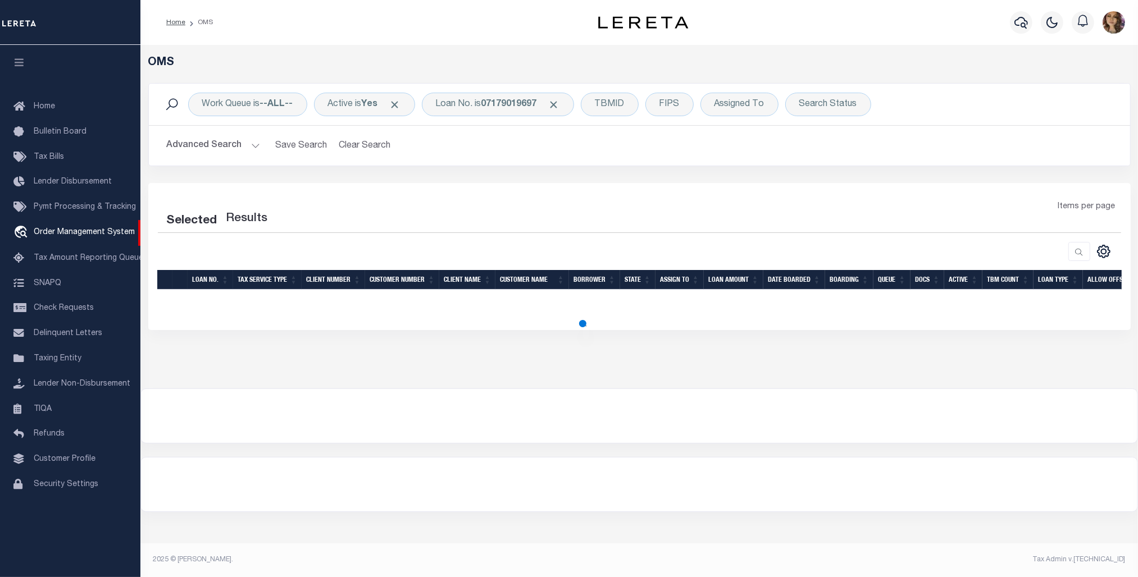
select select "200"
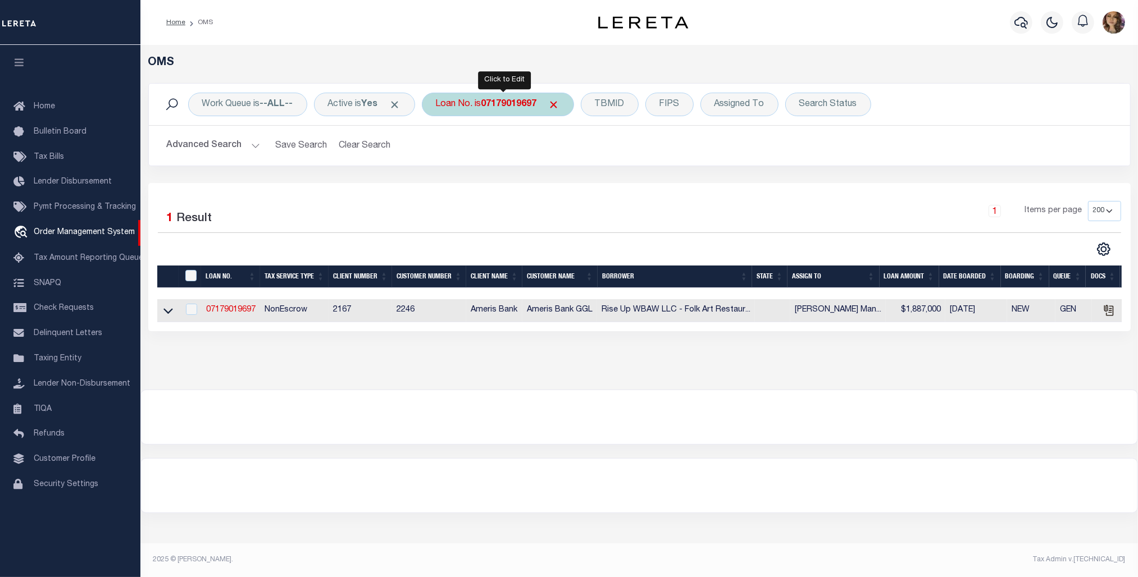
click at [500, 107] on b "07179019697" at bounding box center [509, 104] width 56 height 9
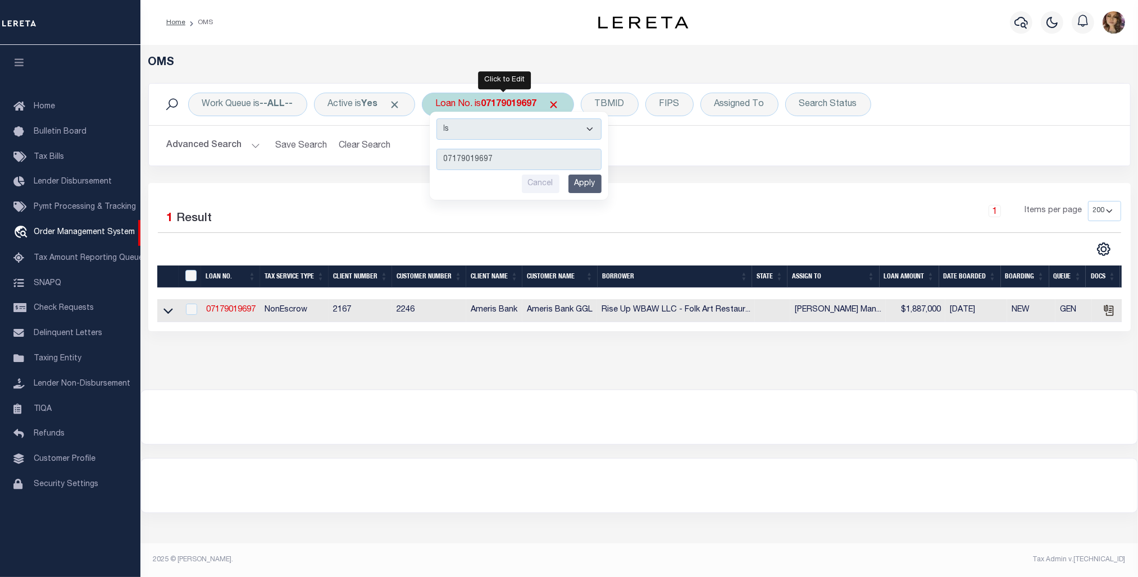
type input "20020000593131"
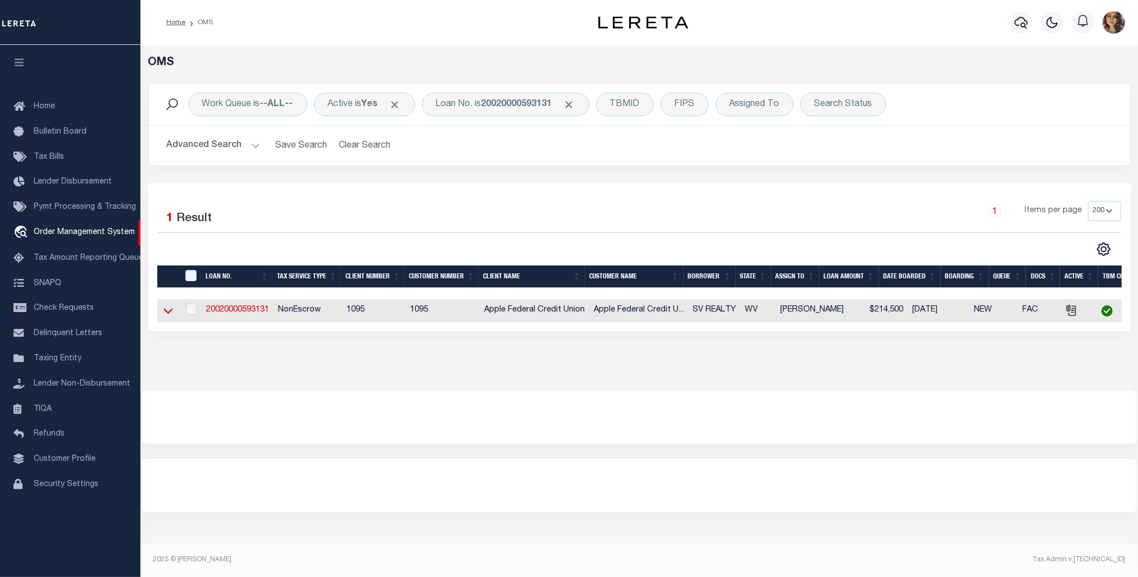
click at [165, 316] on icon at bounding box center [168, 311] width 10 height 12
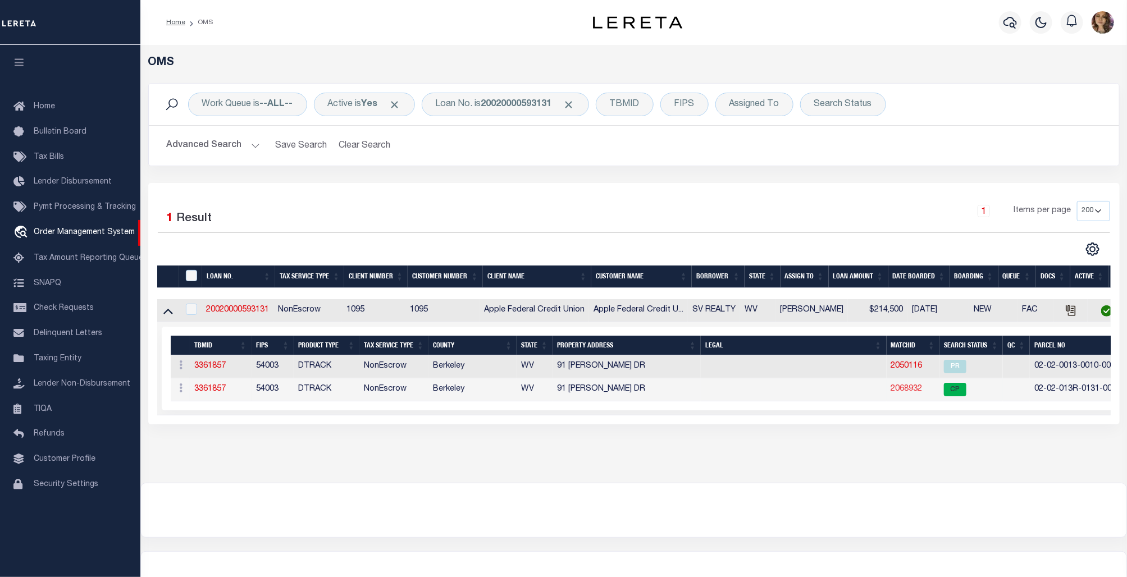
click at [897, 390] on link "2068932" at bounding box center [906, 389] width 31 height 8
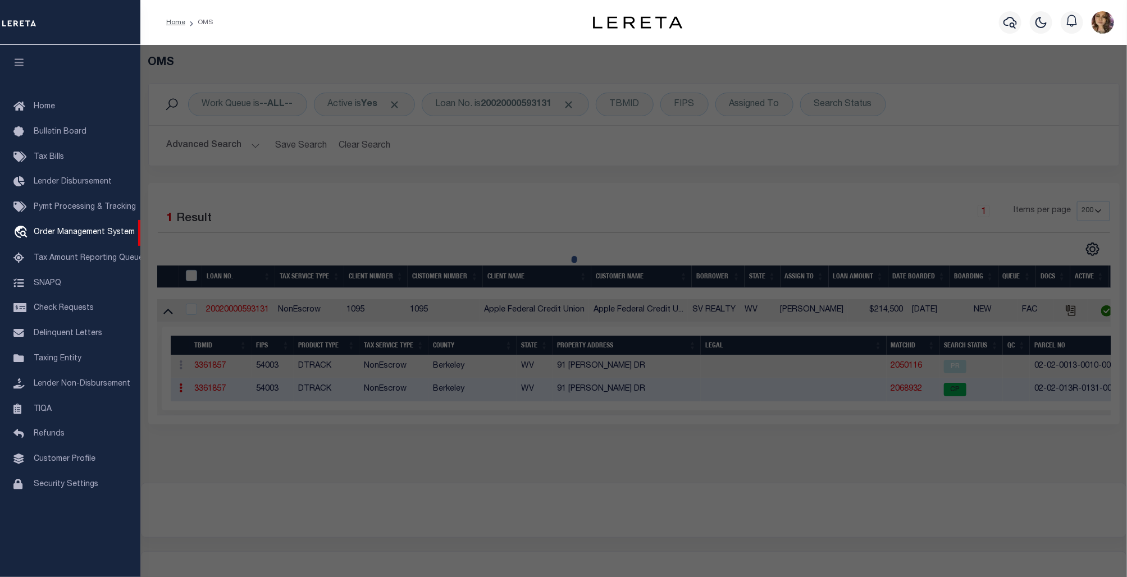
checkbox input "false"
select select "CP"
type input "BURWELL PROPERTIES LLC"
select select "AGW"
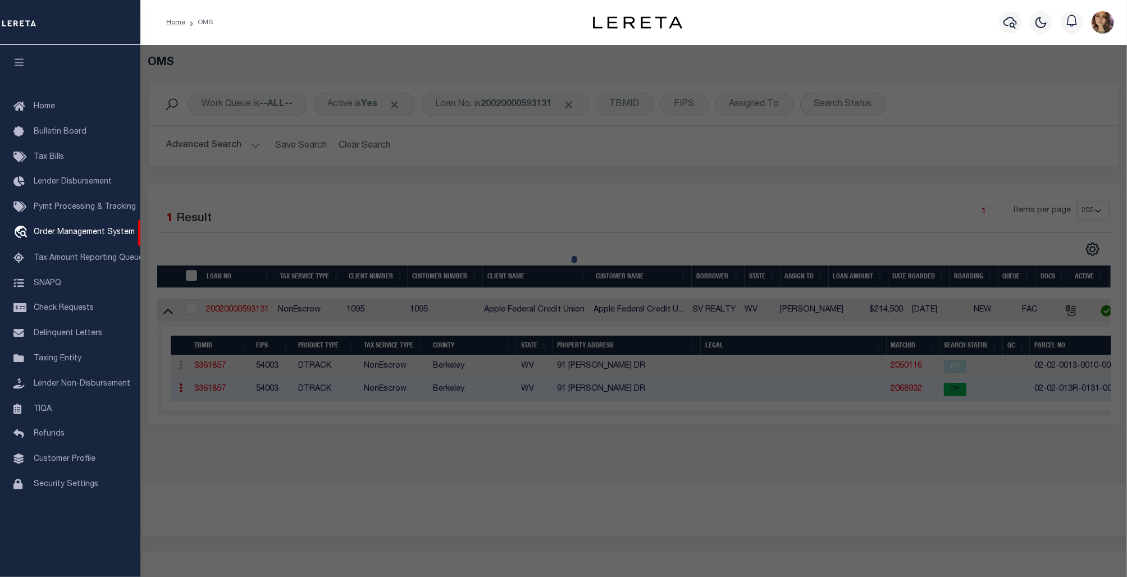
select select
type input "OLGA DR"
checkbox input "false"
type textarea ".05AC LOT J27 PHZ 9 COMMUNITIES OF [GEOGRAPHIC_DATA]"
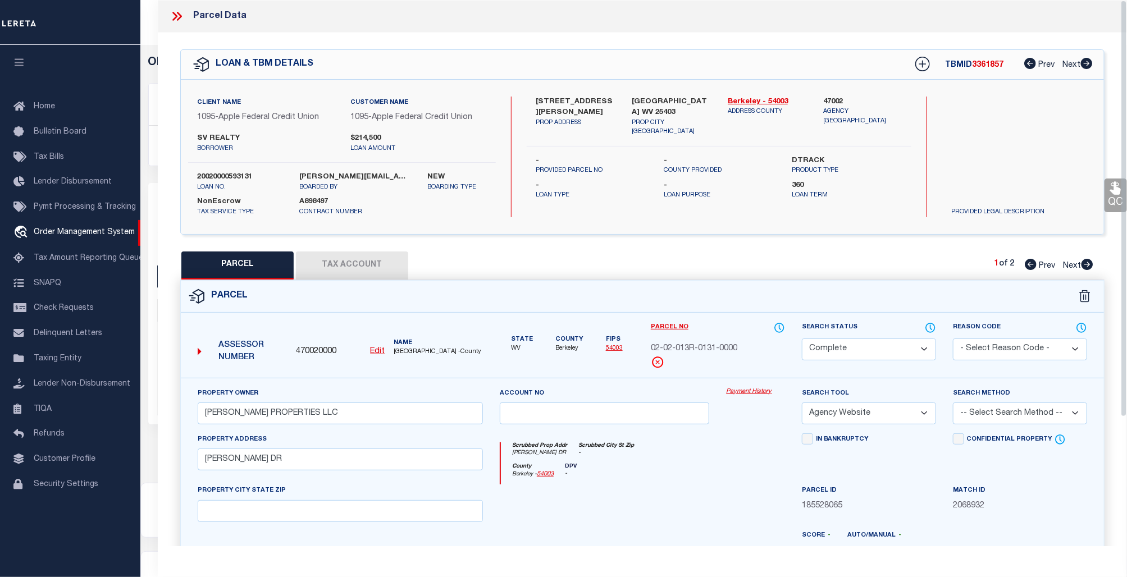
click at [752, 393] on link "Payment History" at bounding box center [755, 392] width 59 height 10
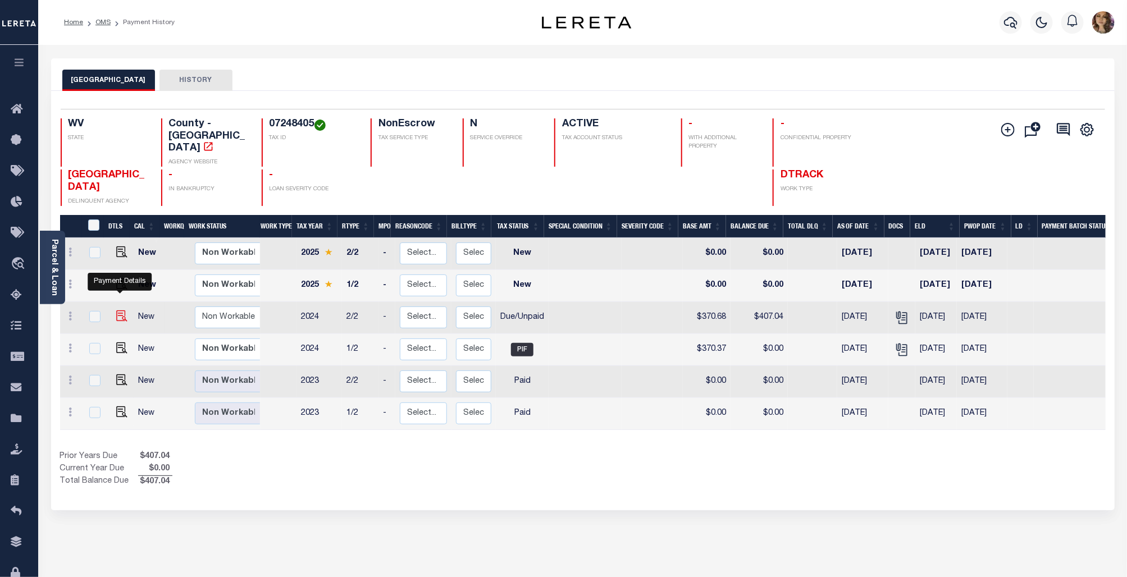
click at [122, 310] on img "" at bounding box center [121, 315] width 11 height 11
checkbox input "true"
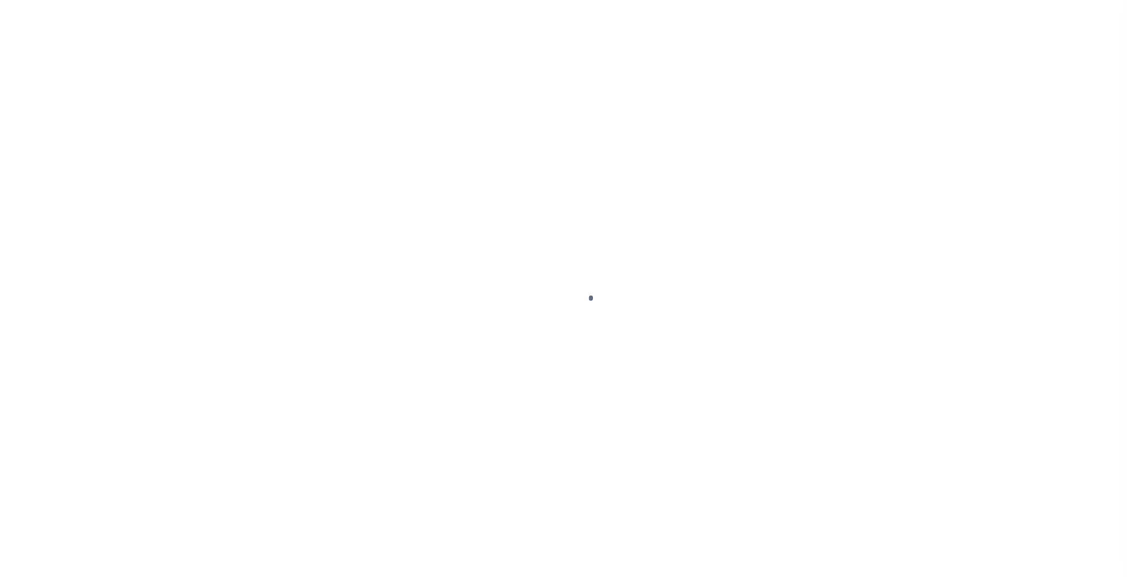
select select "DUE"
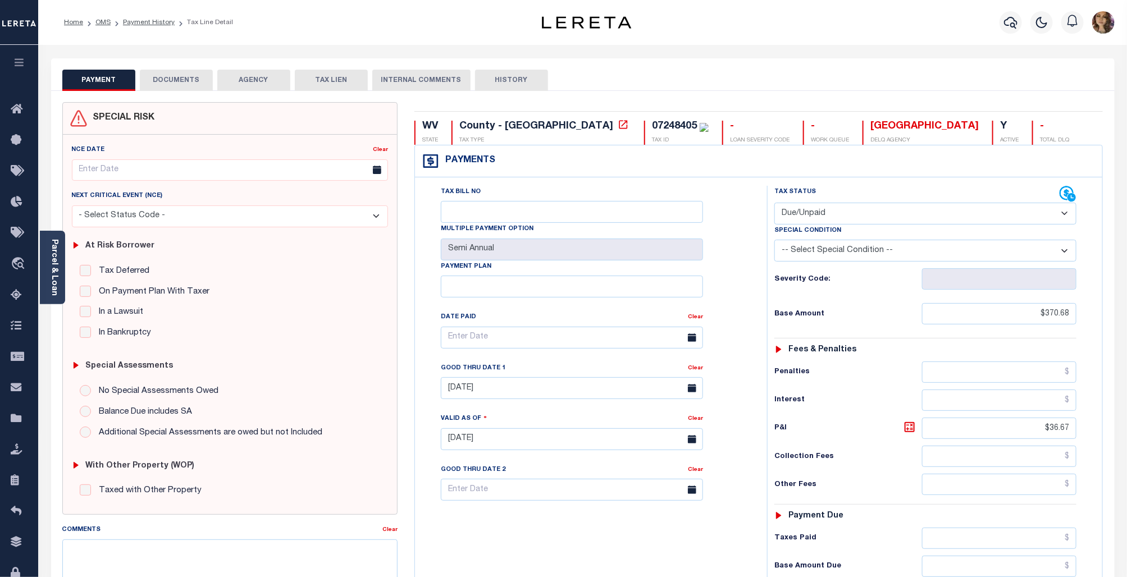
click at [249, 72] on button "AGENCY" at bounding box center [253, 80] width 73 height 21
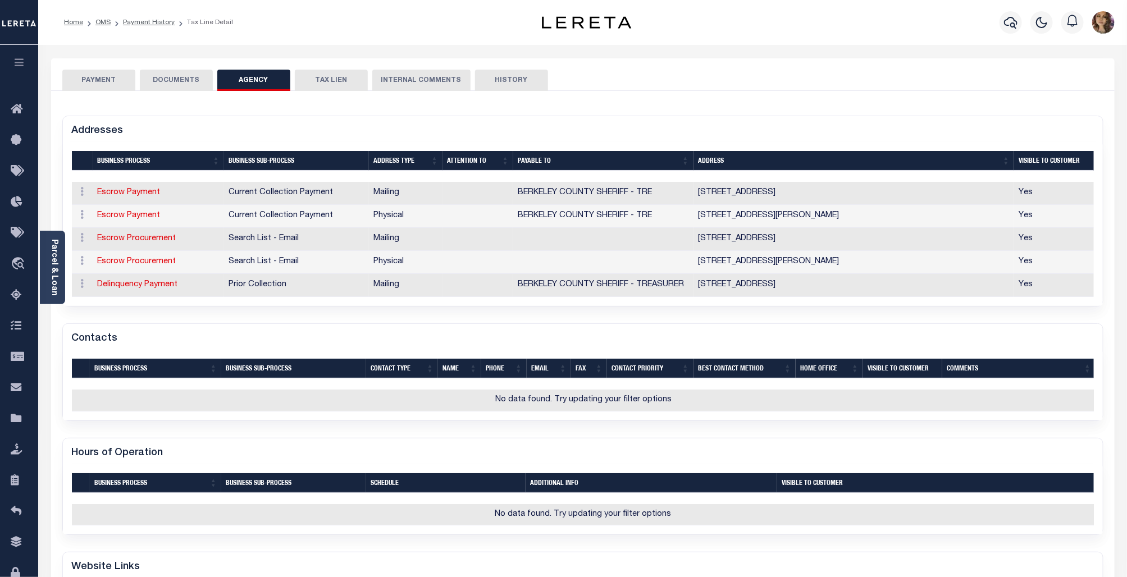
click at [171, 77] on button "DOCUMENTS" at bounding box center [176, 80] width 73 height 21
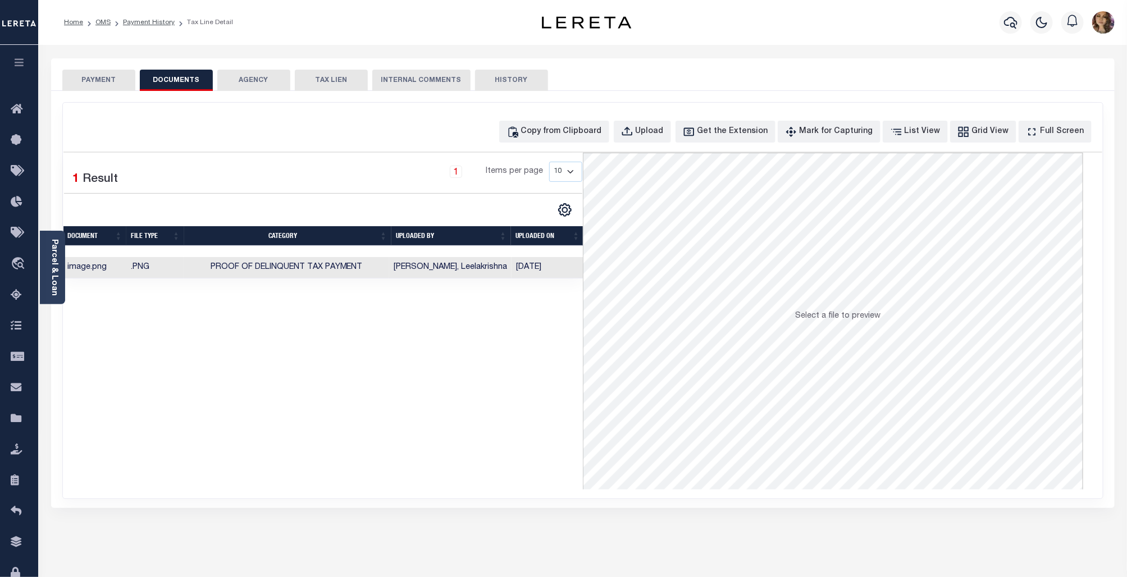
click at [107, 77] on button "PAYMENT" at bounding box center [98, 80] width 73 height 21
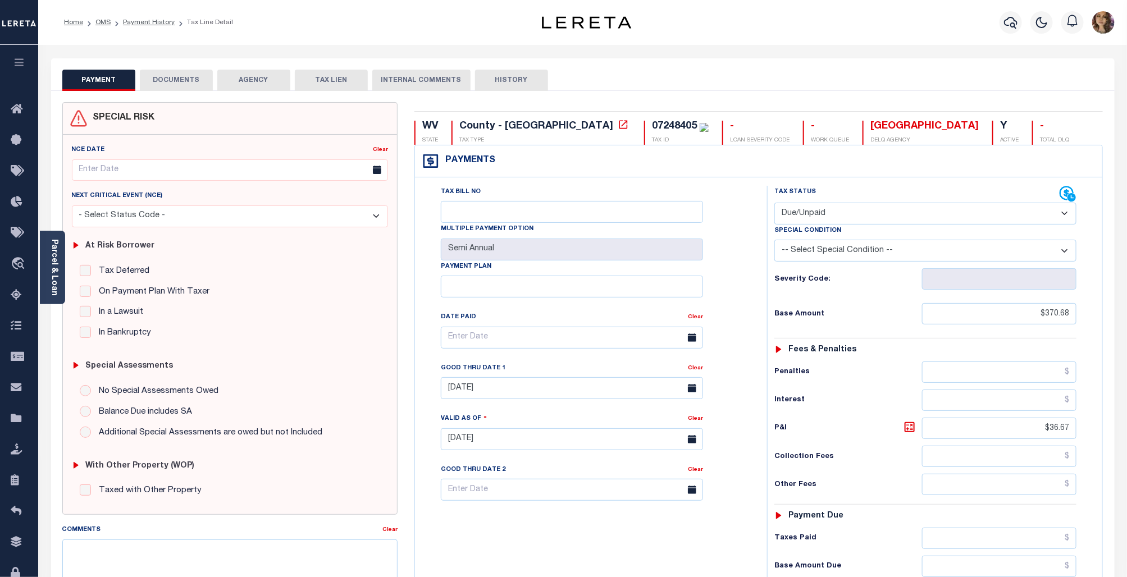
click at [652, 126] on div "07248405" at bounding box center [674, 126] width 45 height 10
copy div "07248405"
click at [619, 125] on icon at bounding box center [623, 124] width 8 height 8
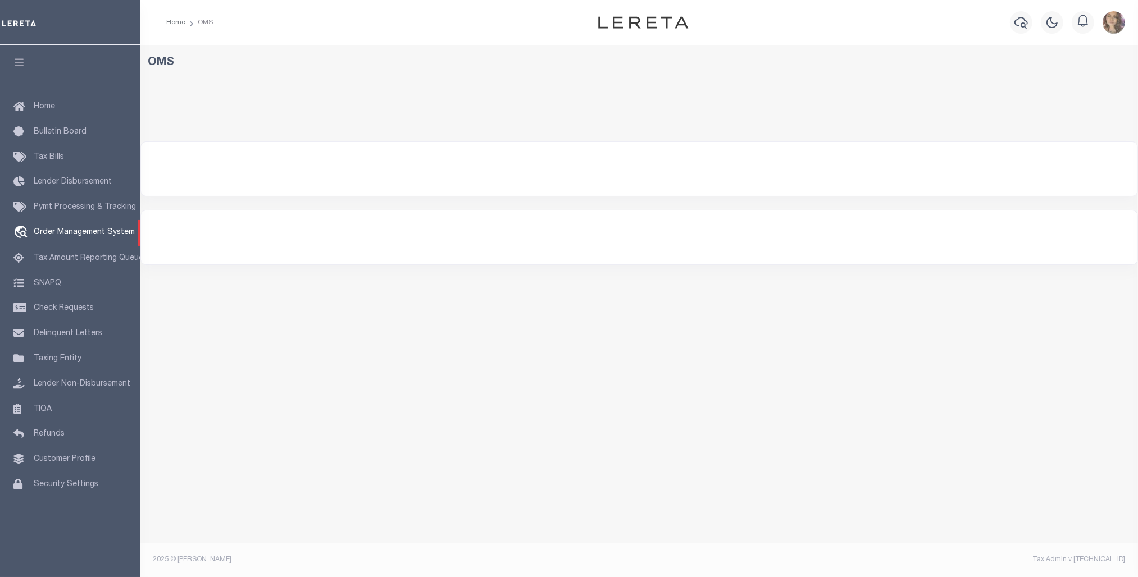
select select "200"
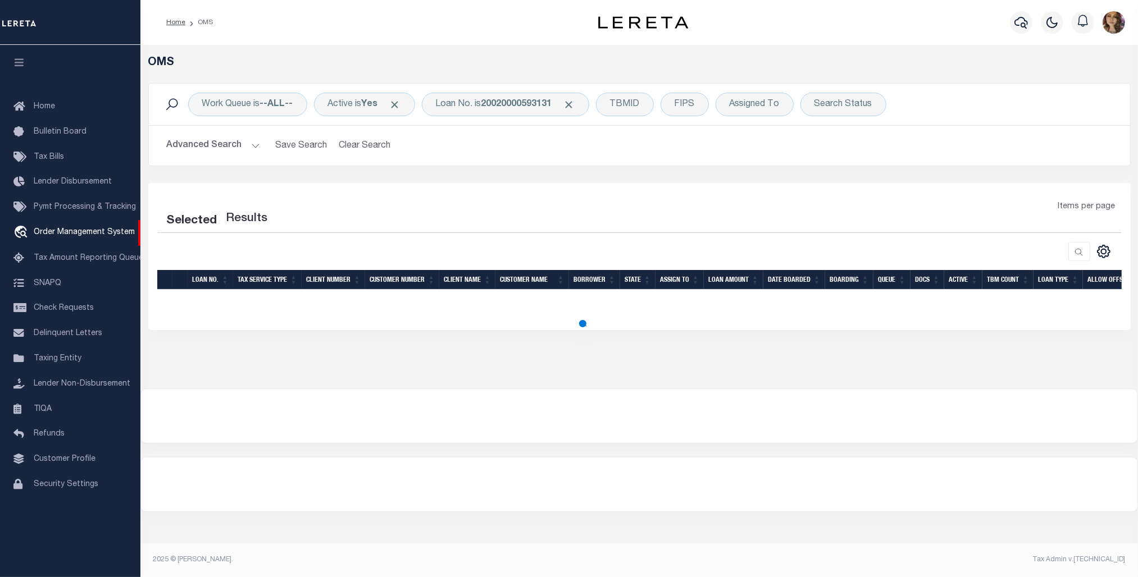
select select "200"
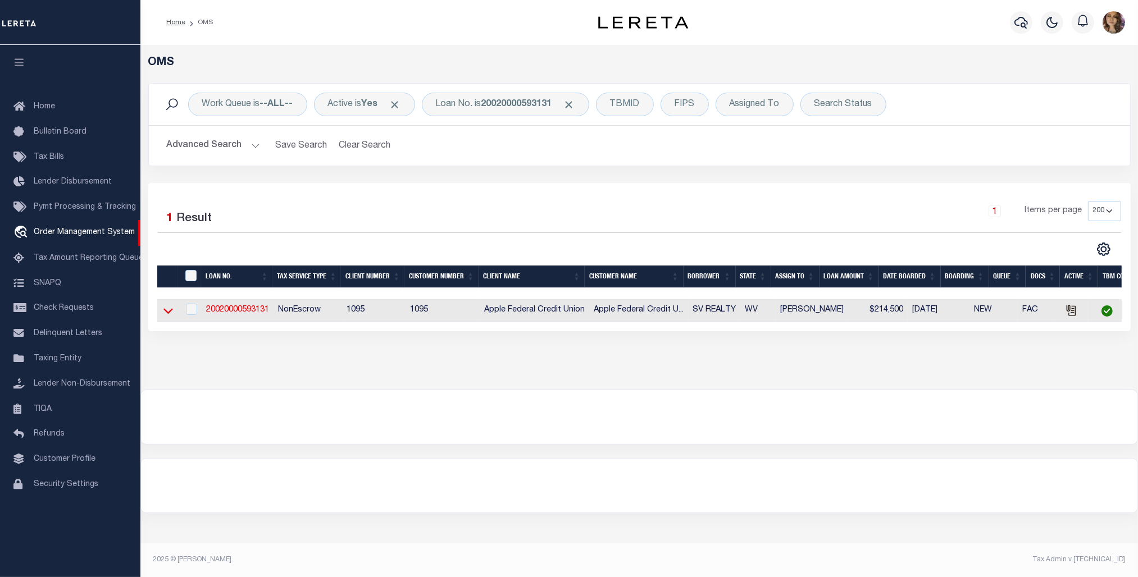
click at [169, 314] on icon at bounding box center [168, 312] width 10 height 6
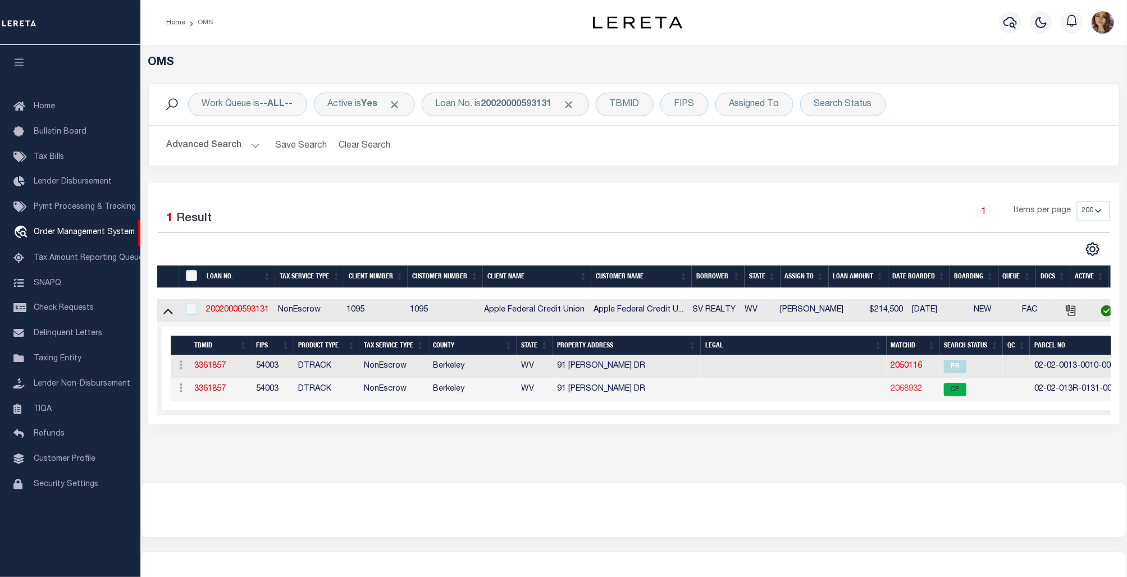
click at [899, 393] on link "2068932" at bounding box center [906, 389] width 31 height 8
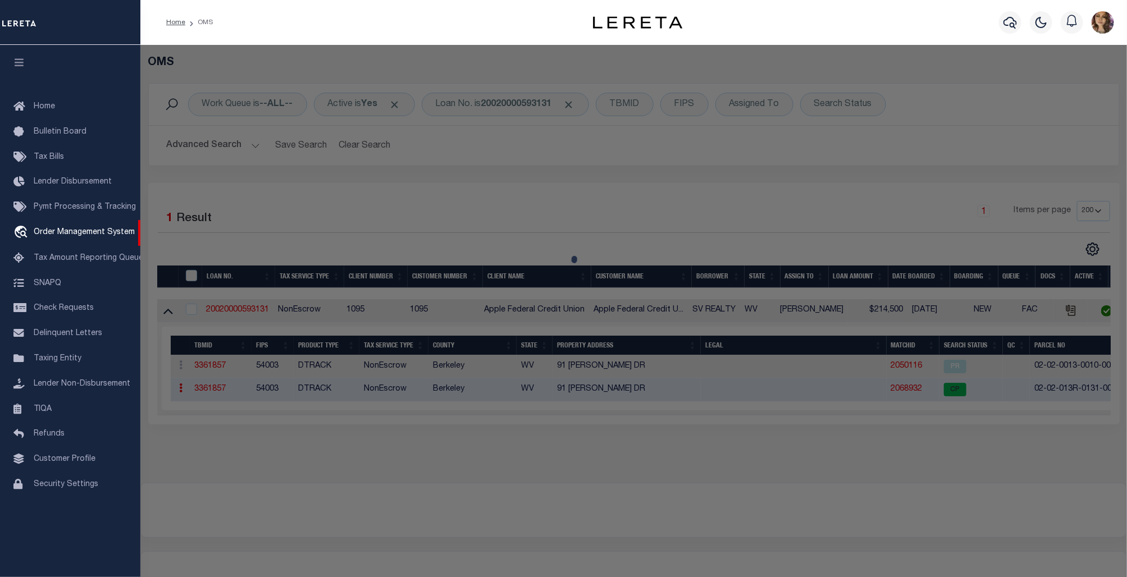
select select "AS"
select select
checkbox input "false"
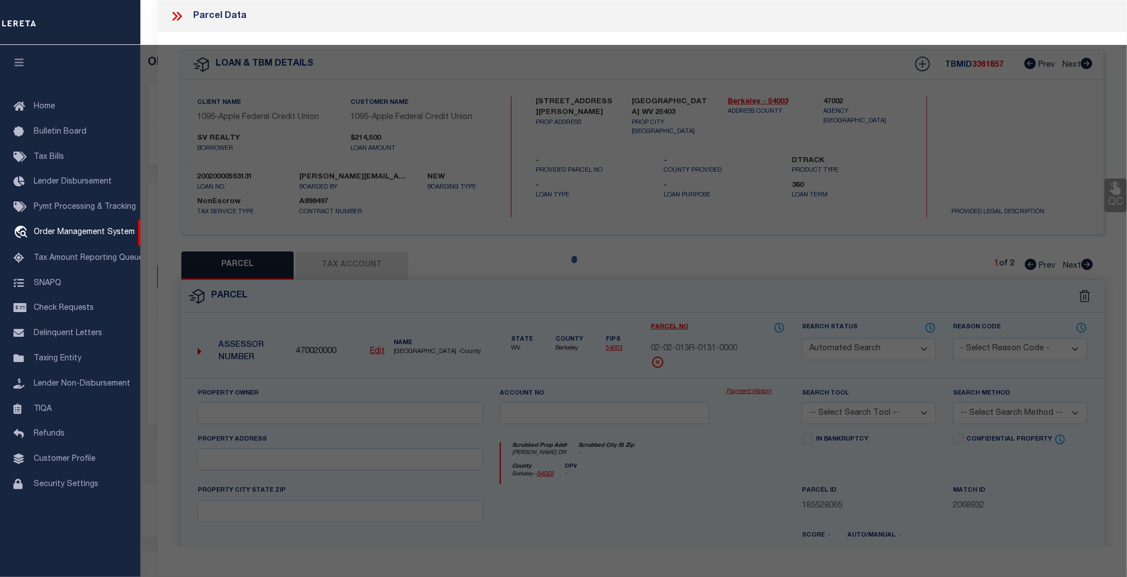
select select "CP"
type input "BURWELL PROPERTIES LLC"
select select "AGW"
select select
type input "OLGA DR"
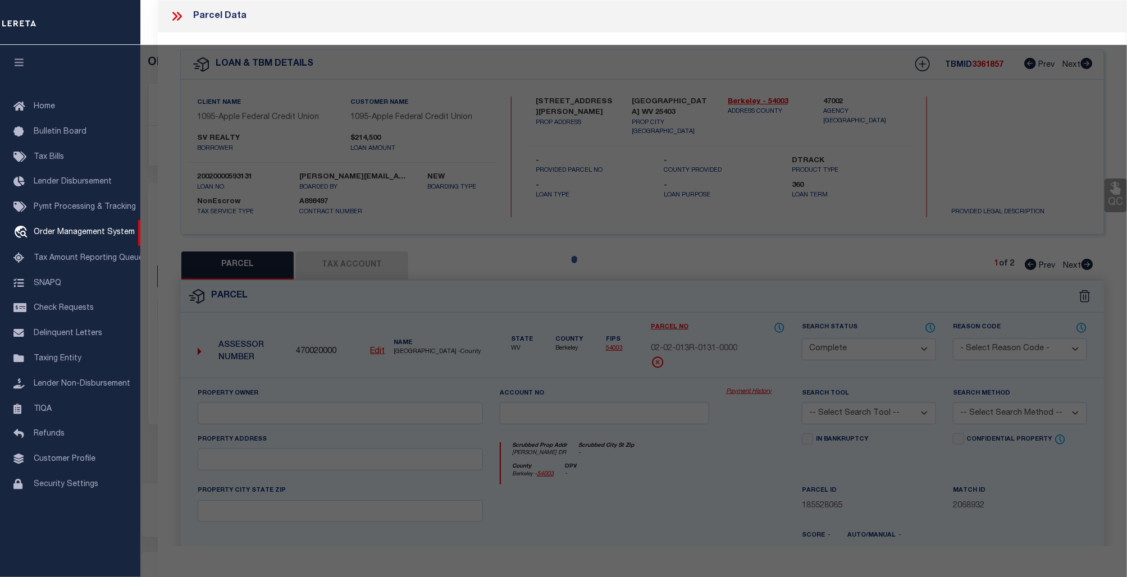
checkbox input "false"
type textarea ".05AC LOT J27 PHZ 9 COMMUNITIES OF [GEOGRAPHIC_DATA]"
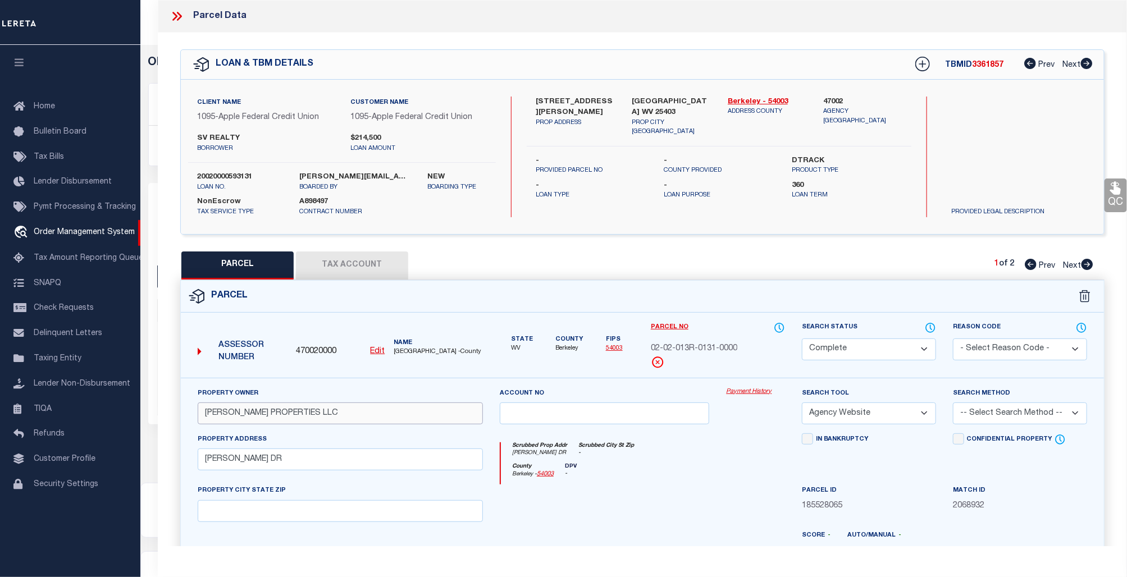
drag, startPoint x: 304, startPoint y: 418, endPoint x: 206, endPoint y: 415, distance: 97.7
click at [206, 415] on input "BURWELL PROPERTIES LLC" at bounding box center [340, 414] width 285 height 22
click at [174, 15] on icon at bounding box center [177, 16] width 15 height 15
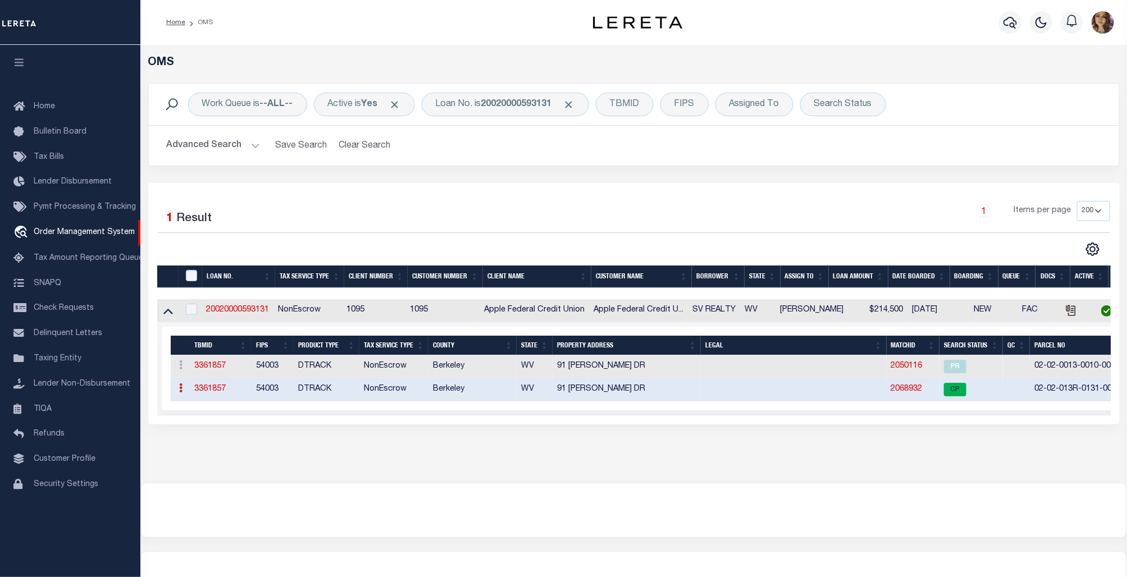
click at [904, 390] on link "2068932" at bounding box center [906, 389] width 31 height 8
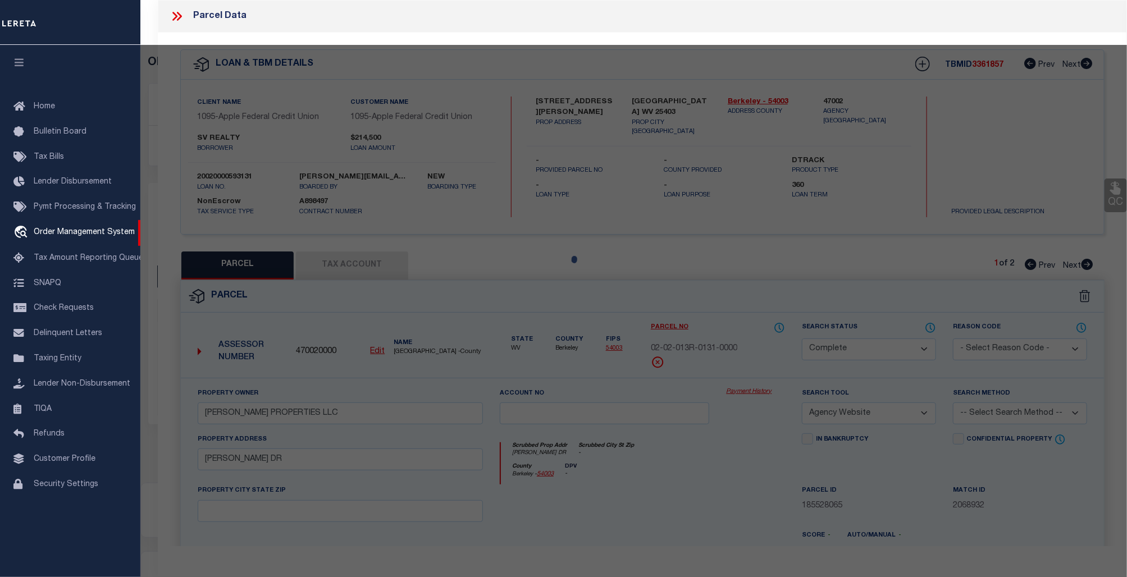
select select "AS"
select select
checkbox input "false"
select select "CP"
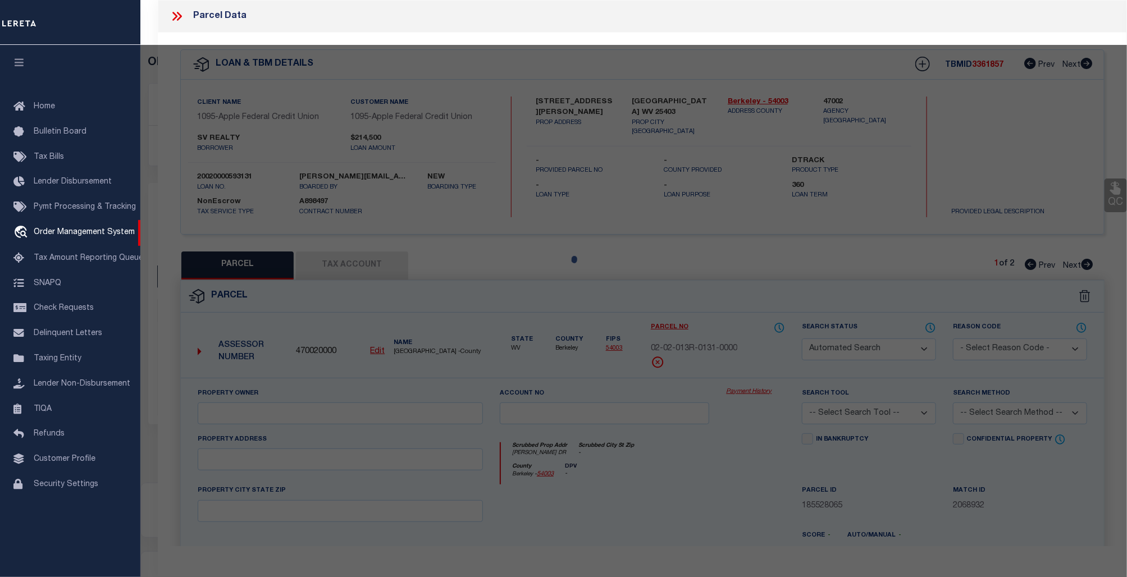
type input "BURWELL PROPERTIES LLC"
select select "AGW"
select select
type input "OLGA DR"
checkbox input "false"
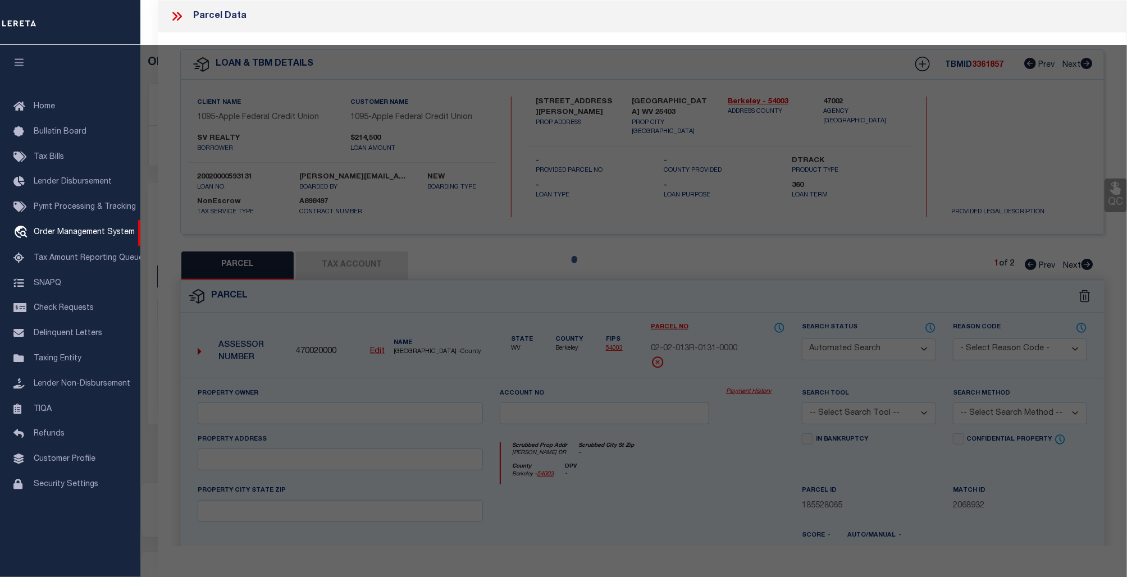
type textarea ".05AC LOT J27 PHZ 9 COMMUNITIES OF [GEOGRAPHIC_DATA]"
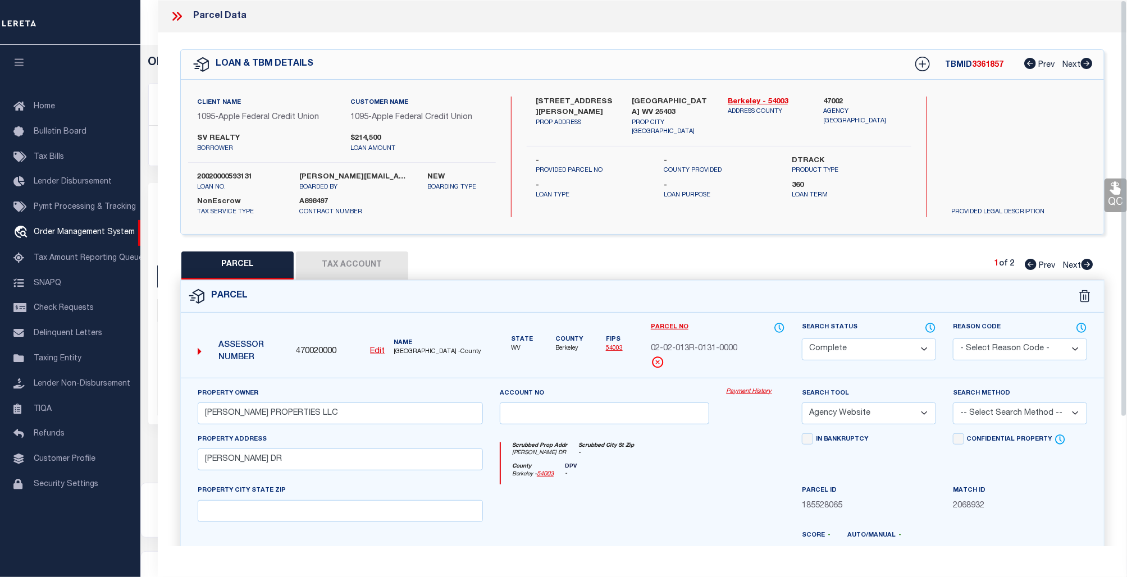
click at [757, 392] on link "Payment History" at bounding box center [755, 392] width 59 height 10
